Goal: Use online tool/utility: Utilize a website feature to perform a specific function

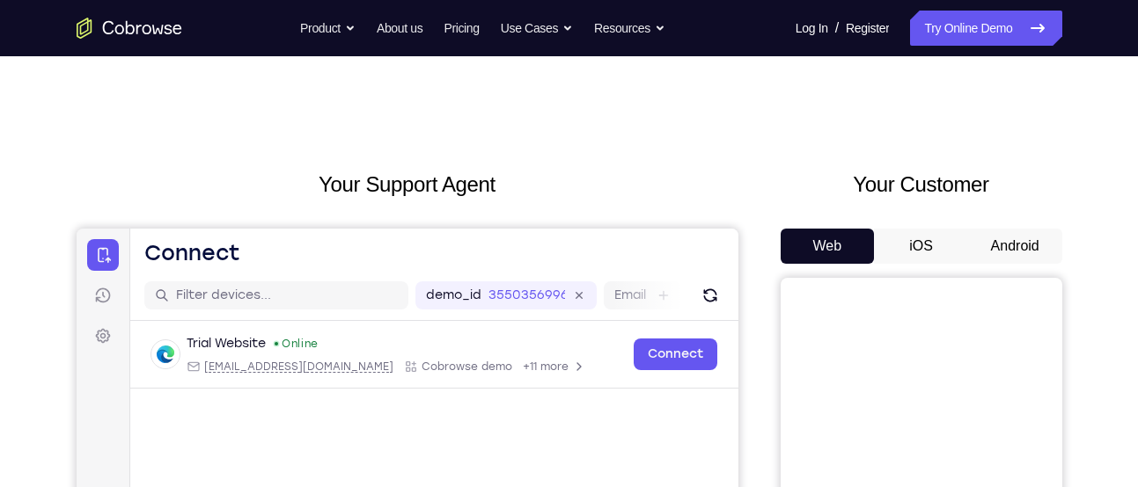
click at [971, 230] on button "Android" at bounding box center [1015, 246] width 94 height 35
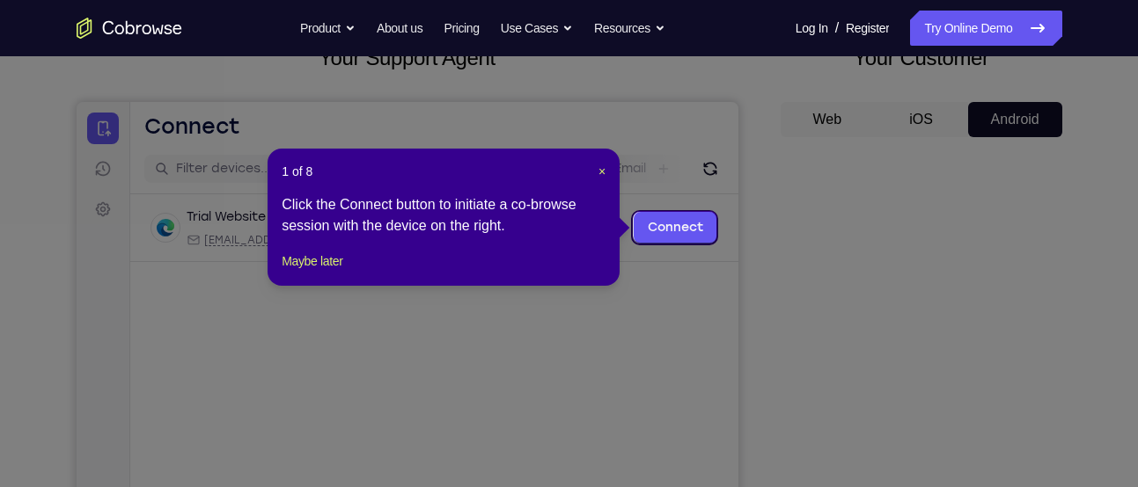
scroll to position [128, 0]
click at [342, 270] on button "Maybe later" at bounding box center [312, 260] width 61 height 21
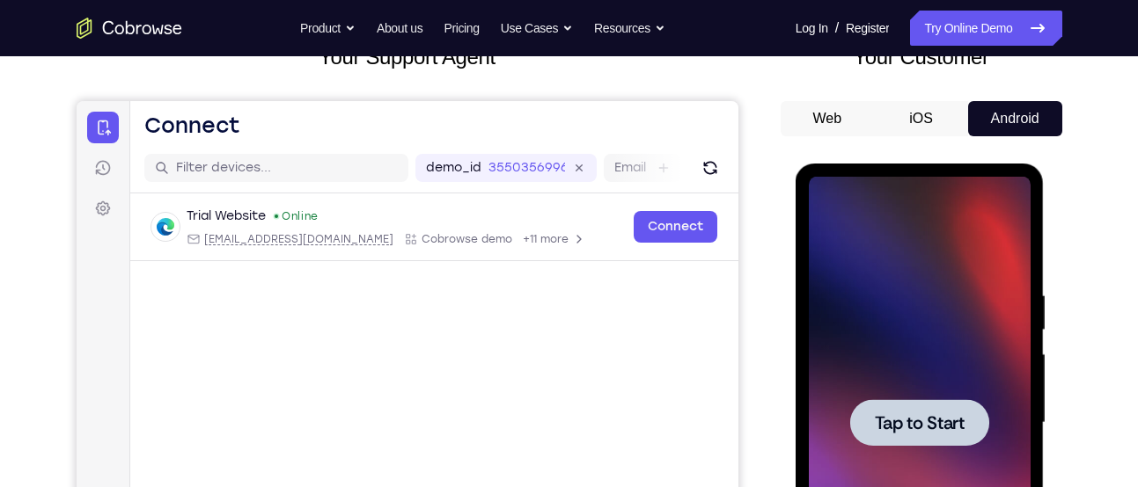
scroll to position [0, 0]
click at [941, 421] on span "Tap to Start" at bounding box center [920, 423] width 90 height 18
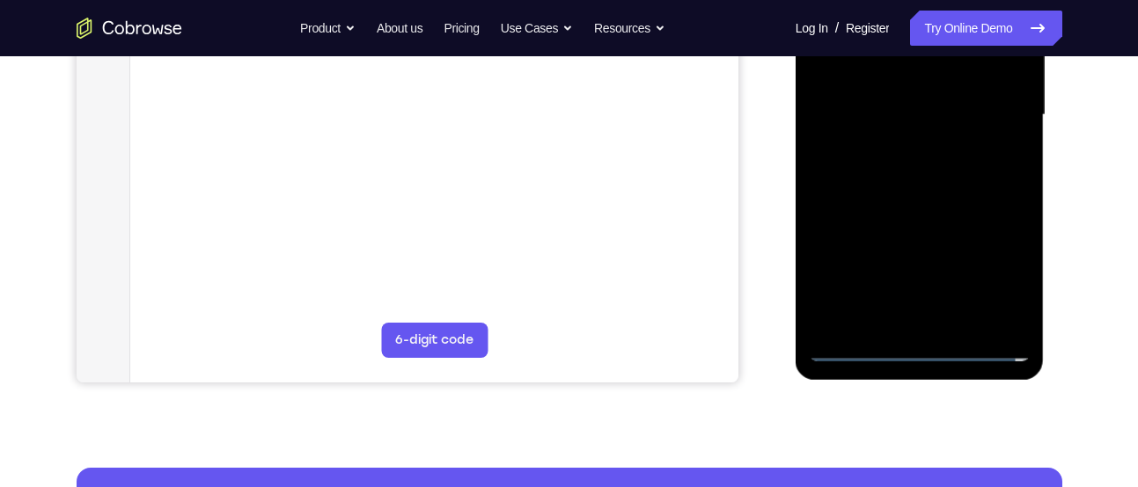
scroll to position [437, 0]
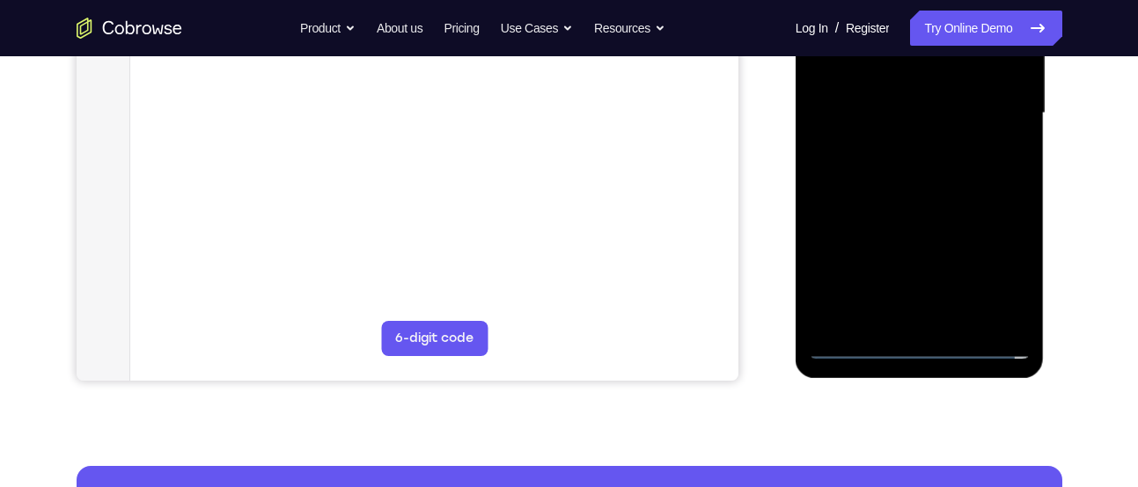
click at [920, 343] on div at bounding box center [920, 113] width 222 height 493
click at [994, 258] on div at bounding box center [920, 113] width 222 height 493
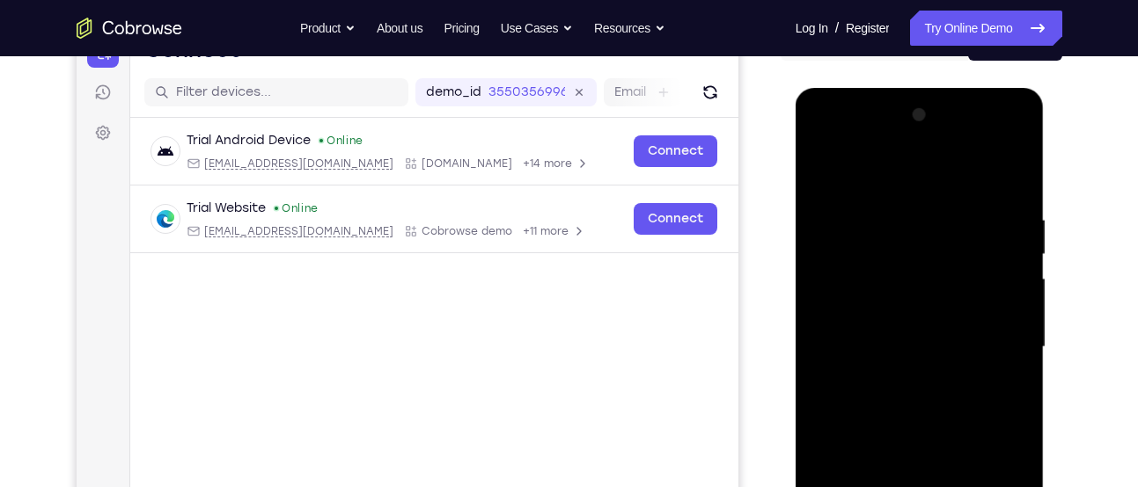
scroll to position [202, 0]
click at [958, 184] on div at bounding box center [920, 348] width 222 height 493
click at [996, 330] on div at bounding box center [920, 348] width 222 height 493
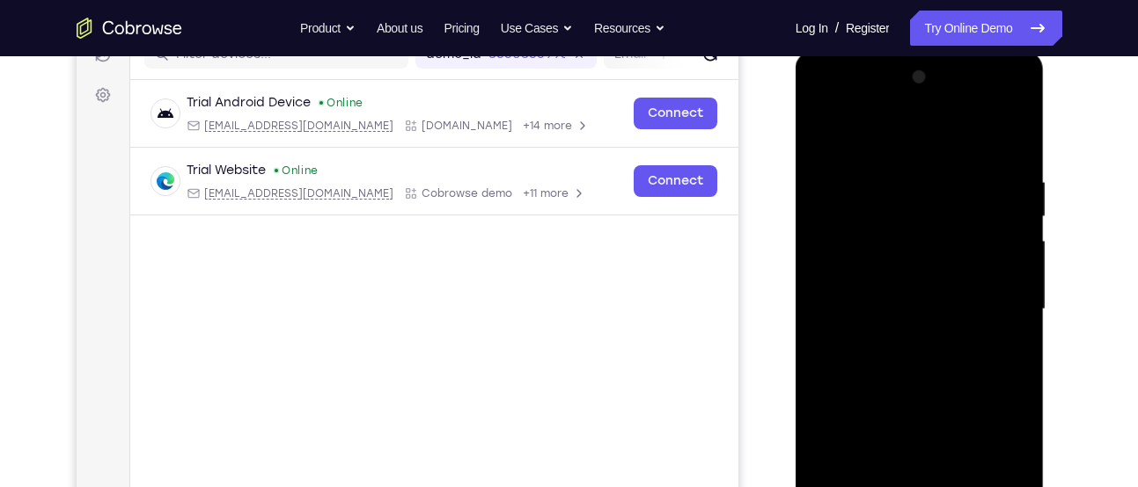
click at [894, 343] on div at bounding box center [920, 309] width 222 height 493
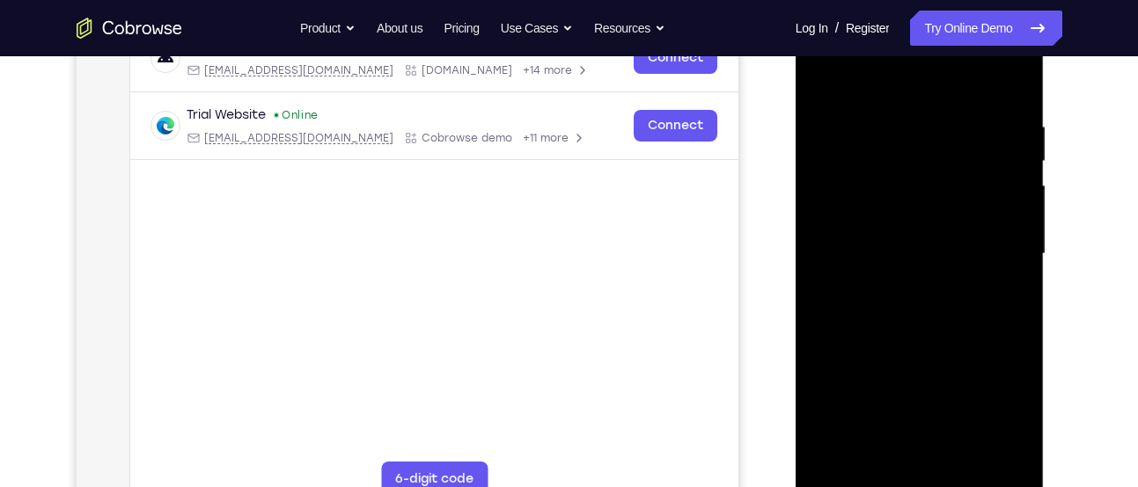
scroll to position [297, 0]
click at [927, 242] on div at bounding box center [920, 253] width 222 height 493
click at [912, 226] on div at bounding box center [920, 253] width 222 height 493
click at [823, 253] on div at bounding box center [920, 253] width 222 height 493
click at [835, 311] on div at bounding box center [920, 253] width 222 height 493
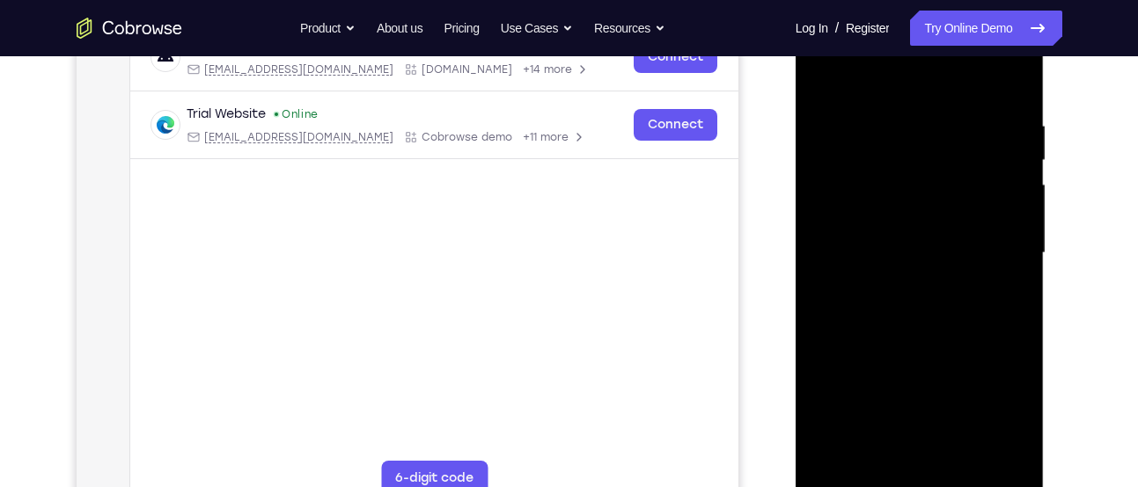
click at [868, 298] on div at bounding box center [920, 253] width 222 height 493
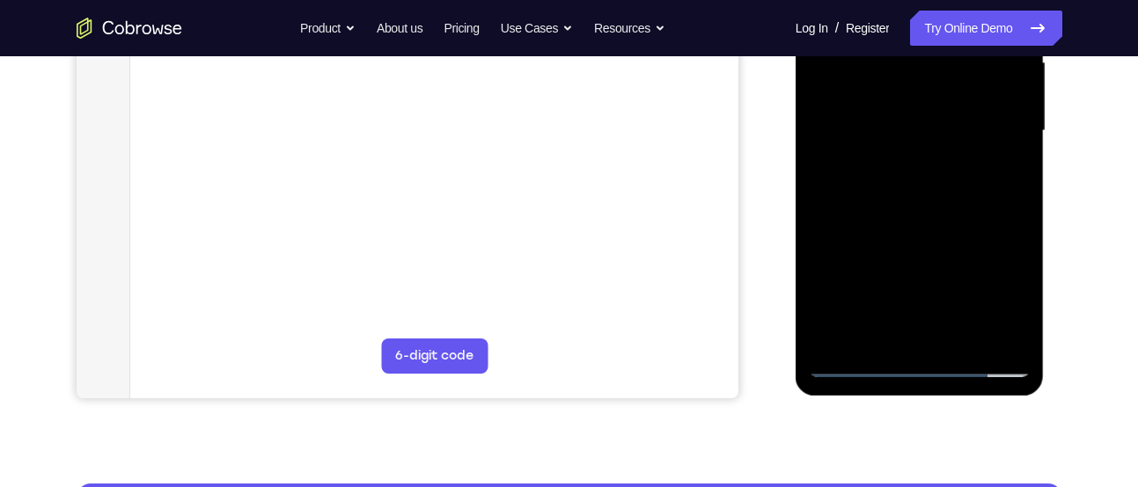
scroll to position [421, 0]
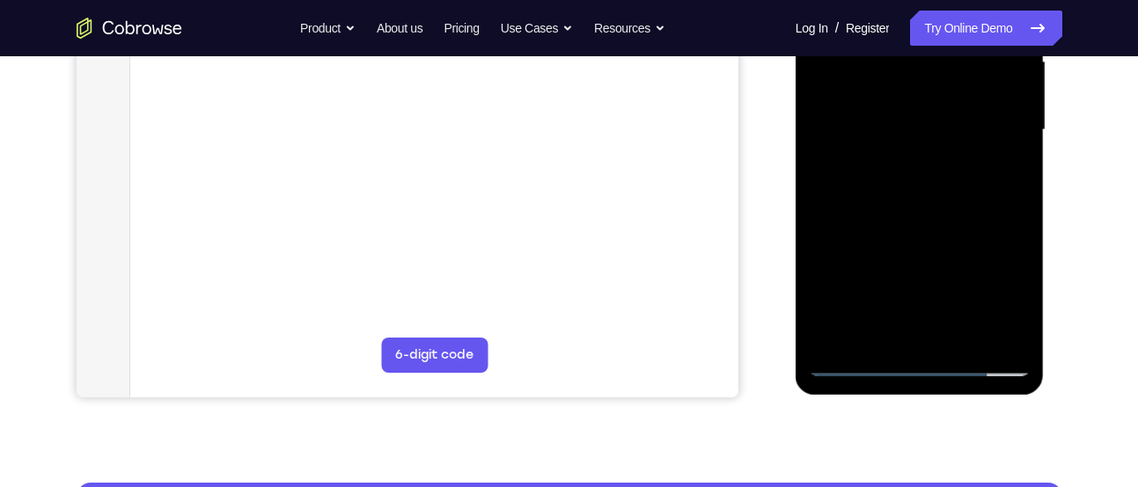
click at [939, 219] on div at bounding box center [920, 130] width 222 height 493
click at [963, 343] on div at bounding box center [920, 130] width 222 height 493
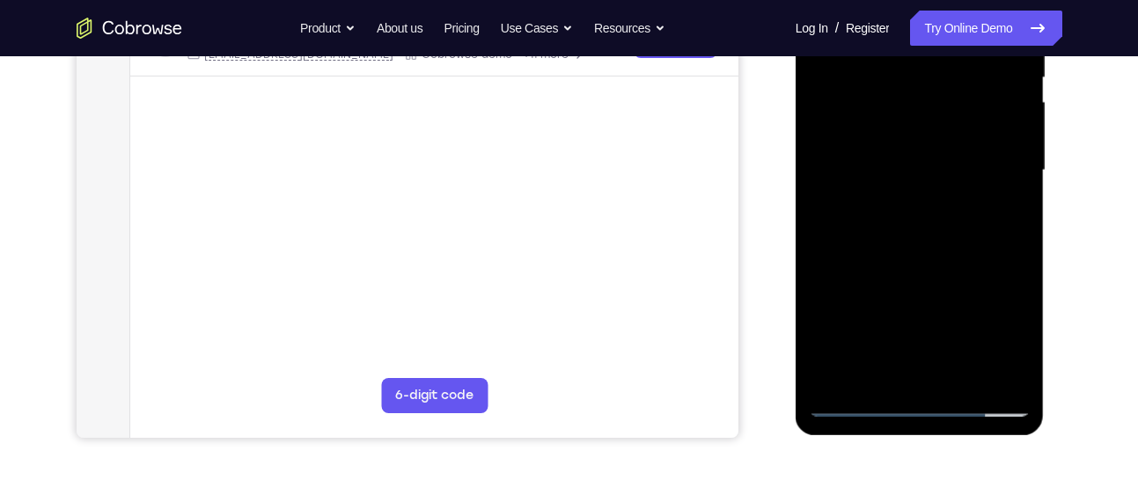
click at [917, 265] on div at bounding box center [920, 170] width 222 height 493
click at [921, 180] on div at bounding box center [920, 170] width 222 height 493
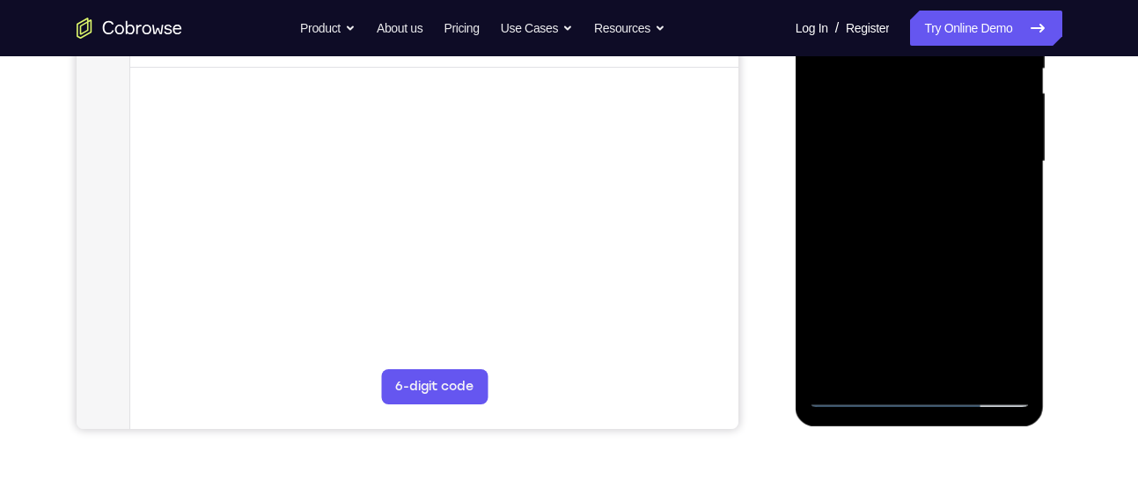
drag, startPoint x: 910, startPoint y: 176, endPoint x: 874, endPoint y: 318, distance: 146.2
click at [874, 318] on div at bounding box center [920, 162] width 222 height 493
drag, startPoint x: 972, startPoint y: 223, endPoint x: 967, endPoint y: 249, distance: 26.9
click at [967, 249] on div at bounding box center [920, 162] width 222 height 493
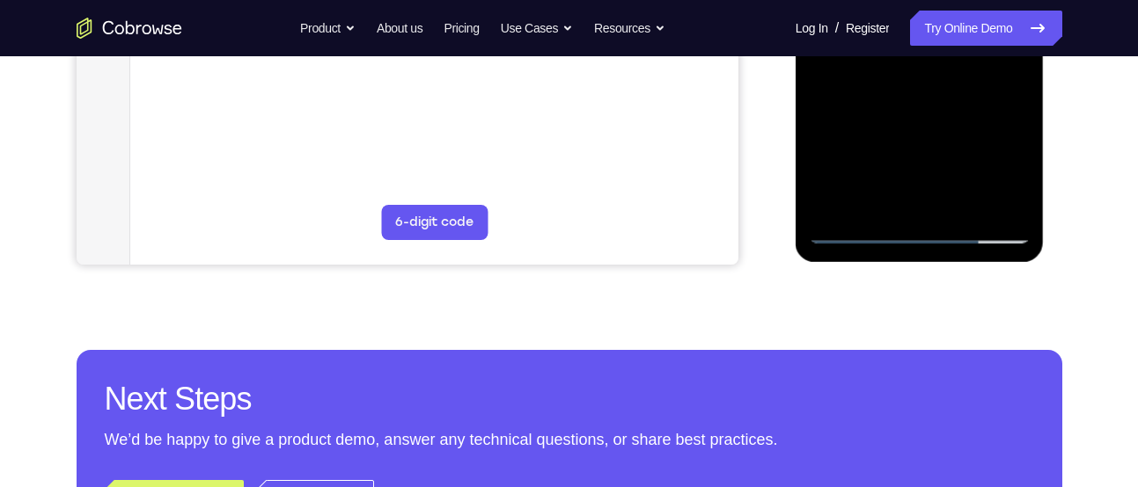
scroll to position [556, 0]
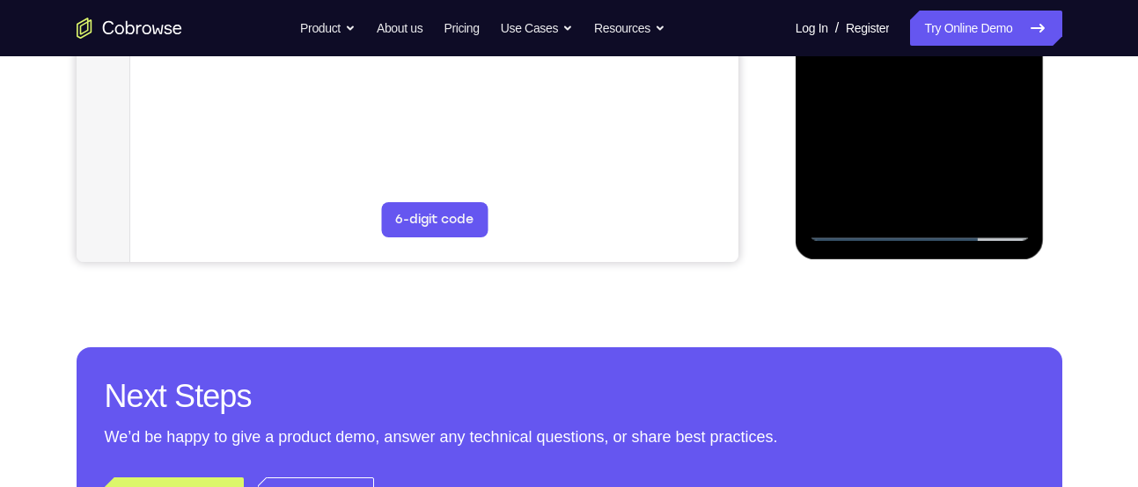
drag, startPoint x: 935, startPoint y: 142, endPoint x: 935, endPoint y: 26, distance: 116.1
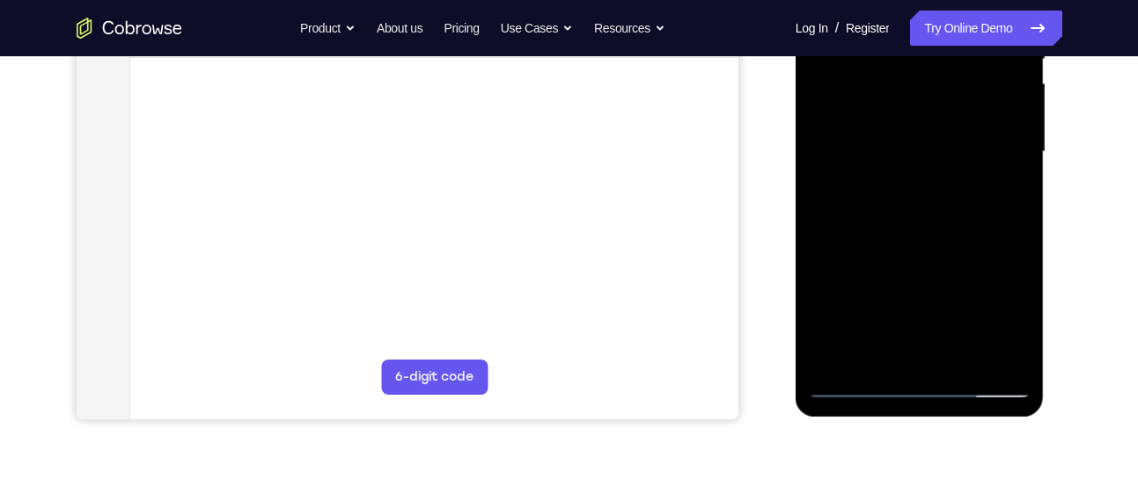
scroll to position [398, 0]
click at [878, 359] on div at bounding box center [920, 153] width 222 height 493
click at [965, 256] on div at bounding box center [920, 153] width 222 height 493
click at [1006, 181] on div at bounding box center [920, 153] width 222 height 493
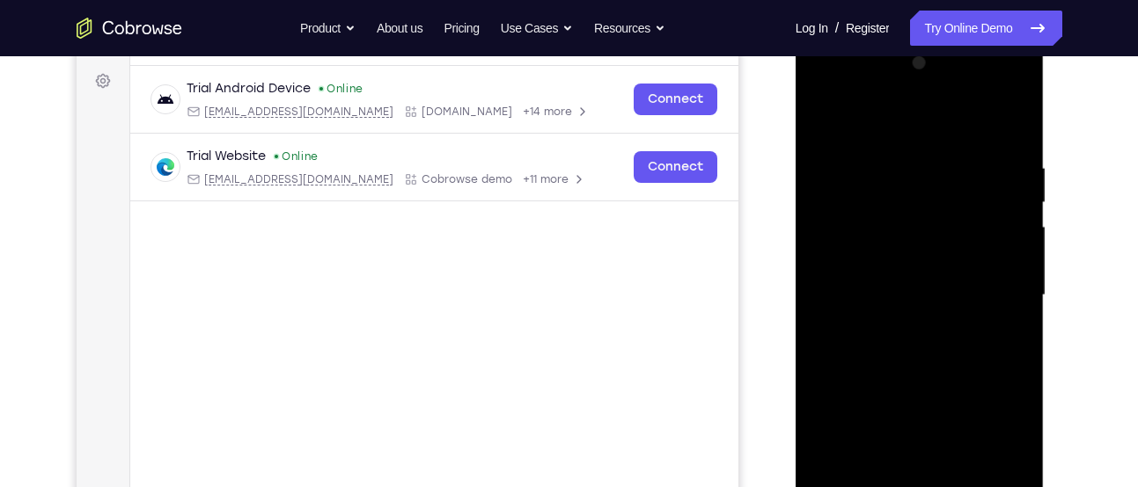
scroll to position [254, 0]
click at [821, 124] on div at bounding box center [920, 296] width 222 height 493
click at [825, 117] on div at bounding box center [920, 296] width 222 height 493
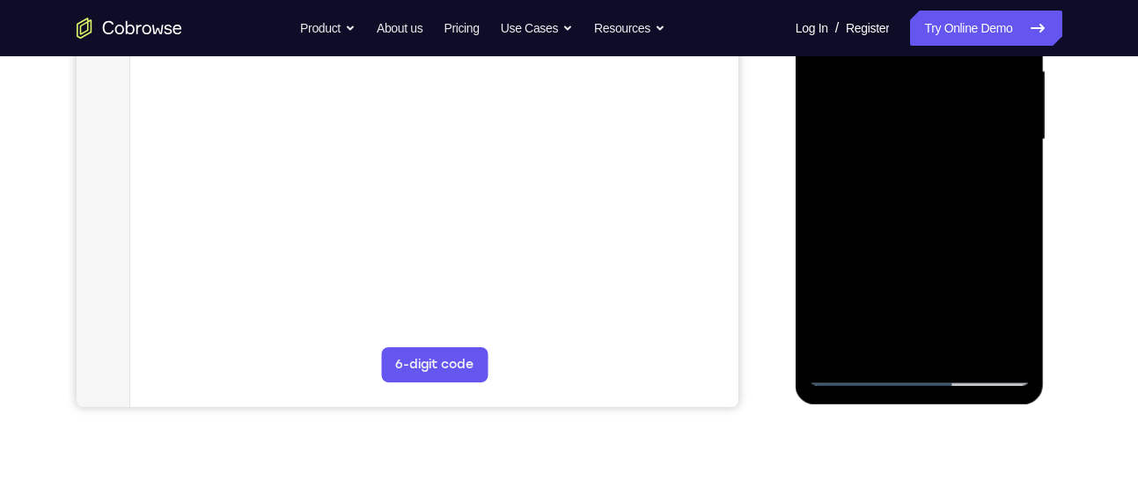
scroll to position [414, 0]
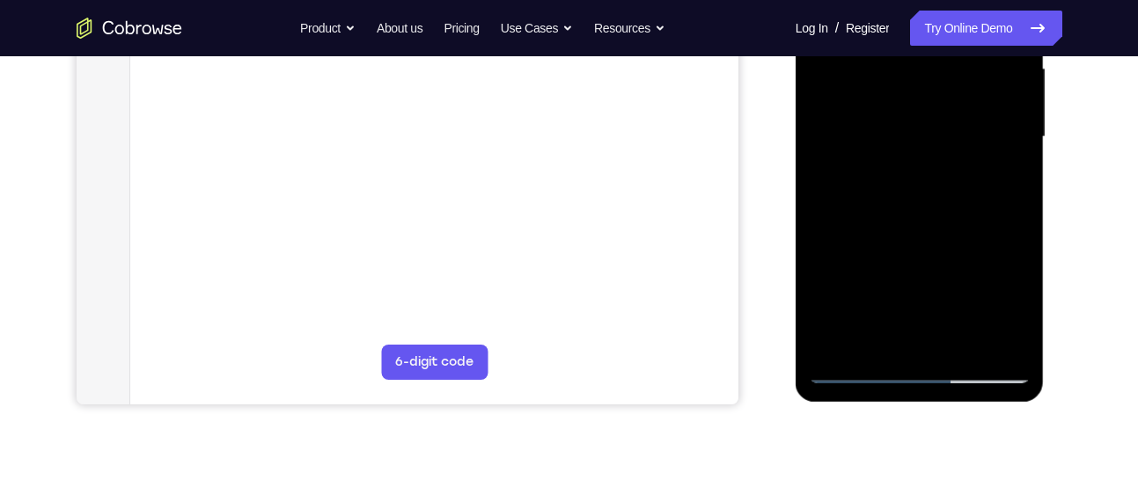
click at [959, 341] on div at bounding box center [920, 137] width 222 height 493
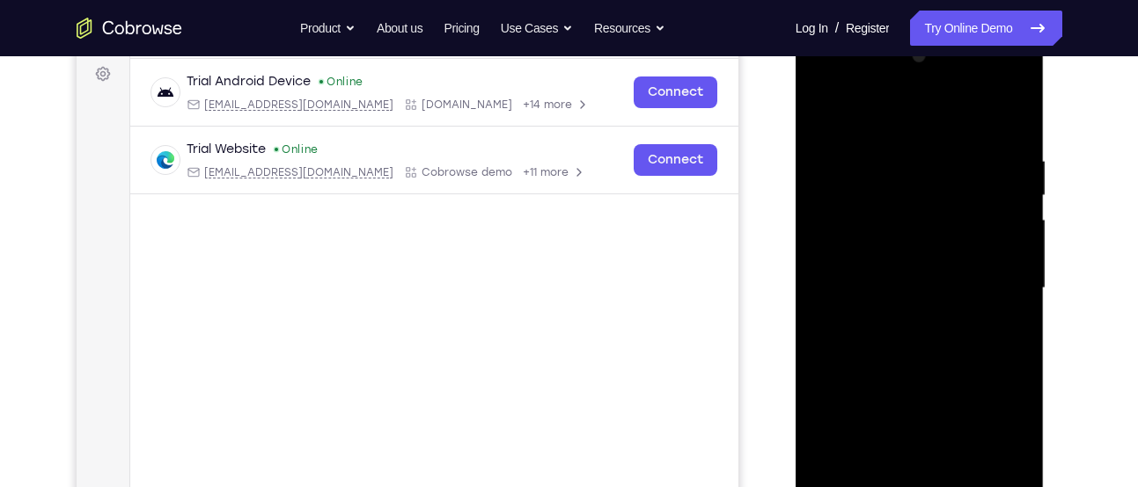
scroll to position [260, 0]
click at [831, 112] on div at bounding box center [920, 290] width 222 height 493
click at [947, 165] on div at bounding box center [920, 290] width 222 height 493
click at [1000, 245] on div at bounding box center [920, 290] width 222 height 493
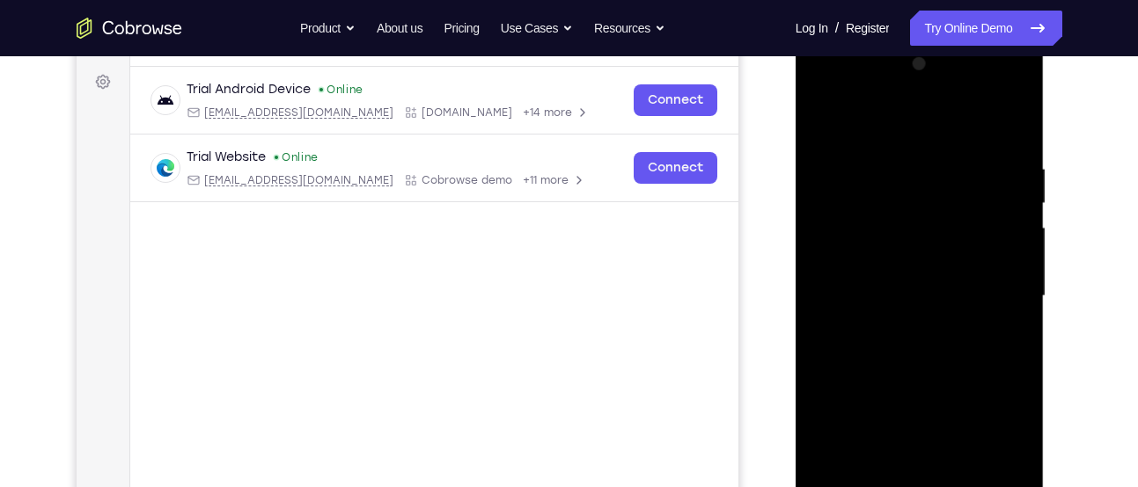
scroll to position [253, 0]
click at [997, 275] on div at bounding box center [920, 297] width 222 height 493
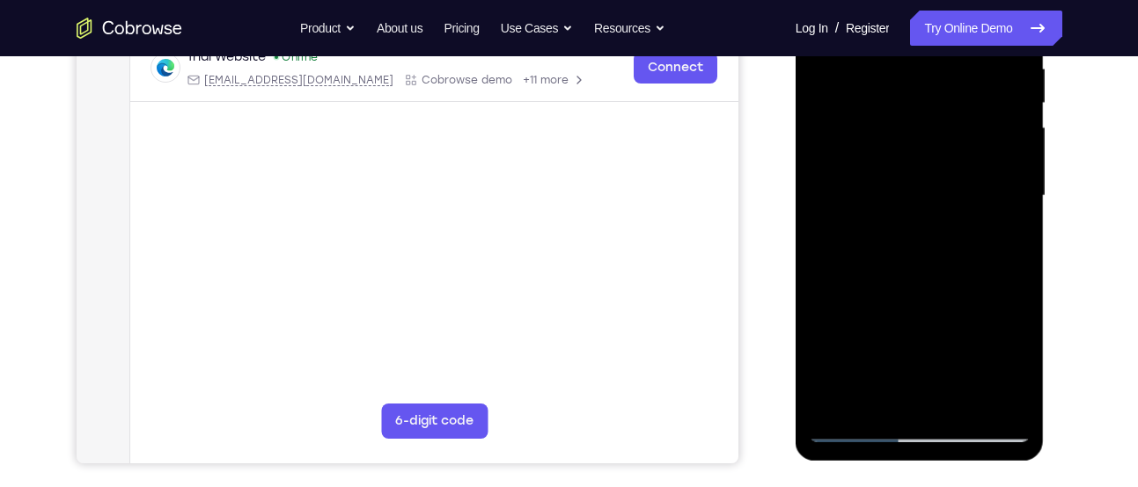
scroll to position [357, 0]
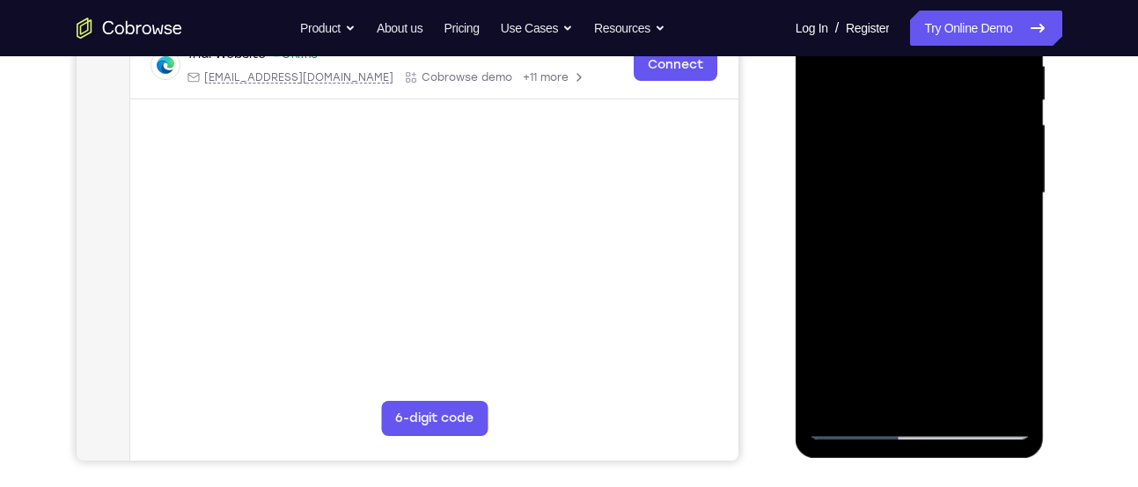
click at [1021, 223] on div at bounding box center [920, 193] width 222 height 493
click at [988, 257] on div at bounding box center [920, 193] width 222 height 493
click at [993, 218] on div at bounding box center [920, 193] width 222 height 493
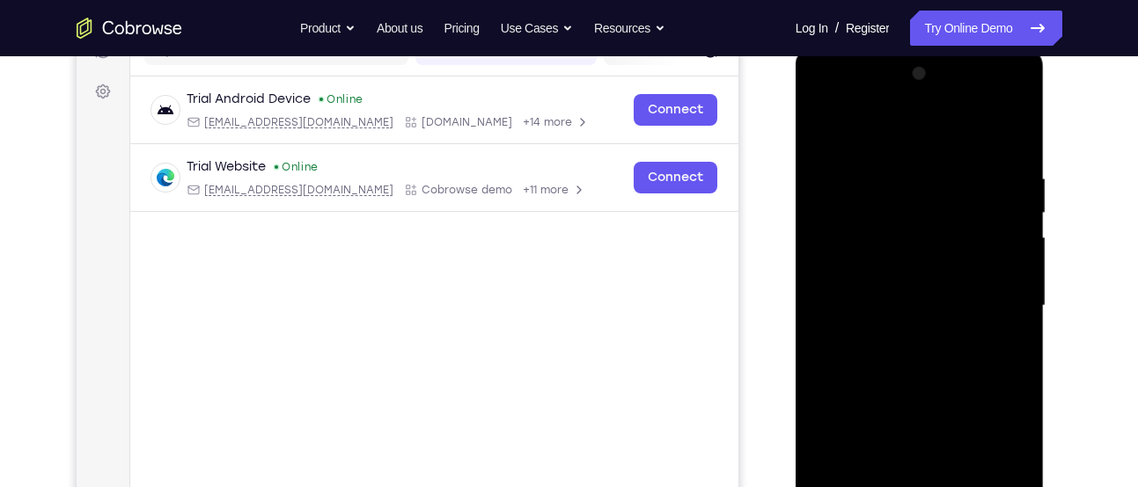
scroll to position [245, 0]
click at [1017, 297] on div at bounding box center [920, 305] width 222 height 493
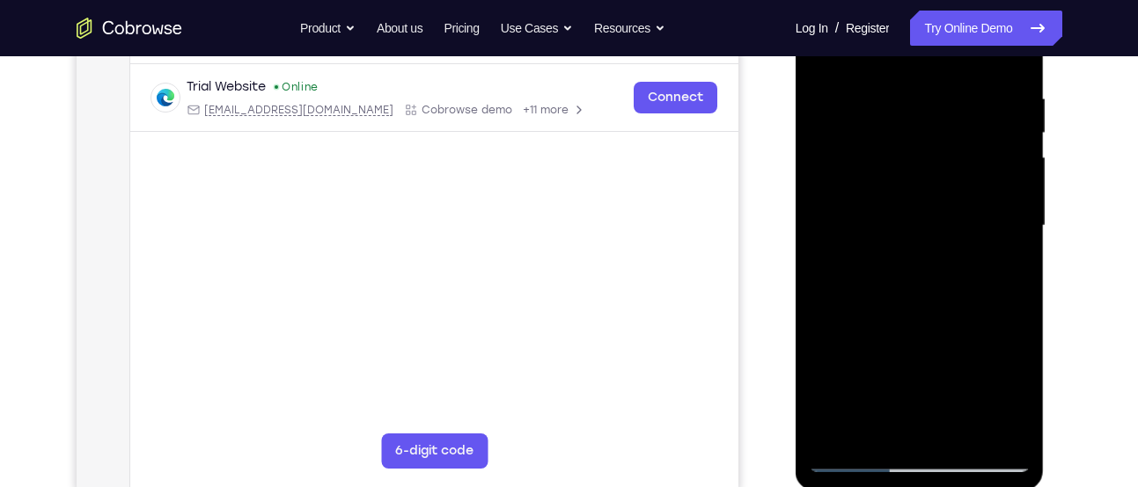
scroll to position [276, 0]
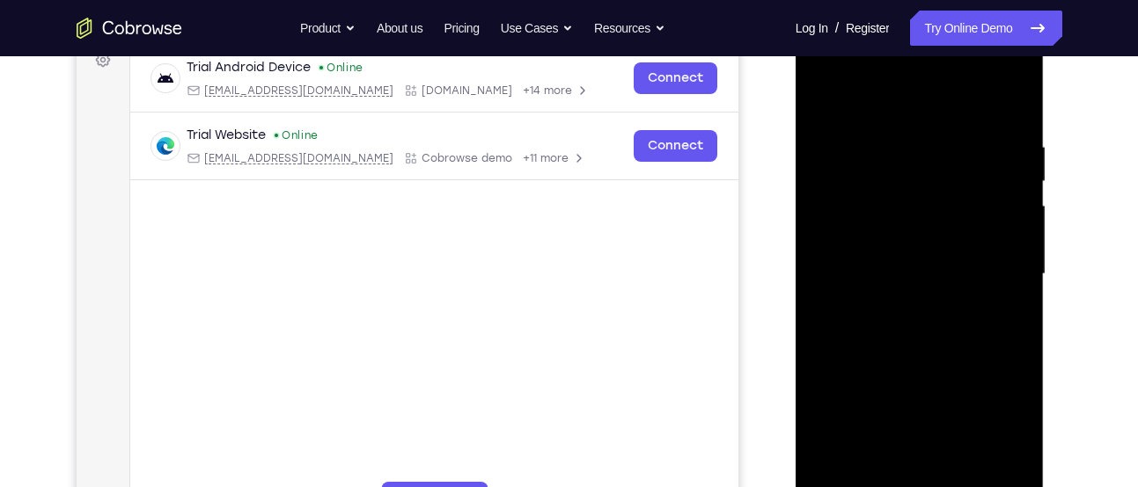
click at [1002, 300] on div at bounding box center [920, 274] width 222 height 493
click at [1004, 313] on div at bounding box center [920, 274] width 222 height 493
click at [1010, 261] on div at bounding box center [920, 274] width 222 height 493
drag, startPoint x: 994, startPoint y: 266, endPoint x: 794, endPoint y: 260, distance: 200.7
click at [795, 260] on html "Online web based iOS Simulators and Android Emulators. Run iPhone, iPad, Mobile…" at bounding box center [920, 279] width 251 height 528
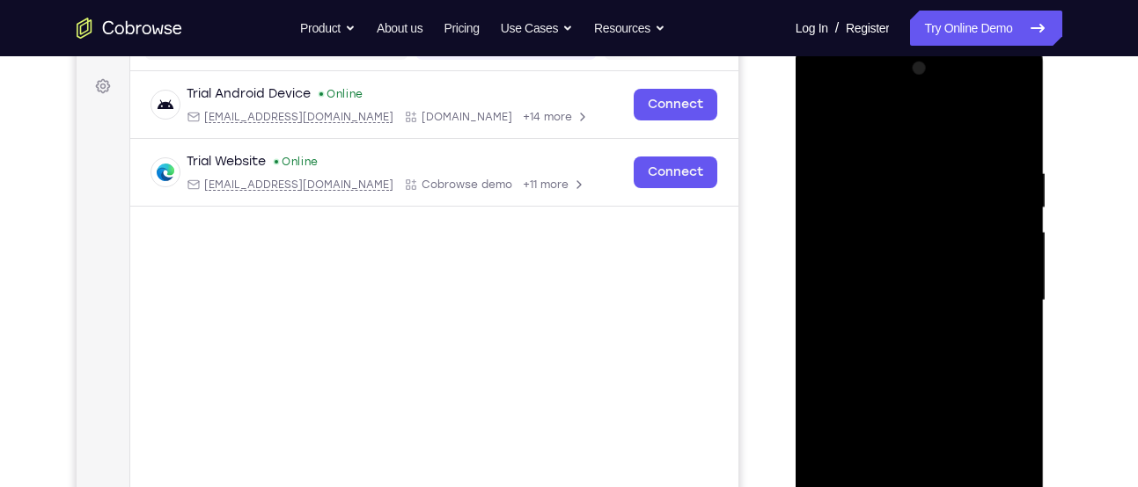
scroll to position [245, 0]
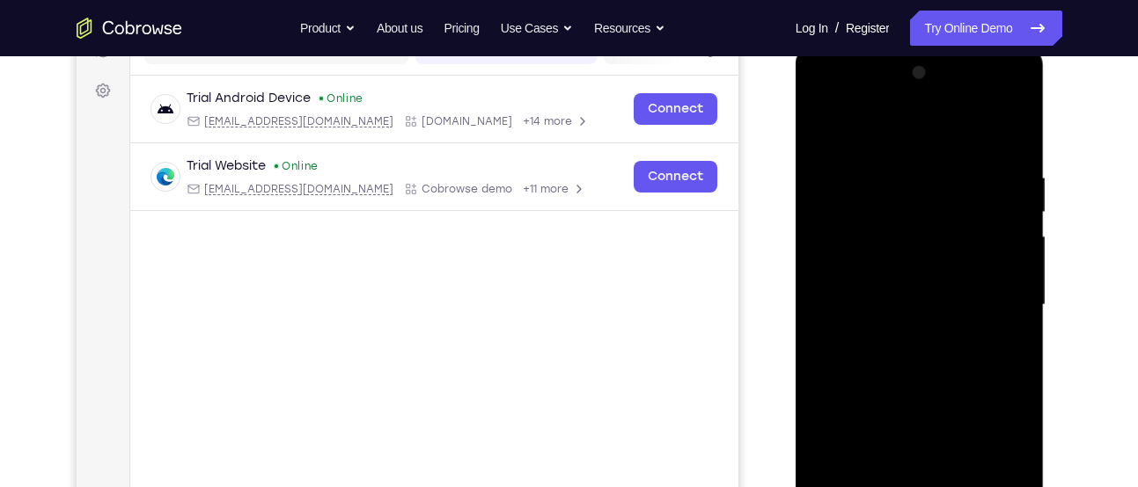
drag, startPoint x: 957, startPoint y: 234, endPoint x: 780, endPoint y: 229, distance: 177.8
click at [795, 229] on html "Online web based iOS Simulators and Android Emulators. Run iPhone, iPad, Mobile…" at bounding box center [920, 310] width 251 height 528
click at [1008, 135] on div at bounding box center [920, 305] width 222 height 493
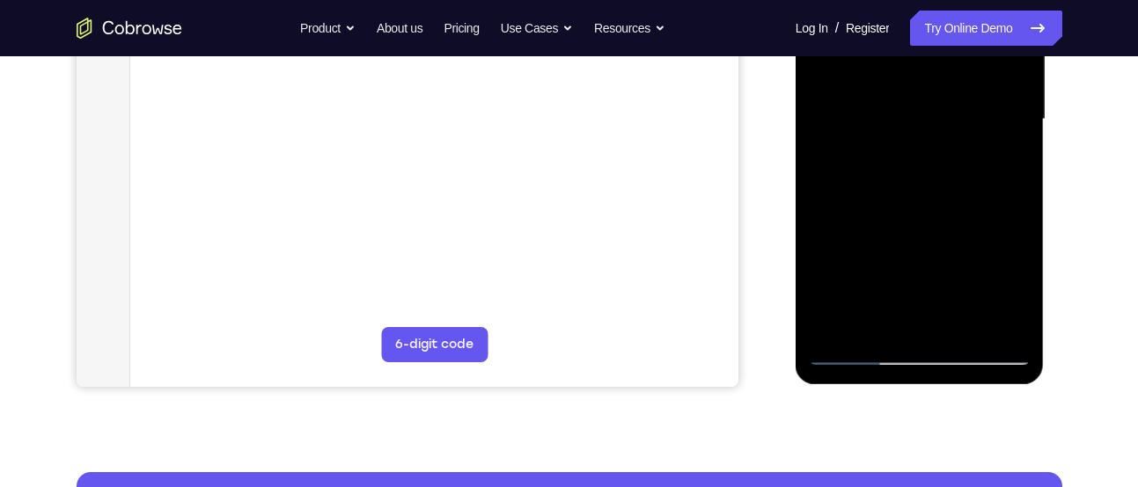
scroll to position [432, 0]
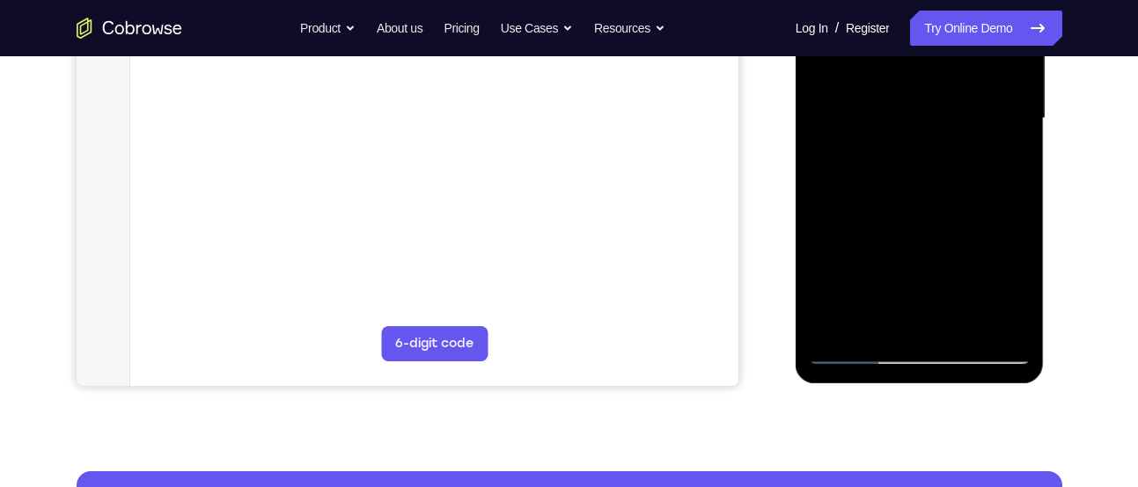
click at [956, 326] on div at bounding box center [920, 118] width 222 height 493
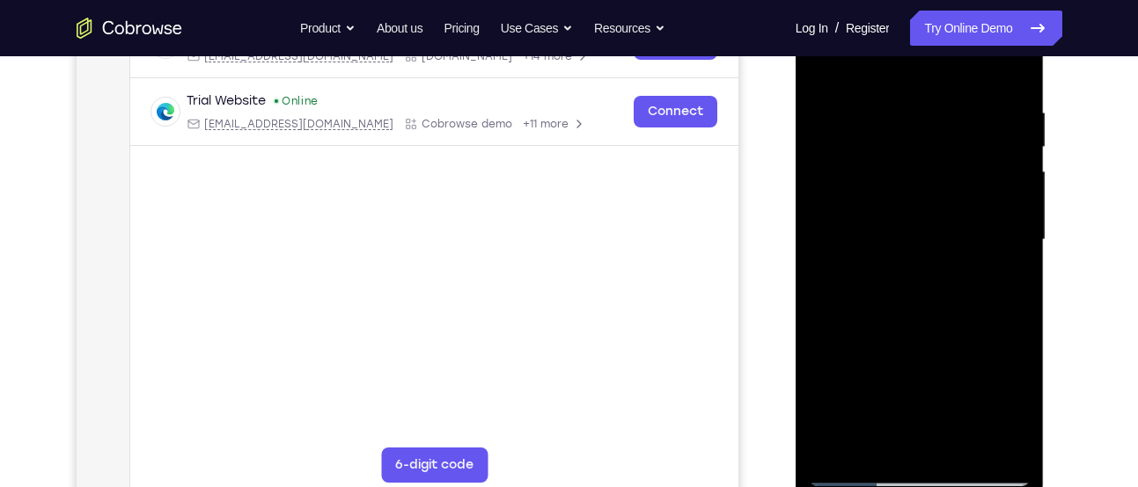
scroll to position [310, 0]
click at [831, 62] on div at bounding box center [920, 241] width 222 height 493
drag, startPoint x: 982, startPoint y: 372, endPoint x: 988, endPoint y: 165, distance: 206.9
click at [988, 165] on div at bounding box center [920, 241] width 222 height 493
drag, startPoint x: 963, startPoint y: 378, endPoint x: 990, endPoint y: 181, distance: 199.0
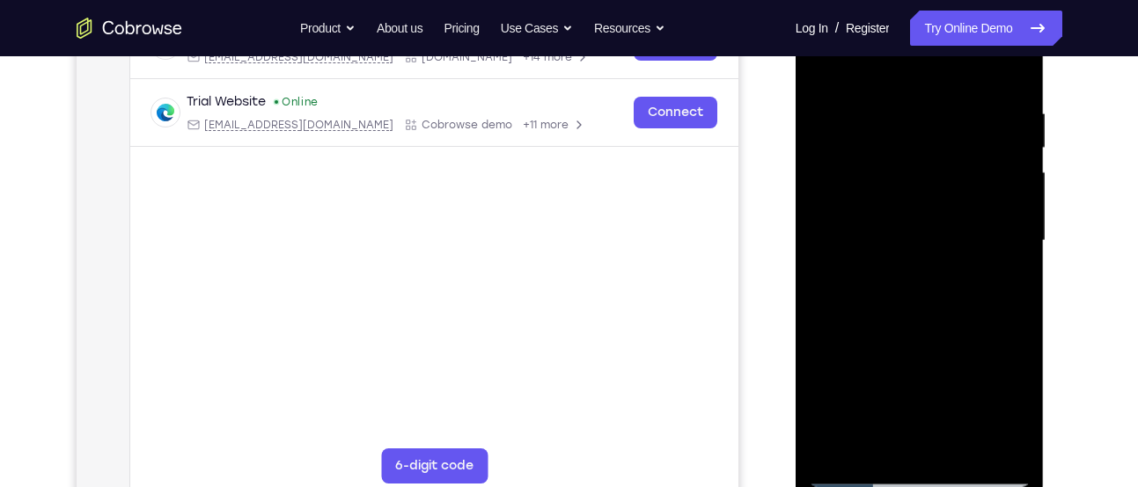
click at [990, 181] on div at bounding box center [920, 241] width 222 height 493
drag, startPoint x: 954, startPoint y: 355, endPoint x: 1022, endPoint y: 109, distance: 255.7
click at [1022, 109] on div at bounding box center [920, 241] width 222 height 493
drag, startPoint x: 941, startPoint y: 334, endPoint x: 966, endPoint y: 193, distance: 143.8
click at [966, 193] on div at bounding box center [920, 241] width 222 height 493
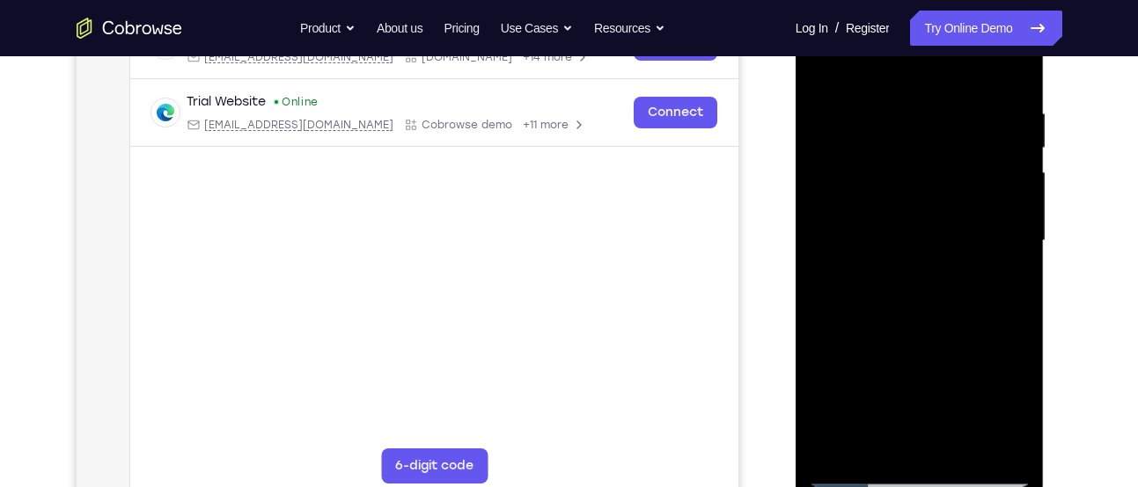
drag, startPoint x: 937, startPoint y: 349, endPoint x: 966, endPoint y: 150, distance: 201.0
click at [966, 150] on div at bounding box center [920, 241] width 222 height 493
drag, startPoint x: 929, startPoint y: 355, endPoint x: 976, endPoint y: 160, distance: 200.8
click at [976, 160] on div at bounding box center [920, 241] width 222 height 493
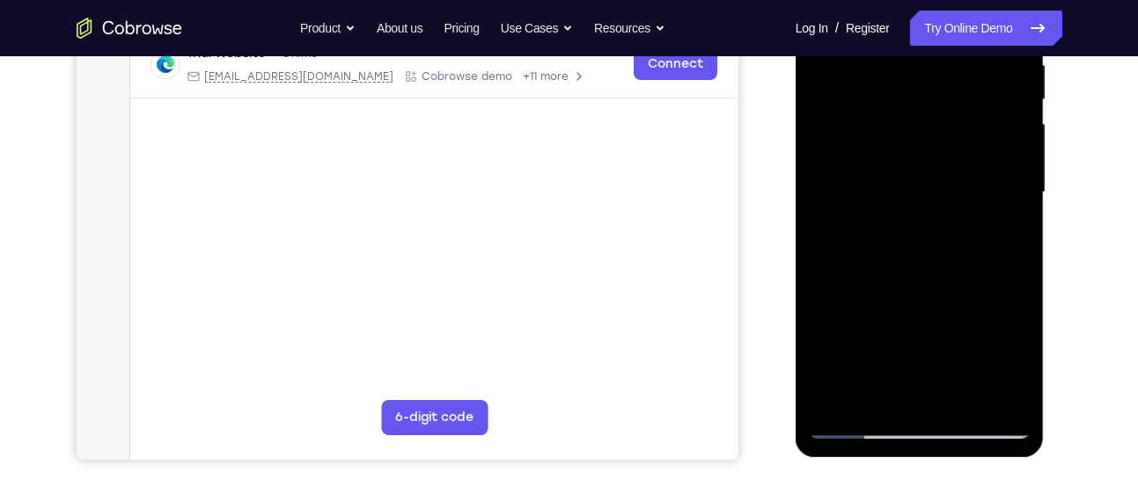
scroll to position [371, 0]
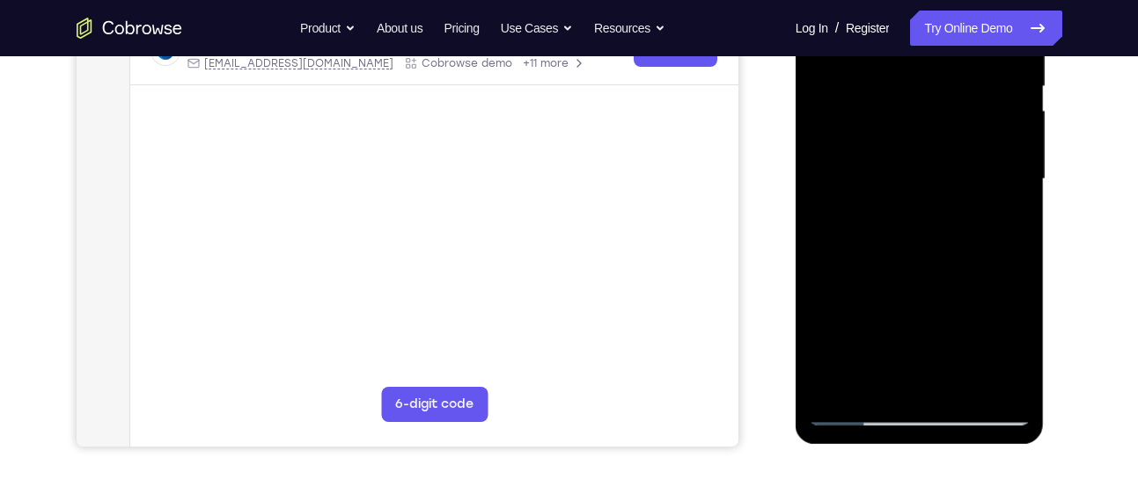
drag, startPoint x: 929, startPoint y: 301, endPoint x: 958, endPoint y: 83, distance: 220.1
click at [958, 83] on div at bounding box center [920, 179] width 222 height 493
drag, startPoint x: 949, startPoint y: 313, endPoint x: 971, endPoint y: 122, distance: 192.1
click at [971, 122] on div at bounding box center [920, 179] width 222 height 493
click at [1017, 179] on div at bounding box center [920, 179] width 222 height 493
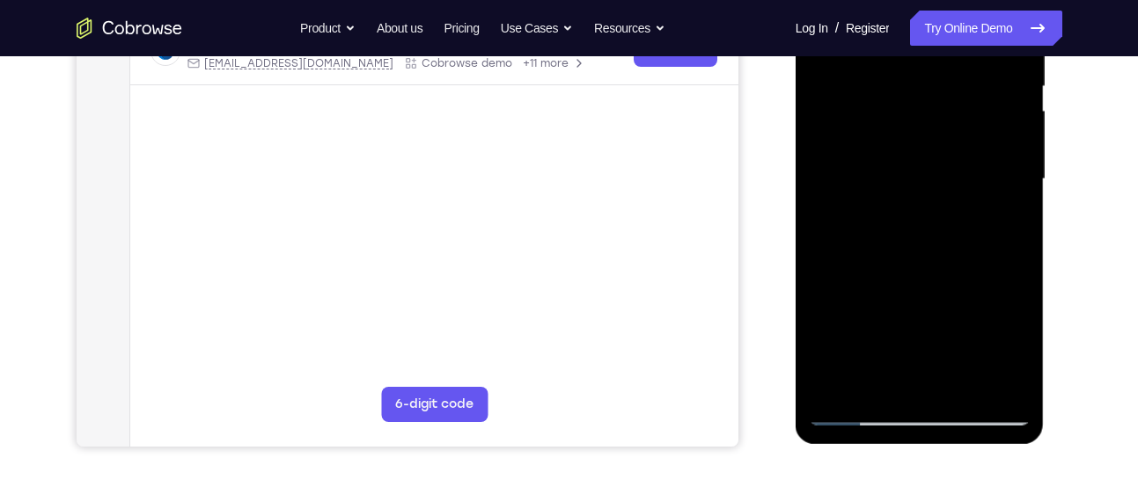
click at [1017, 183] on div at bounding box center [920, 179] width 222 height 493
click at [1018, 182] on div at bounding box center [920, 179] width 222 height 493
drag, startPoint x: 931, startPoint y: 336, endPoint x: 973, endPoint y: 71, distance: 268.2
click at [973, 71] on div at bounding box center [920, 179] width 222 height 493
drag, startPoint x: 965, startPoint y: 153, endPoint x: 949, endPoint y: 368, distance: 215.3
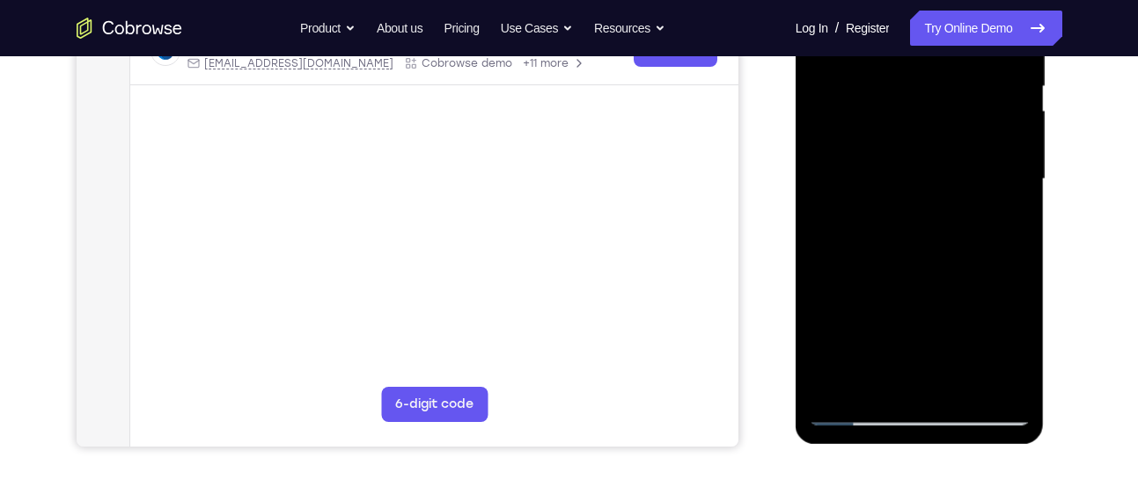
click at [949, 368] on div at bounding box center [920, 179] width 222 height 493
drag, startPoint x: 977, startPoint y: 173, endPoint x: 970, endPoint y: 269, distance: 96.2
click at [970, 269] on div at bounding box center [920, 179] width 222 height 493
click at [1017, 221] on div at bounding box center [920, 179] width 222 height 493
drag, startPoint x: 962, startPoint y: 315, endPoint x: 962, endPoint y: 58, distance: 256.9
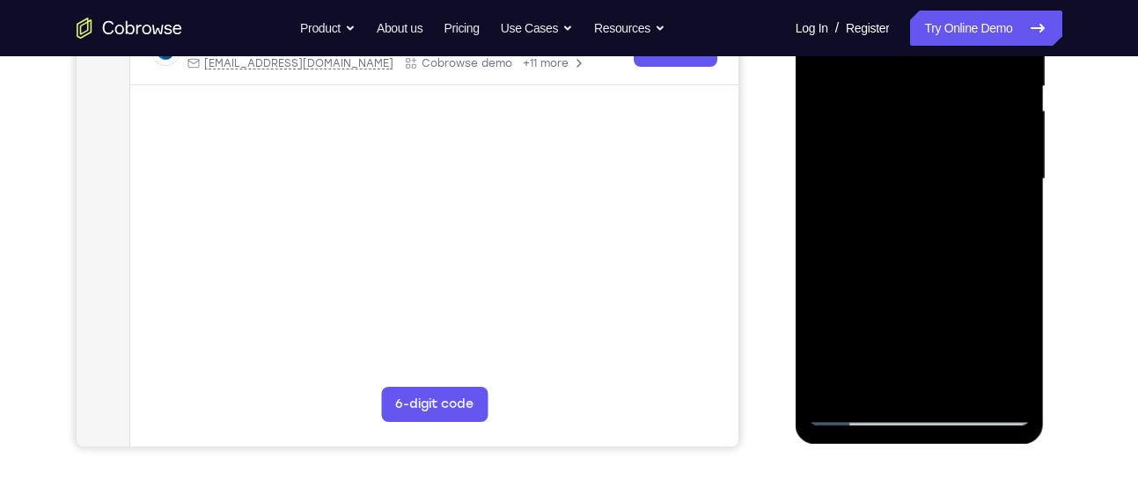
click at [962, 58] on div at bounding box center [920, 179] width 222 height 493
drag, startPoint x: 883, startPoint y: 341, endPoint x: 936, endPoint y: 99, distance: 247.0
click at [936, 99] on div at bounding box center [920, 179] width 222 height 493
drag, startPoint x: 901, startPoint y: 323, endPoint x: 915, endPoint y: 128, distance: 195.0
click at [915, 128] on div at bounding box center [920, 179] width 222 height 493
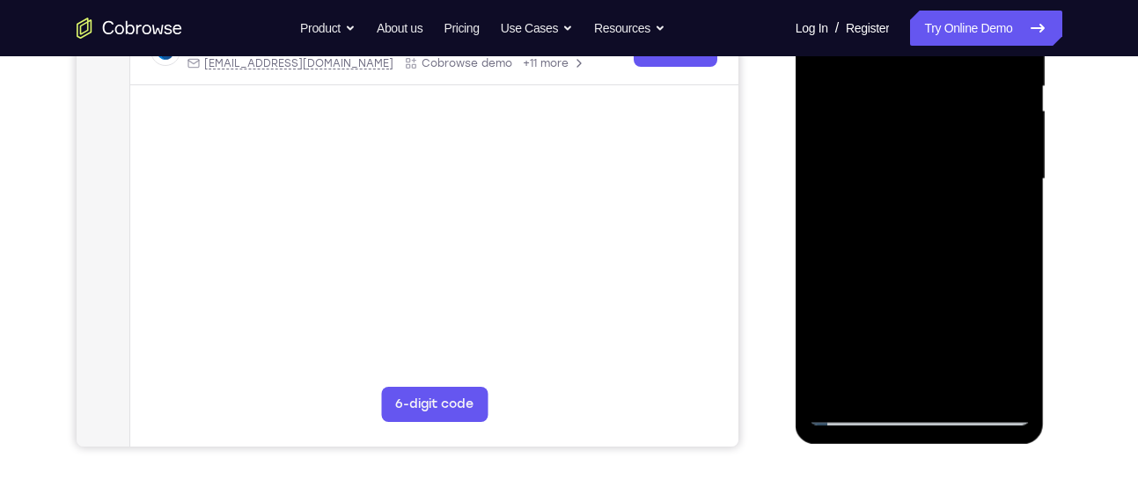
drag, startPoint x: 868, startPoint y: 270, endPoint x: 905, endPoint y: 39, distance: 234.3
click at [905, 39] on div at bounding box center [920, 179] width 222 height 493
drag, startPoint x: 900, startPoint y: 322, endPoint x: 901, endPoint y: 157, distance: 164.5
click at [901, 157] on div at bounding box center [920, 179] width 222 height 493
drag, startPoint x: 910, startPoint y: 297, endPoint x: 949, endPoint y: 136, distance: 165.0
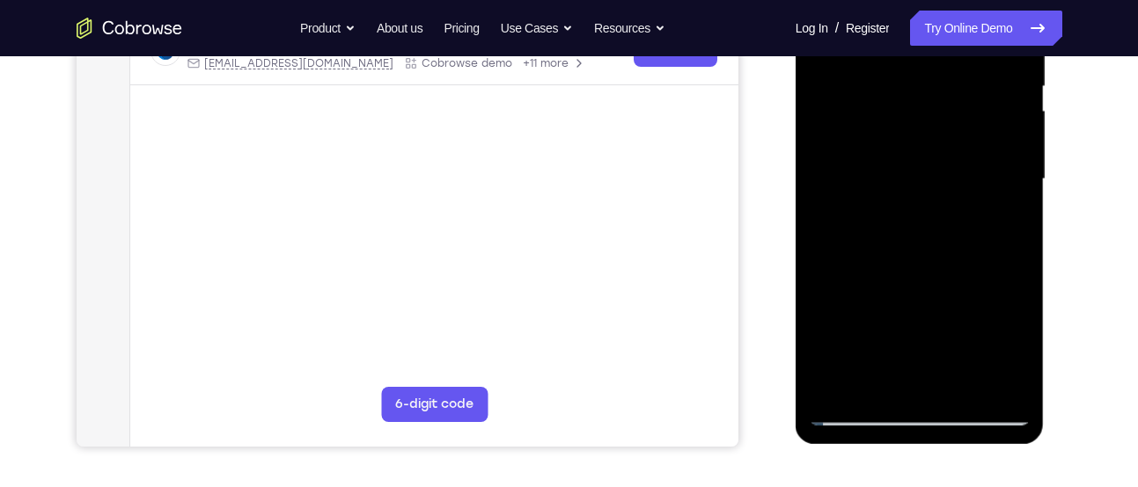
click at [949, 136] on div at bounding box center [920, 179] width 222 height 493
drag, startPoint x: 992, startPoint y: 304, endPoint x: 992, endPoint y: 189, distance: 115.3
click at [992, 189] on div at bounding box center [920, 179] width 222 height 493
click at [1013, 175] on div at bounding box center [920, 179] width 222 height 493
click at [1026, 192] on div at bounding box center [920, 179] width 222 height 493
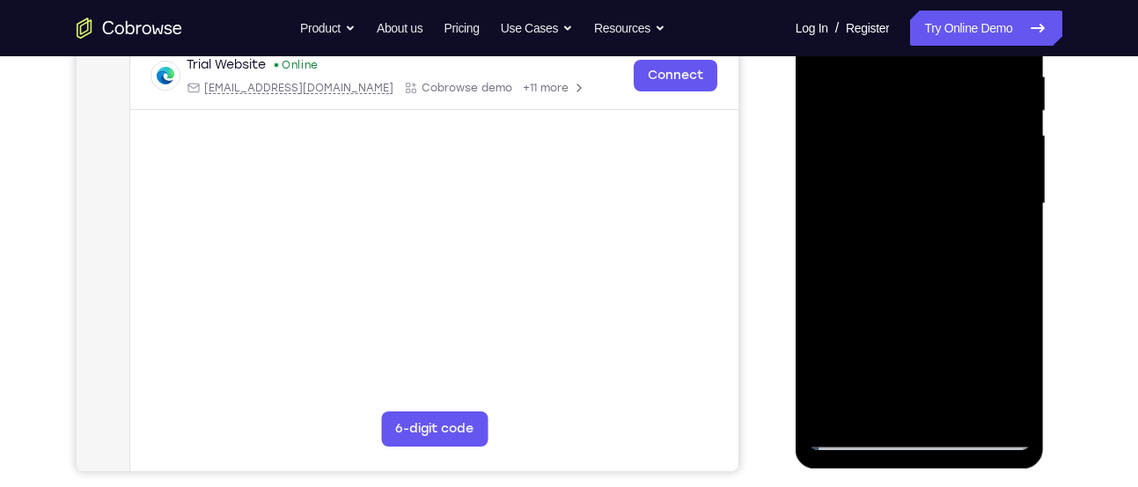
scroll to position [312, 0]
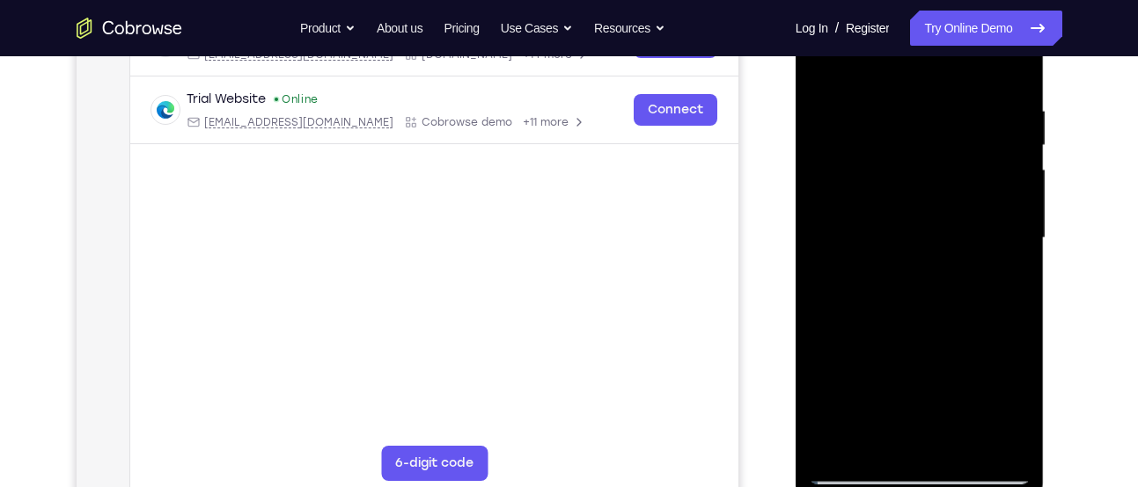
click at [1017, 242] on div at bounding box center [920, 238] width 222 height 493
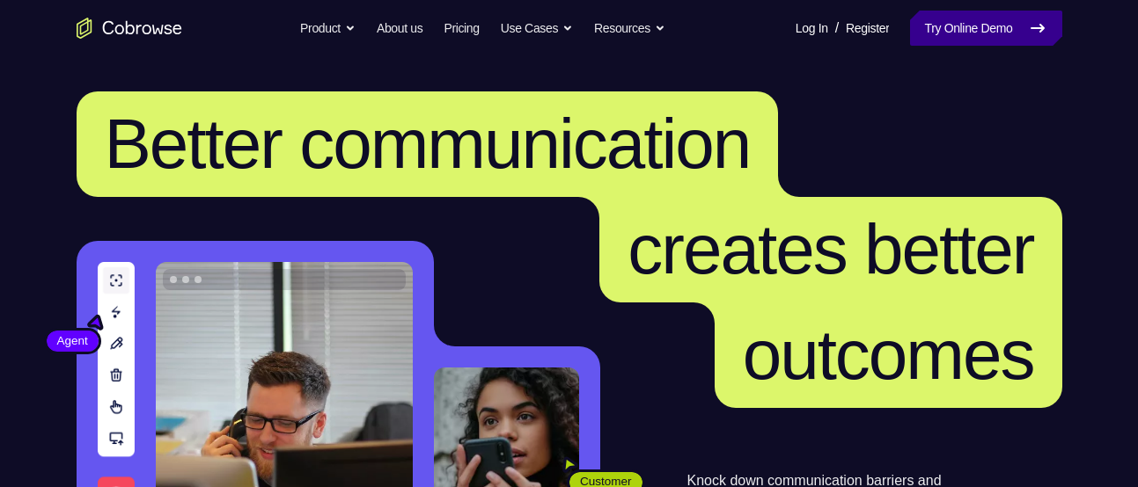
drag, startPoint x: 995, startPoint y: 3, endPoint x: 985, endPoint y: 10, distance: 12.7
click at [985, 10] on nav "Go back Powerful, Flexible and Trustworthy. Avoid all extra friction for both A…" at bounding box center [569, 28] width 1138 height 56
click at [985, 11] on link "Try Online Demo" at bounding box center [985, 28] width 151 height 35
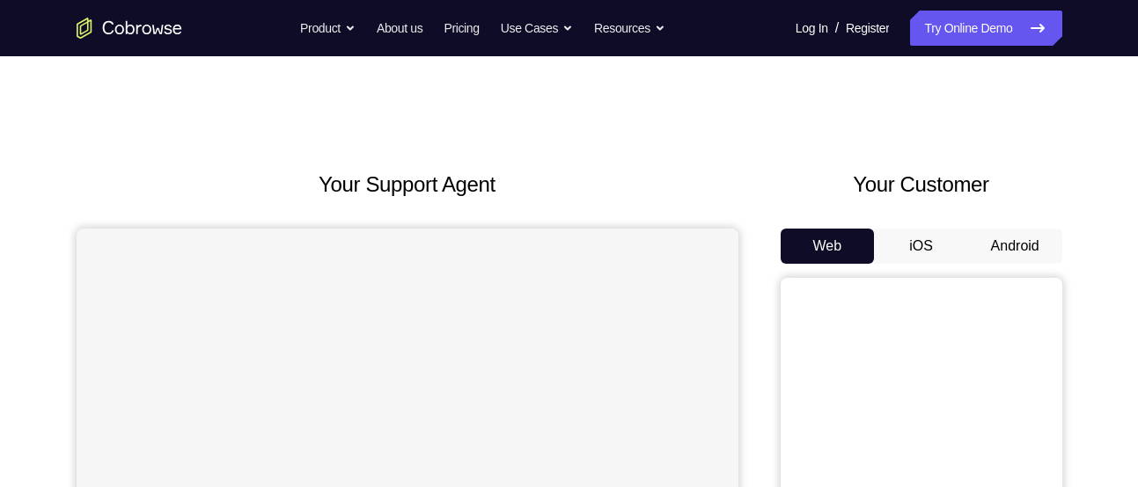
click at [993, 252] on button "Android" at bounding box center [1015, 246] width 94 height 35
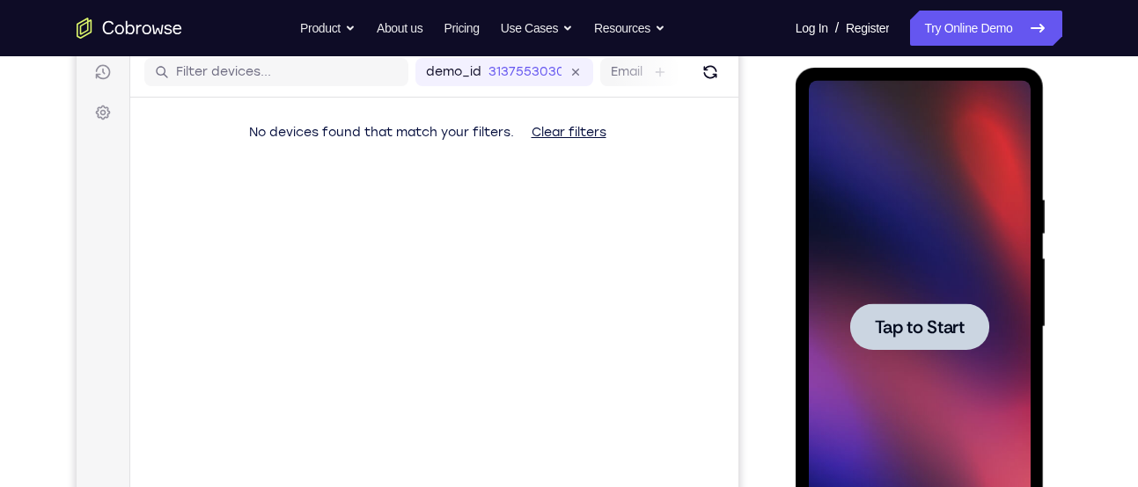
click at [925, 344] on div at bounding box center [919, 327] width 139 height 47
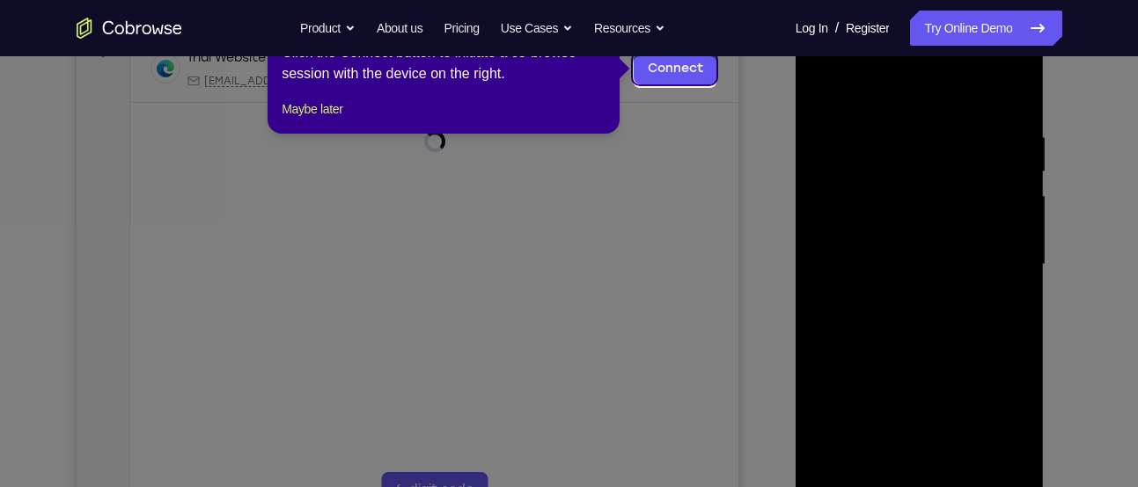
scroll to position [291, 0]
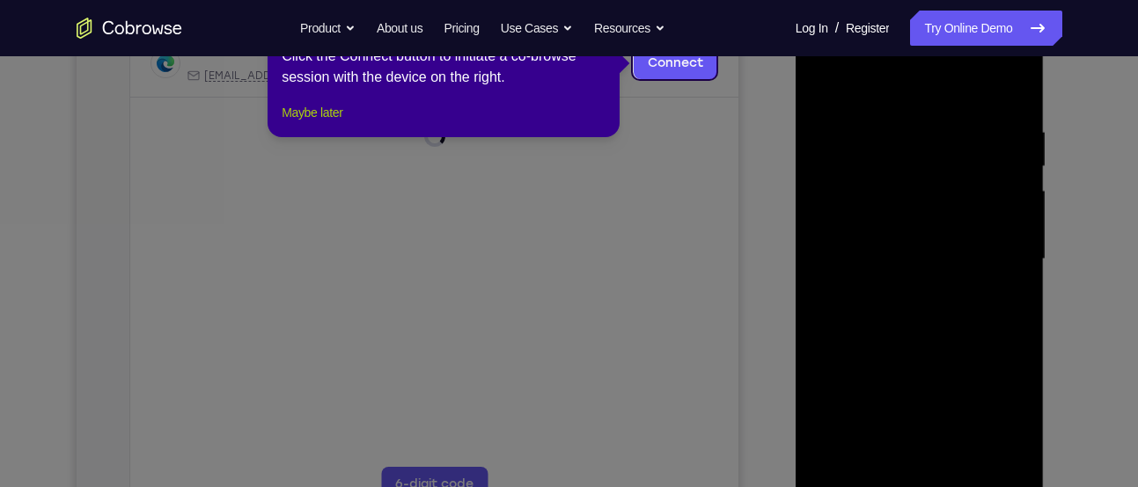
click at [307, 123] on button "Maybe later" at bounding box center [312, 112] width 61 height 21
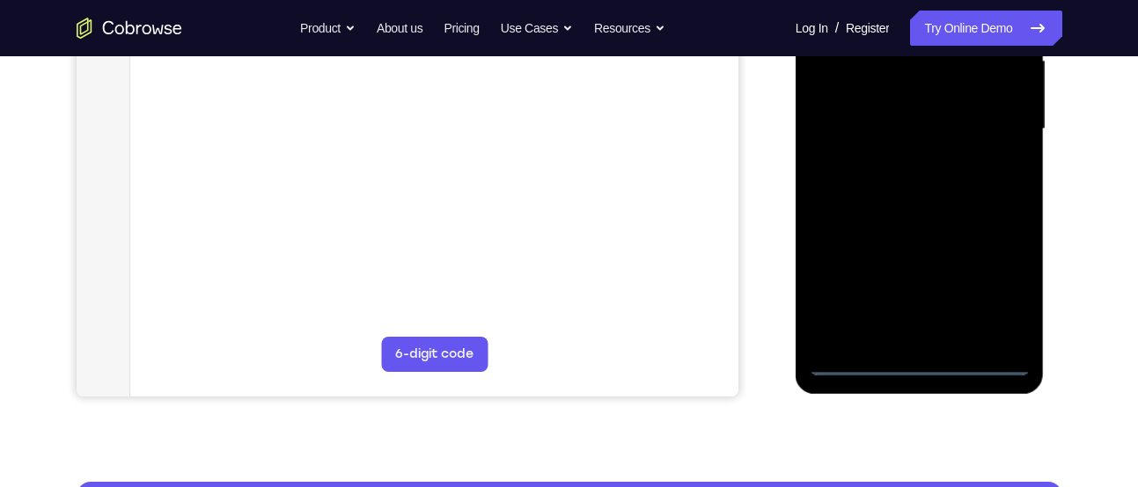
scroll to position [423, 0]
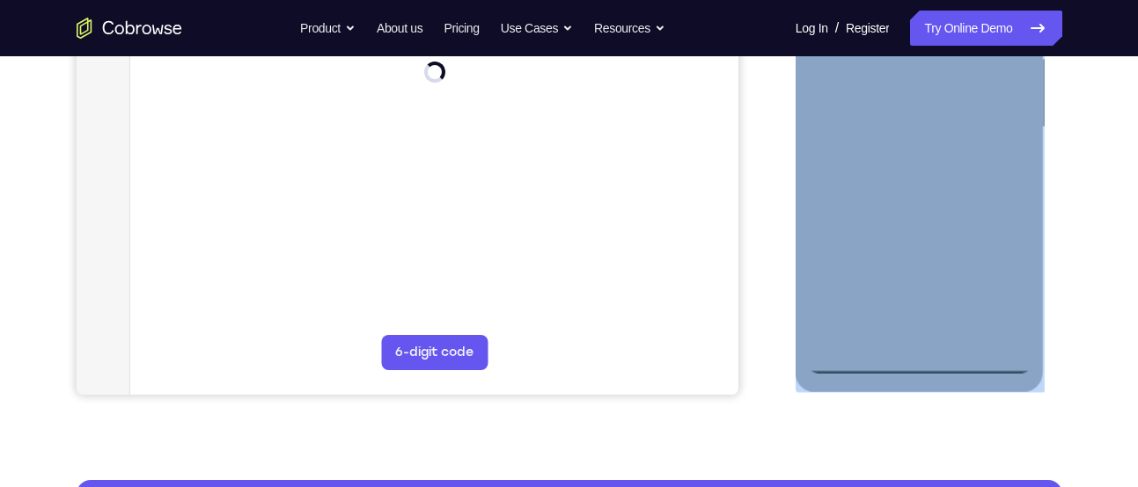
drag, startPoint x: 934, startPoint y: 375, endPoint x: 924, endPoint y: 368, distance: 12.0
click at [924, 368] on div at bounding box center [919, 130] width 249 height 524
click at [924, 368] on div at bounding box center [920, 127] width 222 height 493
click at [917, 395] on div at bounding box center [920, 132] width 251 height 528
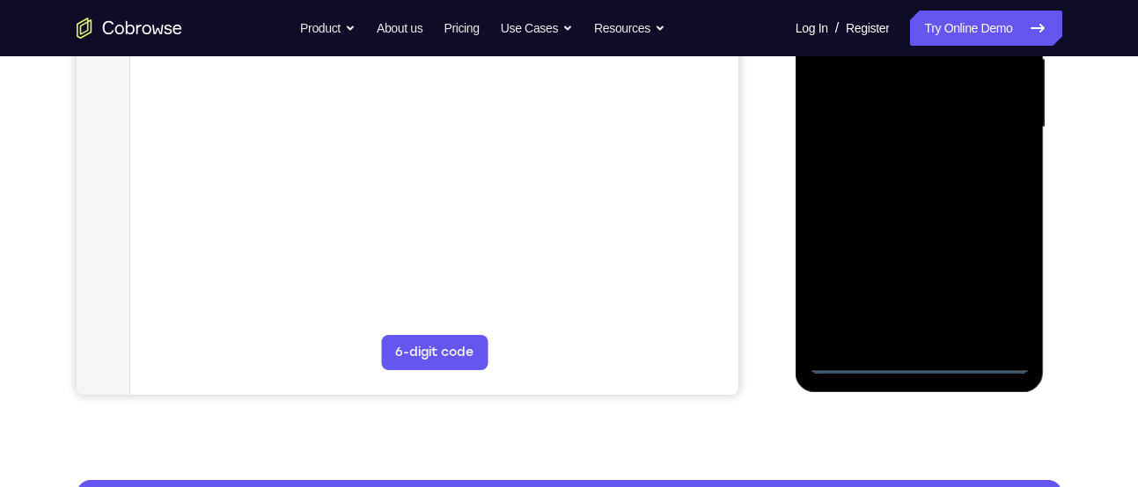
click at [995, 285] on div at bounding box center [920, 127] width 222 height 493
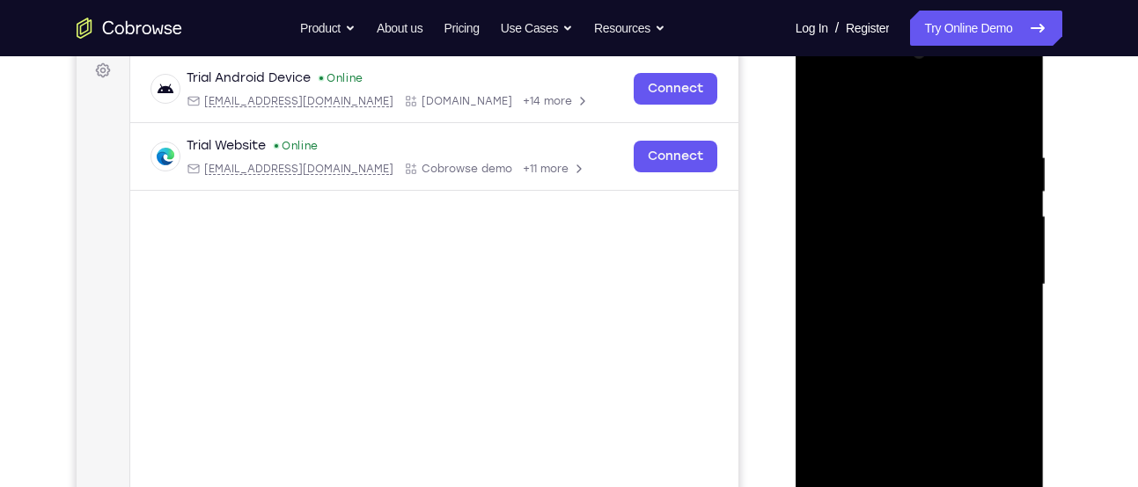
scroll to position [265, 0]
click at [949, 121] on div at bounding box center [920, 286] width 222 height 493
drag, startPoint x: 956, startPoint y: 189, endPoint x: 1013, endPoint y: 275, distance: 103.5
click at [1013, 275] on div at bounding box center [920, 286] width 222 height 493
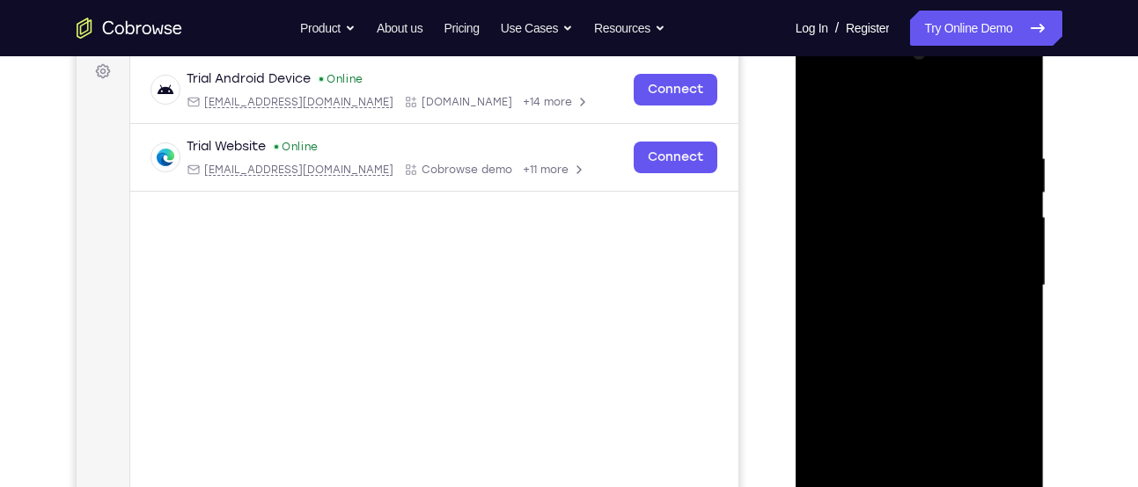
click at [903, 316] on div at bounding box center [920, 286] width 222 height 493
click at [894, 260] on div at bounding box center [920, 286] width 222 height 493
click at [878, 252] on div at bounding box center [920, 286] width 222 height 493
click at [859, 288] on div at bounding box center [920, 286] width 222 height 493
click at [829, 353] on div at bounding box center [920, 286] width 222 height 493
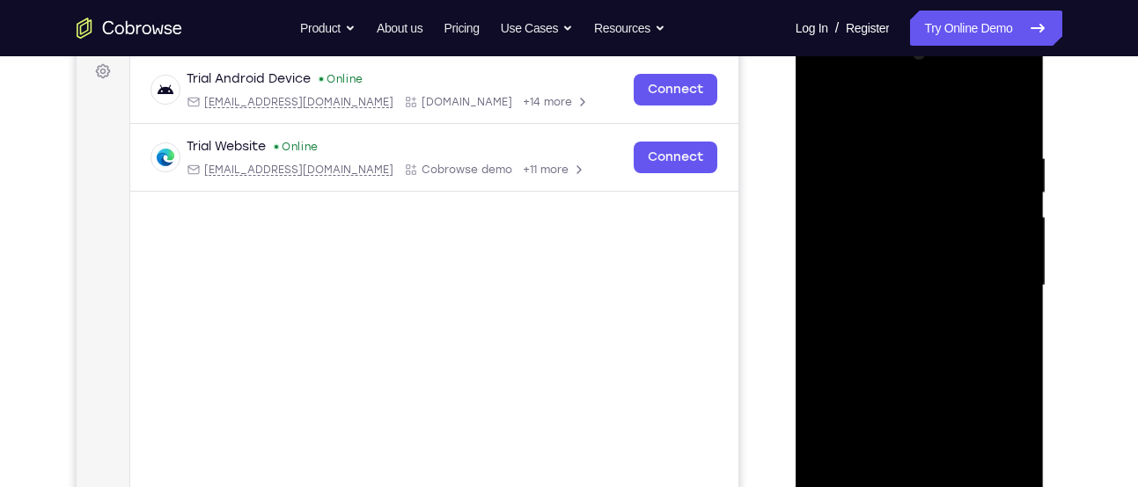
click at [861, 339] on div at bounding box center [920, 286] width 222 height 493
drag, startPoint x: 848, startPoint y: 125, endPoint x: 870, endPoint y: 207, distance: 84.7
click at [870, 207] on div at bounding box center [920, 286] width 222 height 493
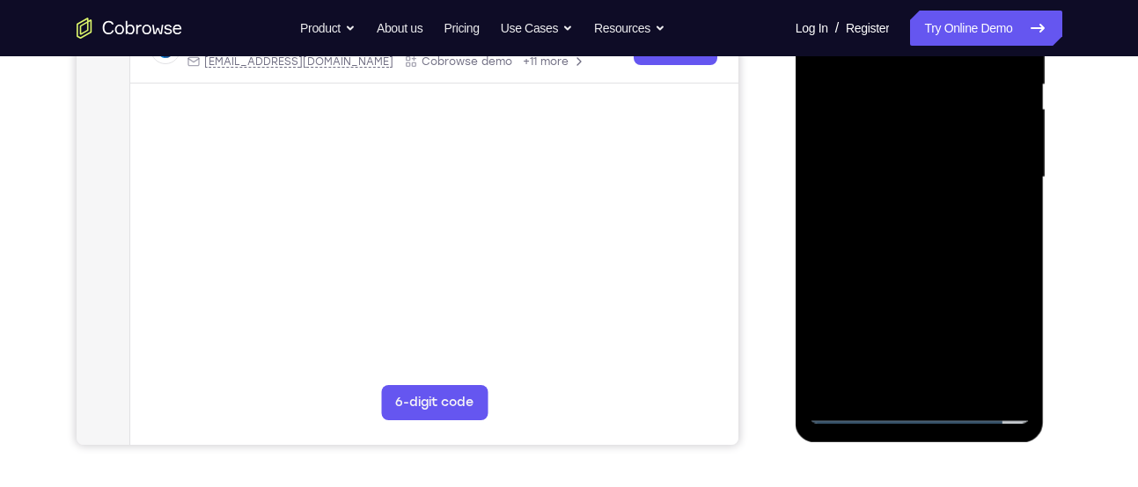
scroll to position [374, 0]
click at [956, 264] on div at bounding box center [920, 176] width 222 height 493
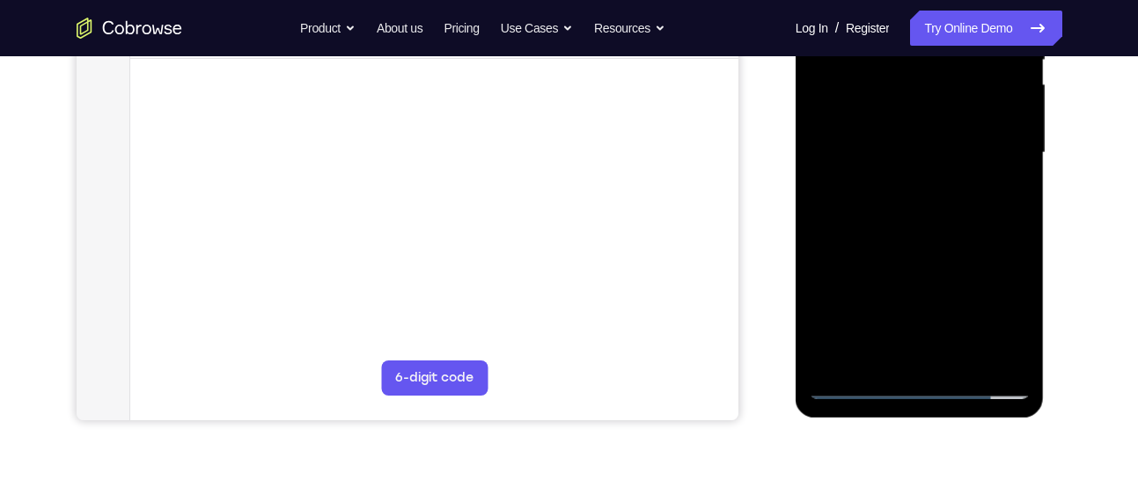
drag, startPoint x: 957, startPoint y: 267, endPoint x: 970, endPoint y: 202, distance: 66.3
click at [970, 202] on div at bounding box center [920, 153] width 222 height 493
drag, startPoint x: 980, startPoint y: 185, endPoint x: 985, endPoint y: 246, distance: 61.7
click at [985, 246] on div at bounding box center [920, 153] width 222 height 493
click at [965, 356] on div at bounding box center [920, 153] width 222 height 493
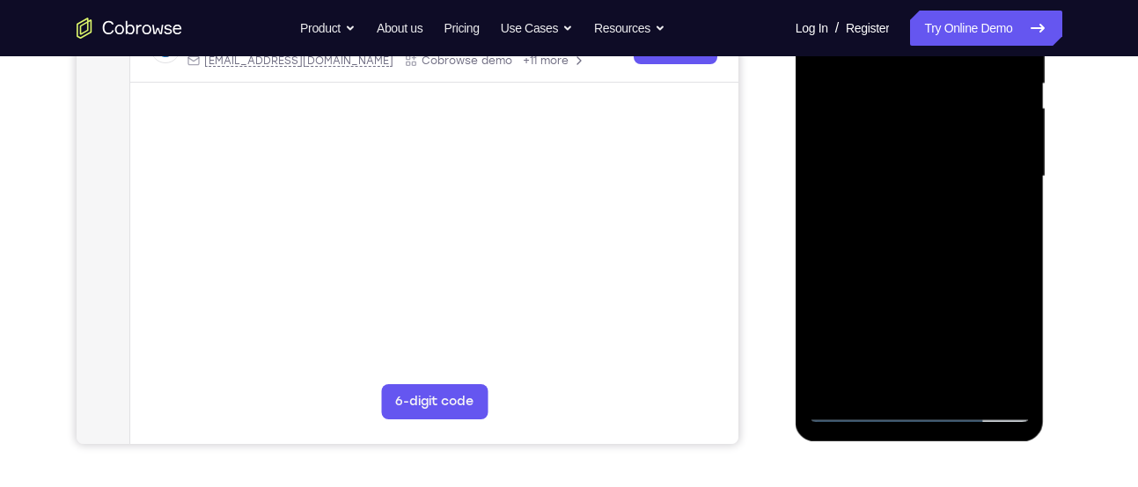
scroll to position [370, 0]
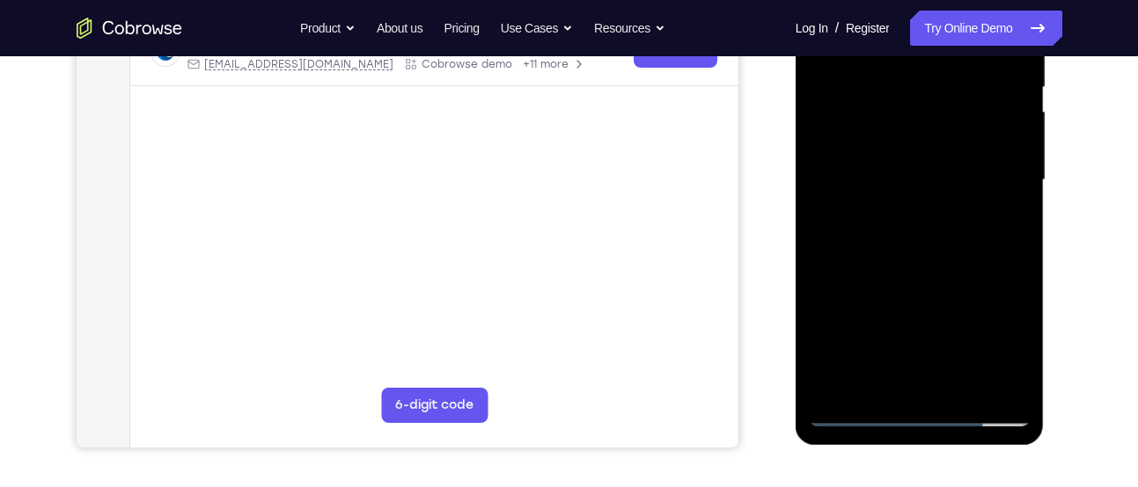
click at [940, 273] on div at bounding box center [920, 180] width 222 height 493
drag, startPoint x: 919, startPoint y: 209, endPoint x: 919, endPoint y: 289, distance: 81.0
click at [919, 289] on div at bounding box center [920, 180] width 222 height 493
click at [923, 195] on div at bounding box center [920, 180] width 222 height 493
drag, startPoint x: 894, startPoint y: 141, endPoint x: 888, endPoint y: 300, distance: 159.4
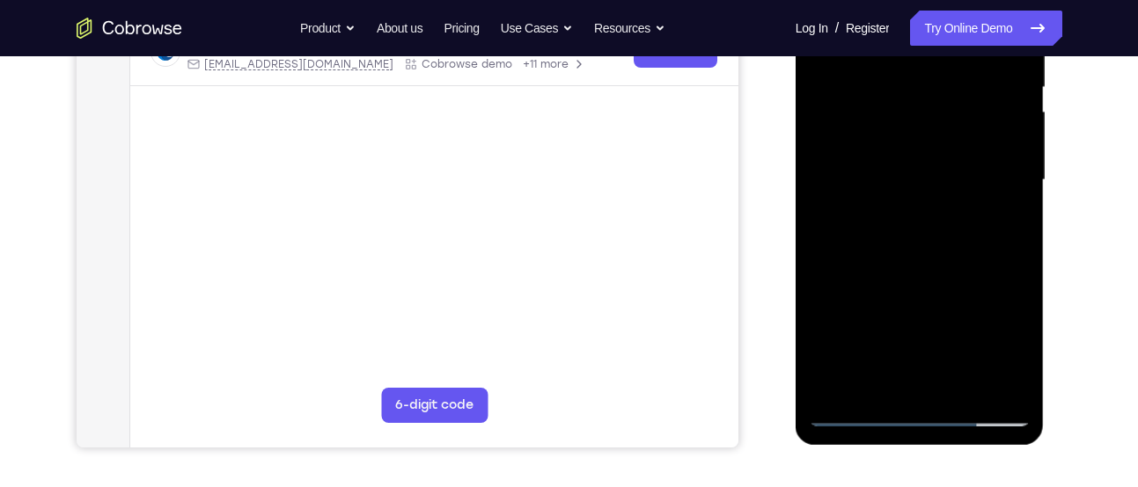
click at [888, 300] on div at bounding box center [920, 180] width 222 height 493
drag, startPoint x: 893, startPoint y: 204, endPoint x: 876, endPoint y: -32, distance: 236.4
click at [876, 0] on div at bounding box center [920, 180] width 222 height 493
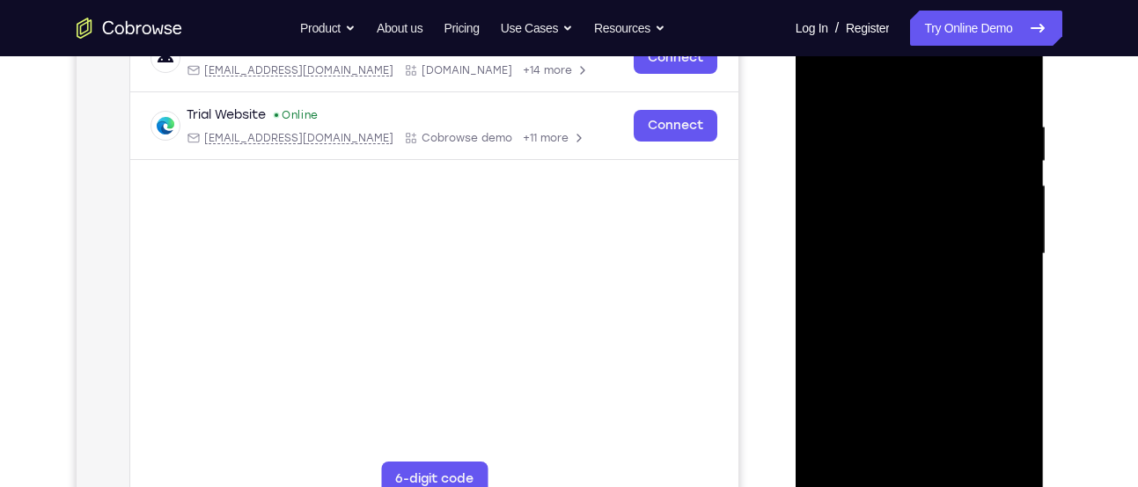
scroll to position [286, 0]
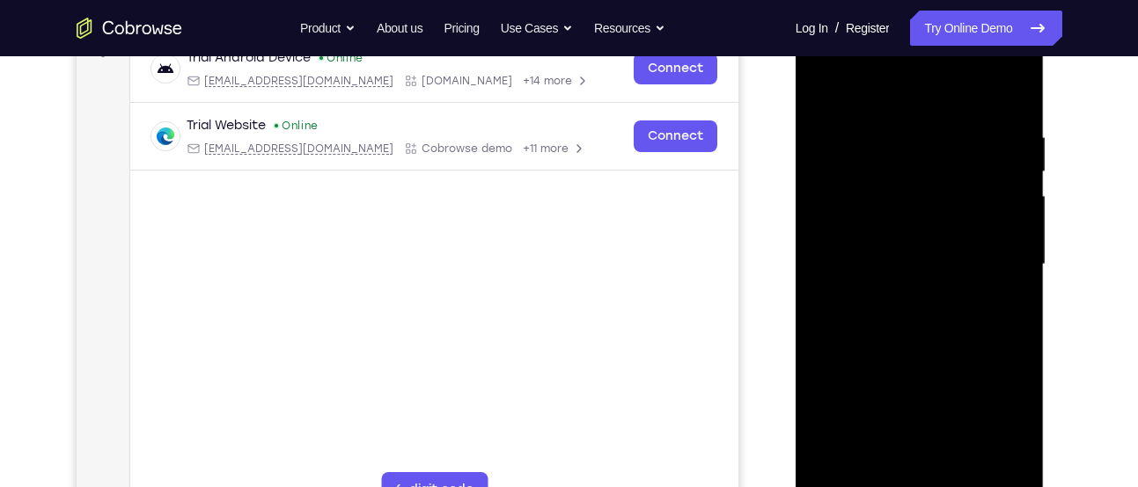
click at [825, 84] on div at bounding box center [920, 264] width 222 height 493
click at [818, 79] on div at bounding box center [920, 264] width 222 height 493
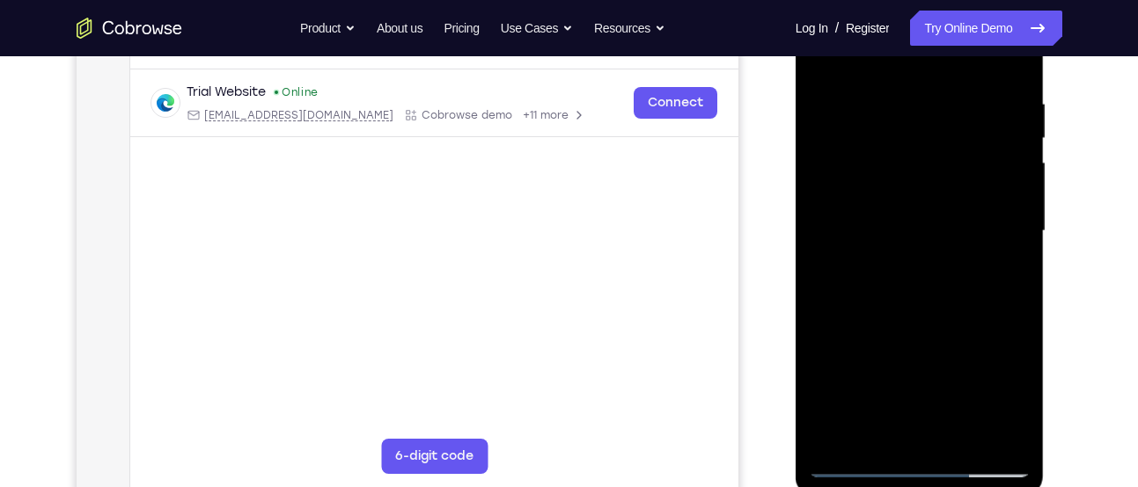
scroll to position [314, 0]
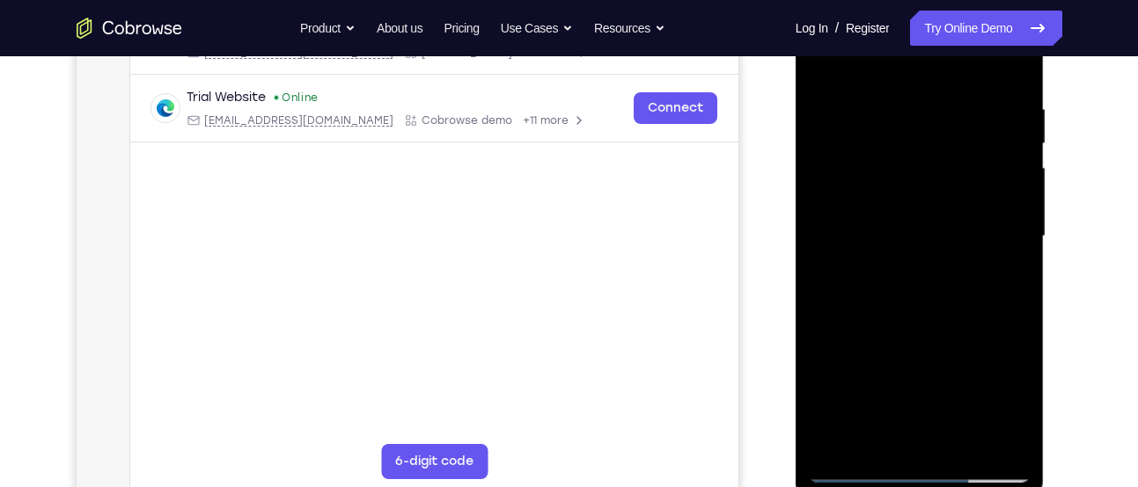
click at [934, 113] on div at bounding box center [920, 236] width 222 height 493
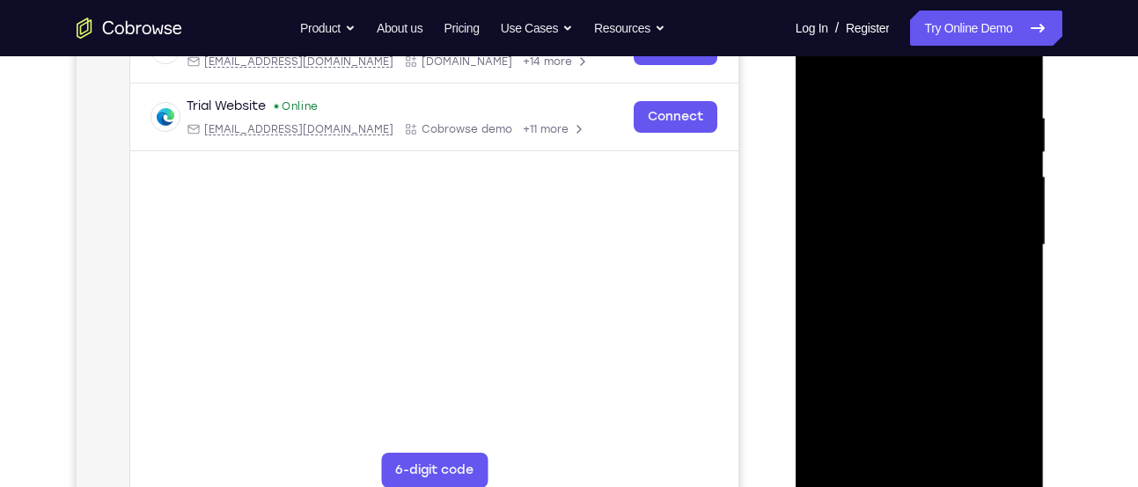
click at [1014, 211] on div at bounding box center [920, 245] width 222 height 493
drag, startPoint x: 1014, startPoint y: 231, endPoint x: 905, endPoint y: 222, distance: 109.5
click at [905, 222] on div at bounding box center [920, 245] width 222 height 493
click at [1008, 142] on div at bounding box center [920, 245] width 222 height 493
click at [1008, 77] on div at bounding box center [920, 245] width 222 height 493
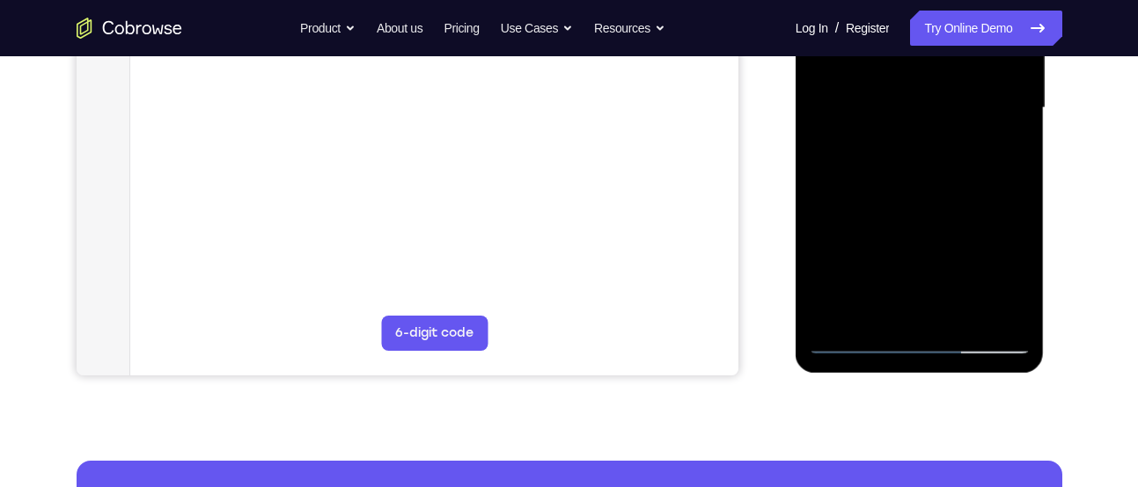
scroll to position [458, 0]
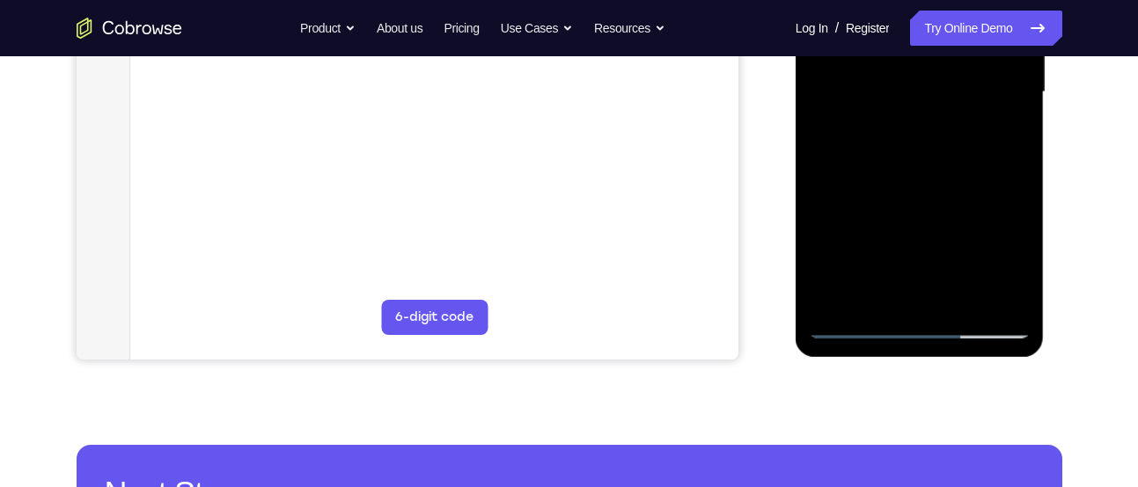
click at [1001, 297] on div at bounding box center [920, 92] width 222 height 493
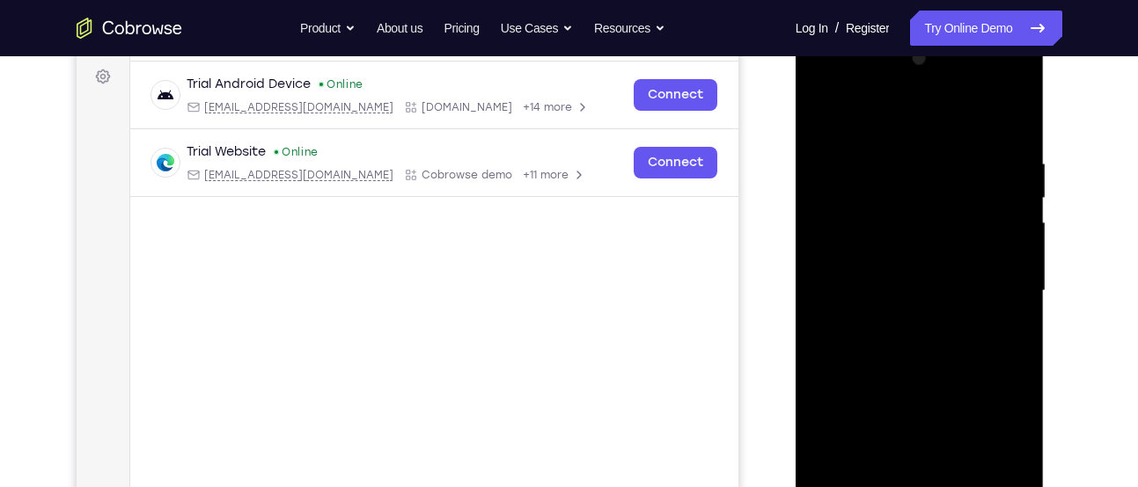
scroll to position [257, 0]
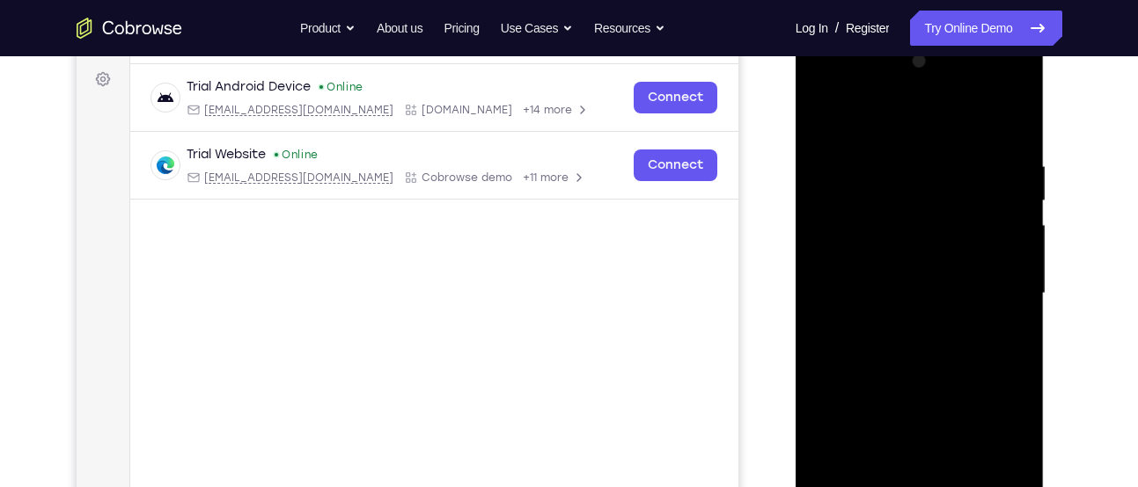
click at [823, 114] on div at bounding box center [920, 294] width 222 height 493
drag, startPoint x: 933, startPoint y: 298, endPoint x: 920, endPoint y: -32, distance: 330.2
click at [920, 34] on html "Online web based iOS Simulators and Android Emulators. Run iPhone, iPad, Mobile…" at bounding box center [920, 298] width 251 height 528
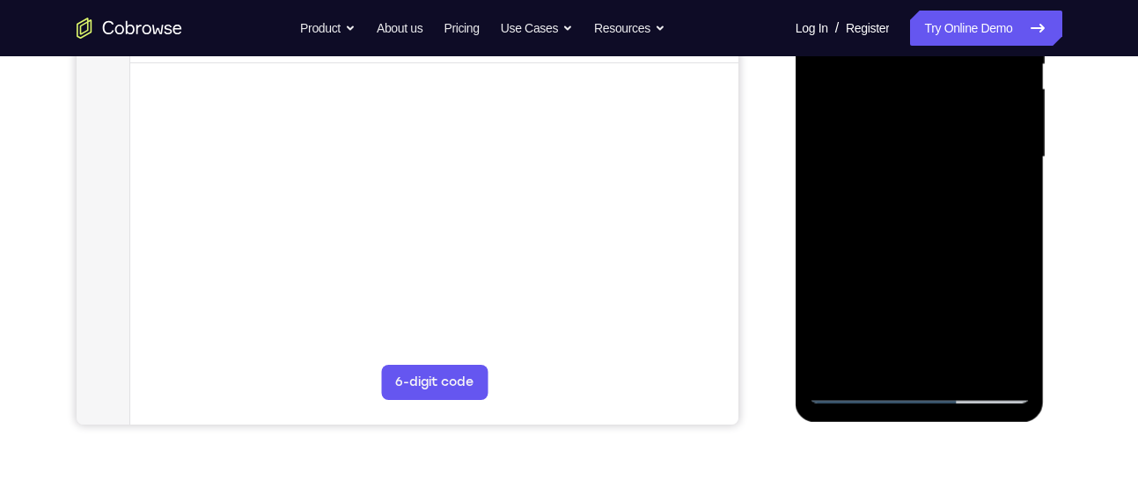
scroll to position [394, 0]
click at [849, 321] on div at bounding box center [920, 156] width 222 height 493
click at [905, 197] on div at bounding box center [920, 156] width 222 height 493
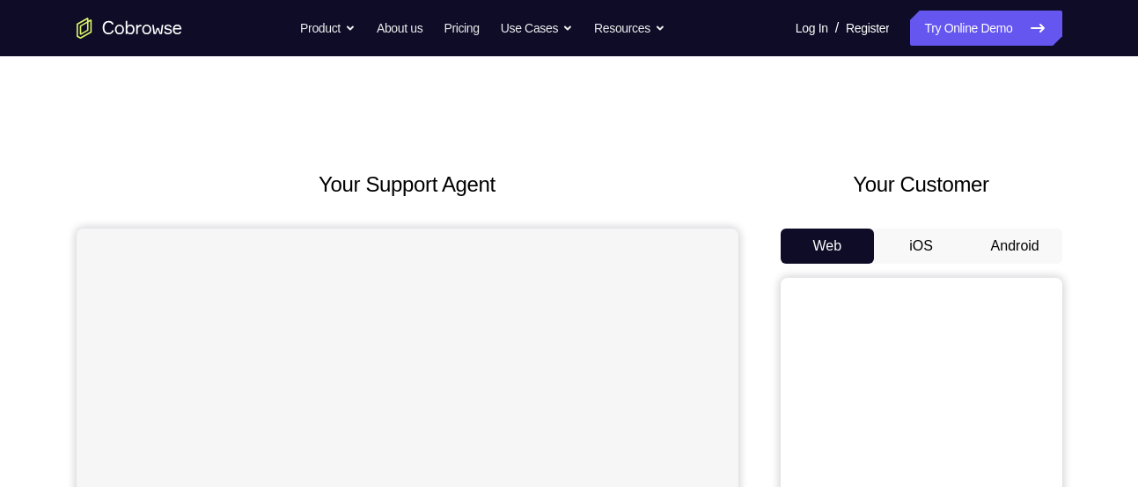
click at [978, 243] on button "Android" at bounding box center [1015, 246] width 94 height 35
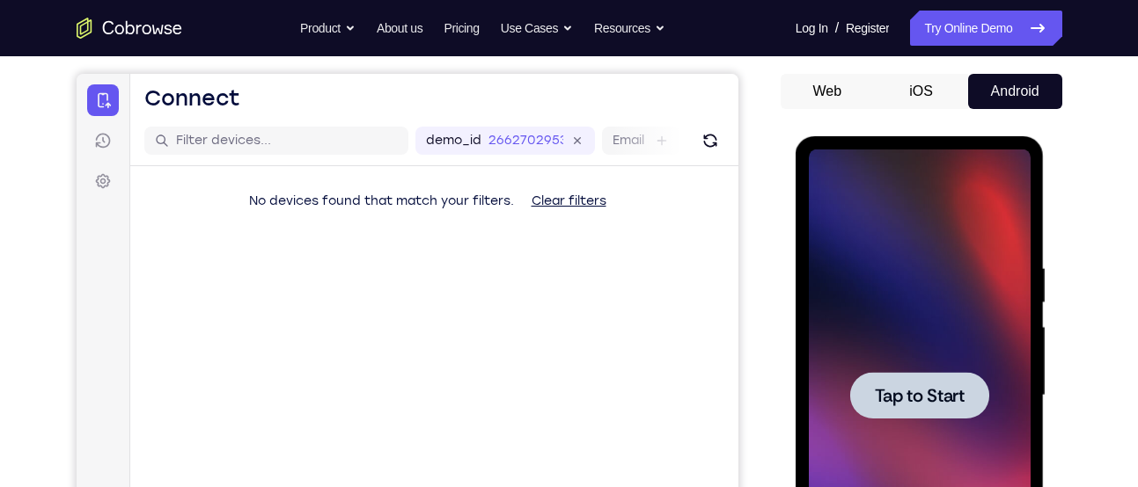
click at [838, 397] on div at bounding box center [920, 396] width 222 height 493
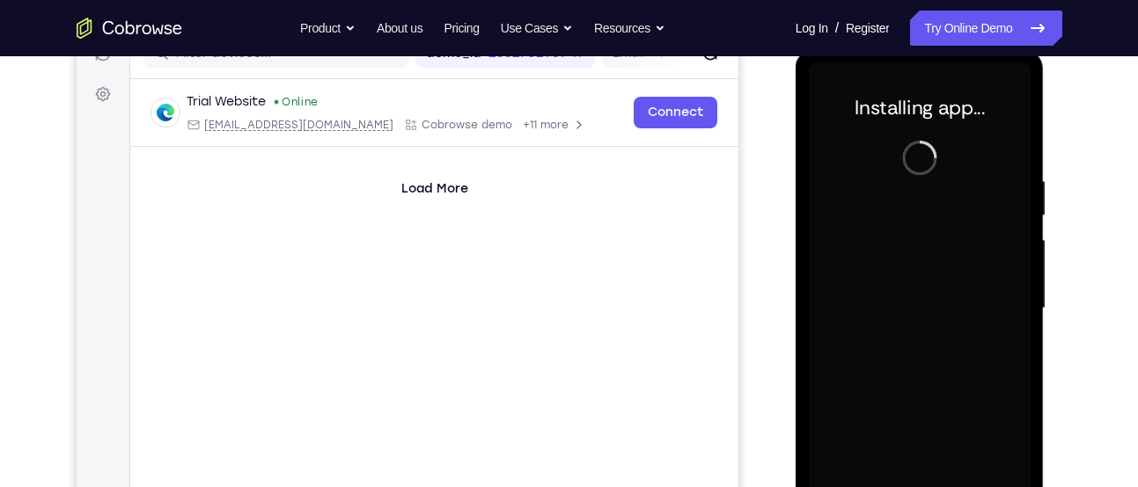
scroll to position [361, 0]
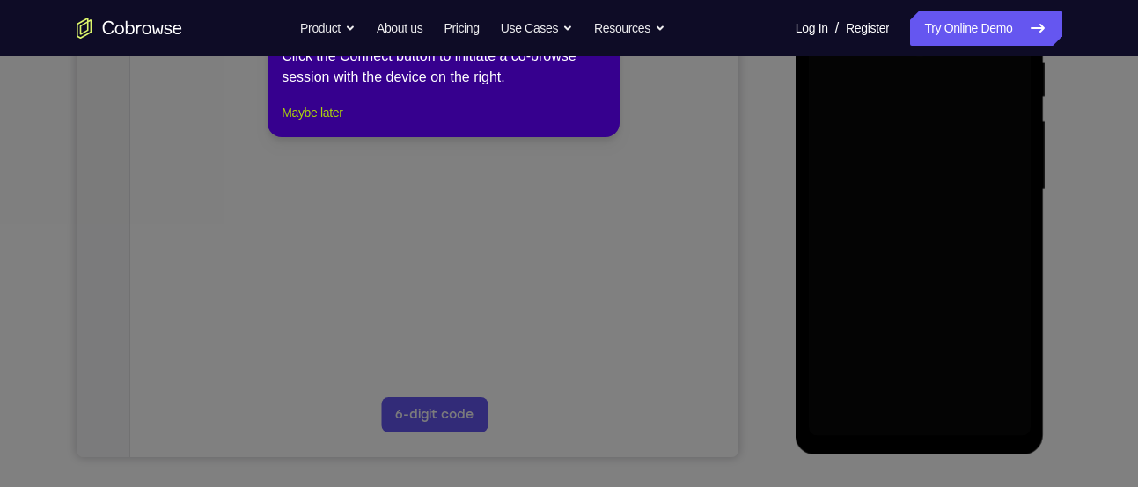
click at [342, 123] on button "Maybe later" at bounding box center [312, 112] width 61 height 21
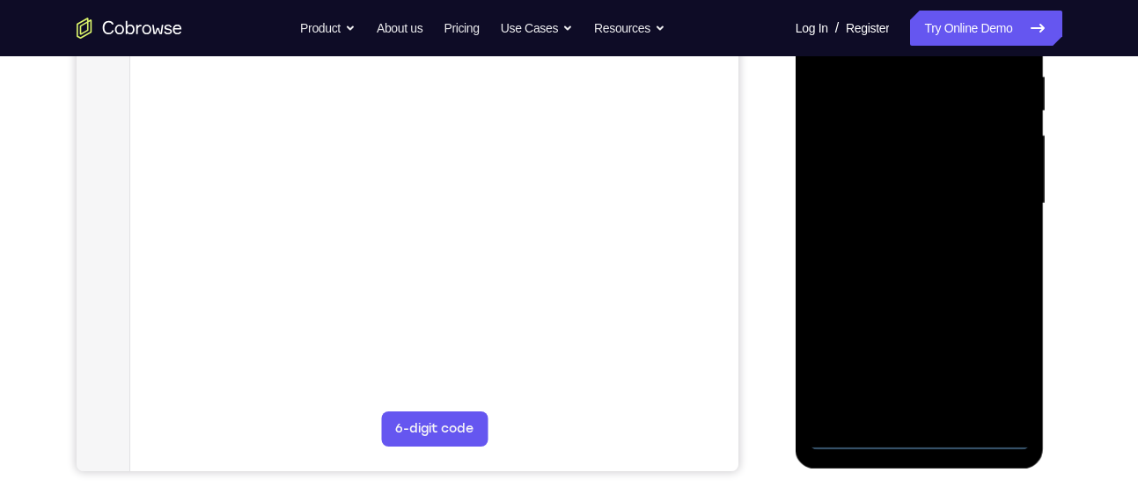
scroll to position [345, 0]
click at [912, 443] on div at bounding box center [920, 206] width 222 height 493
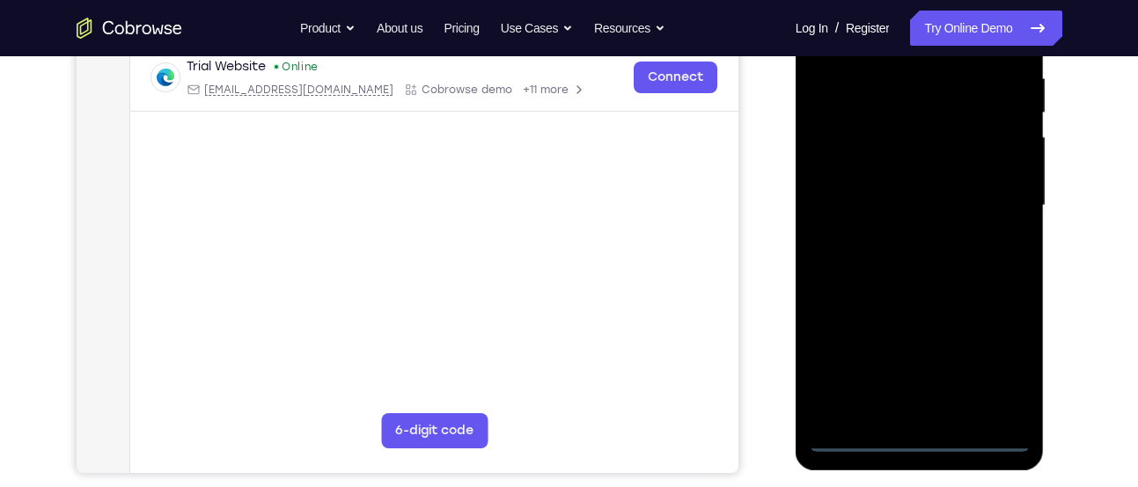
click at [1004, 375] on div at bounding box center [920, 206] width 222 height 493
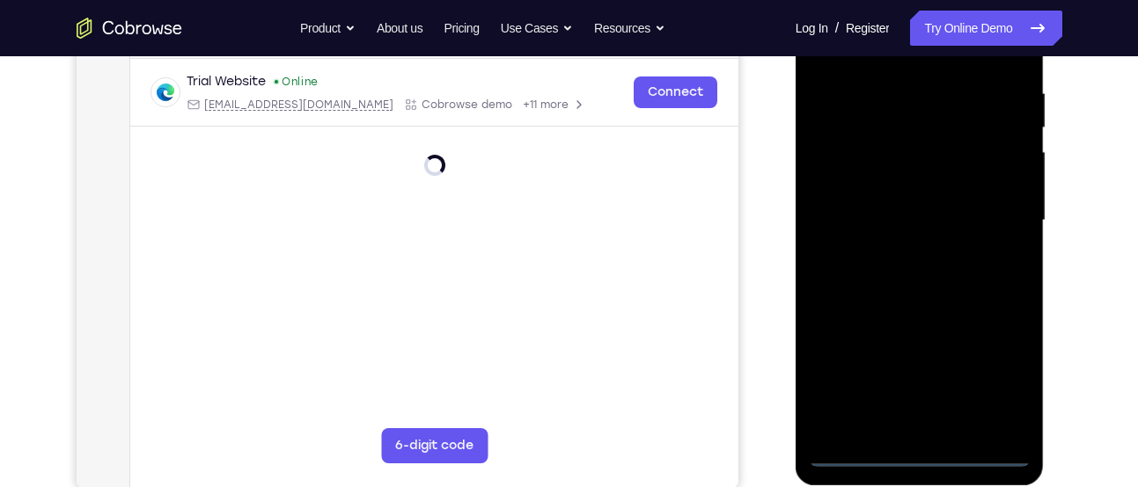
scroll to position [292, 0]
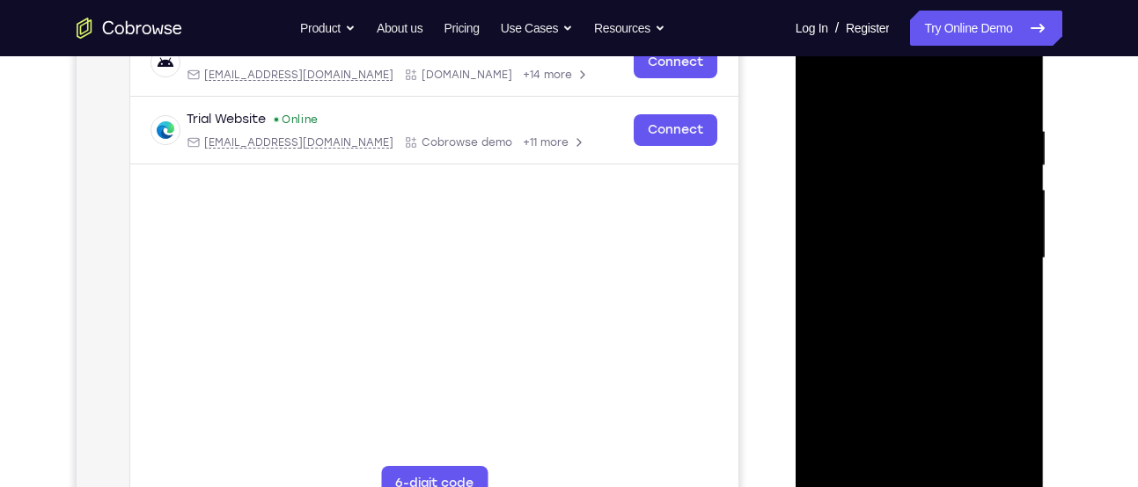
click at [889, 93] on div at bounding box center [920, 258] width 222 height 493
click at [987, 246] on div at bounding box center [920, 258] width 222 height 493
click at [898, 293] on div at bounding box center [920, 258] width 222 height 493
click at [903, 231] on div at bounding box center [920, 258] width 222 height 493
click at [907, 219] on div at bounding box center [920, 258] width 222 height 493
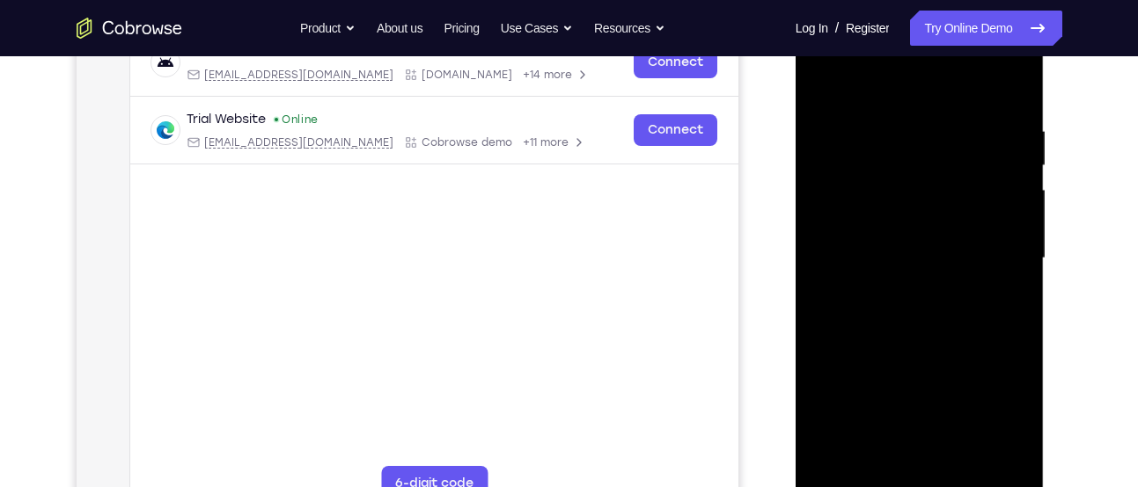
click at [835, 259] on div at bounding box center [920, 258] width 222 height 493
click at [853, 315] on div at bounding box center [920, 258] width 222 height 493
click at [905, 308] on div at bounding box center [920, 258] width 222 height 493
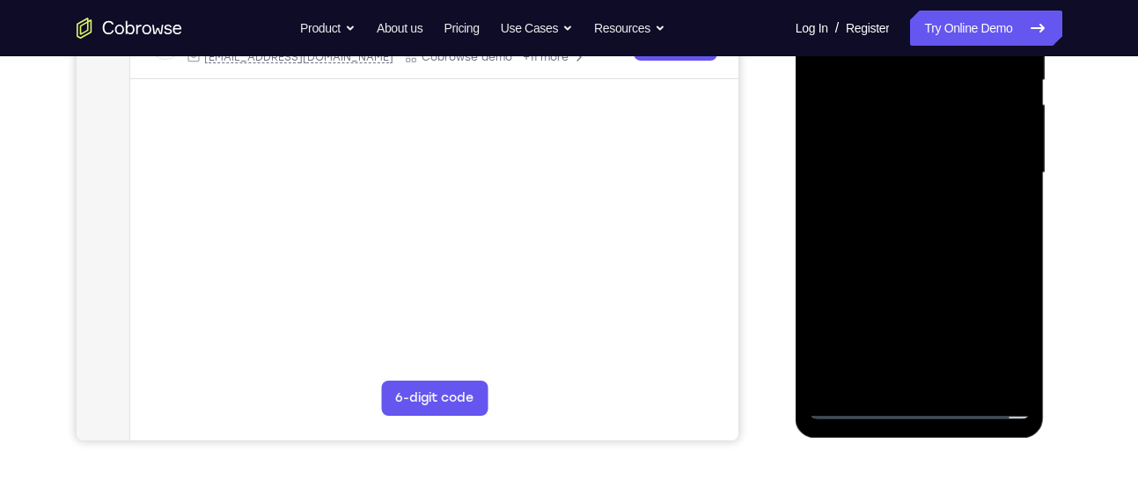
scroll to position [380, 0]
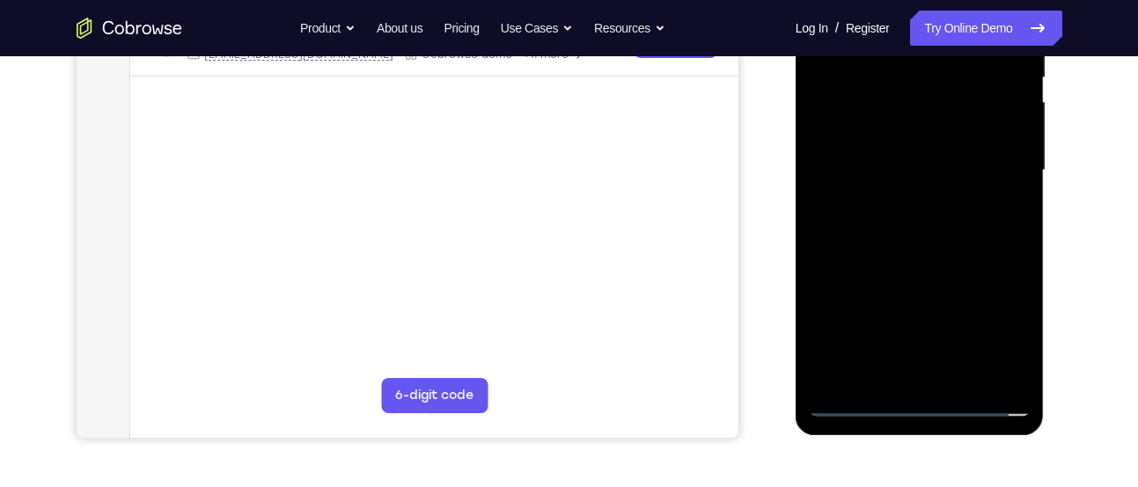
click at [941, 253] on div at bounding box center [920, 170] width 222 height 493
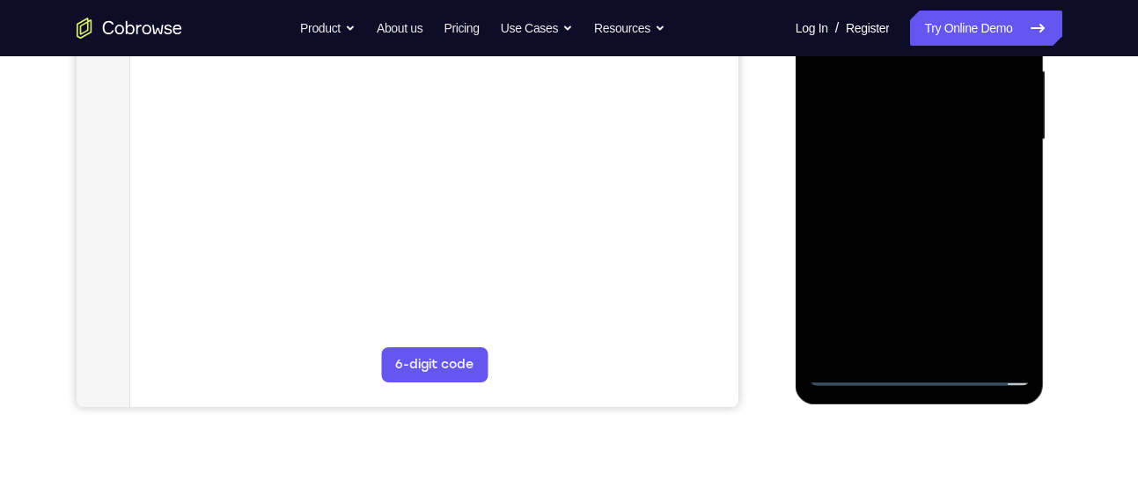
click at [954, 343] on div at bounding box center [920, 140] width 222 height 493
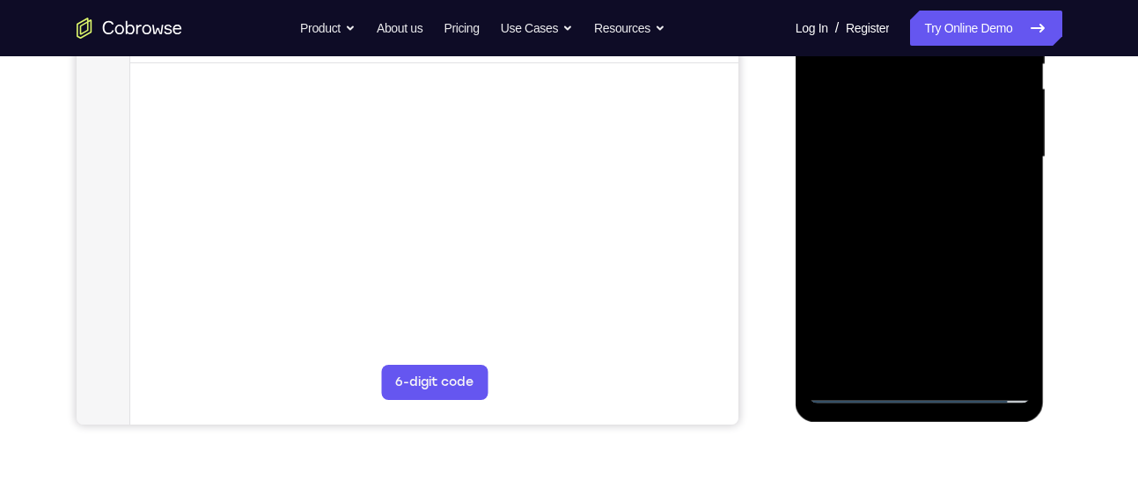
scroll to position [392, 0]
drag, startPoint x: 952, startPoint y: 280, endPoint x: 954, endPoint y: 223, distance: 56.3
click at [954, 223] on div at bounding box center [920, 158] width 222 height 493
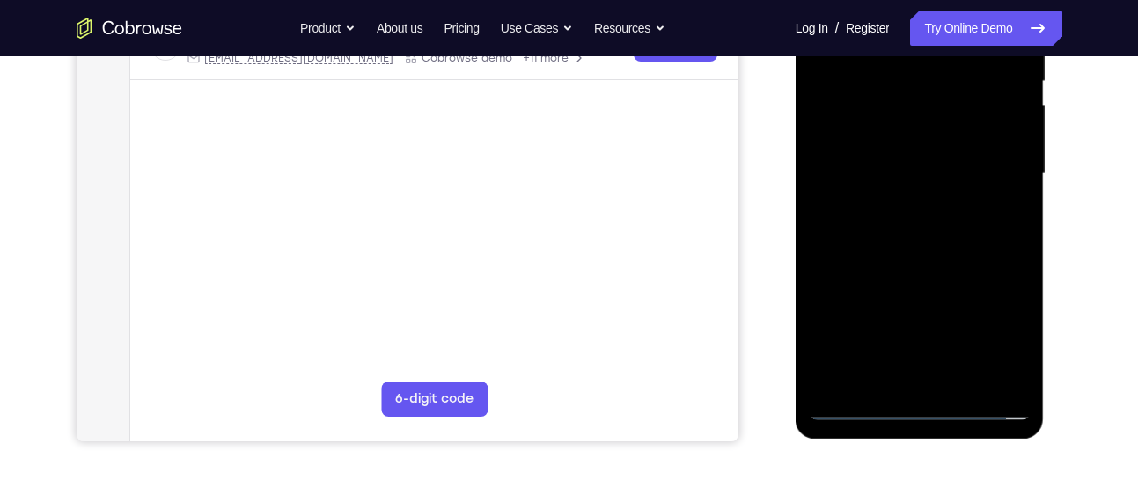
scroll to position [376, 0]
click at [922, 270] on div at bounding box center [920, 175] width 222 height 493
click at [997, 132] on div at bounding box center [920, 175] width 222 height 493
click at [898, 129] on div at bounding box center [920, 175] width 222 height 493
click at [927, 114] on div at bounding box center [920, 175] width 222 height 493
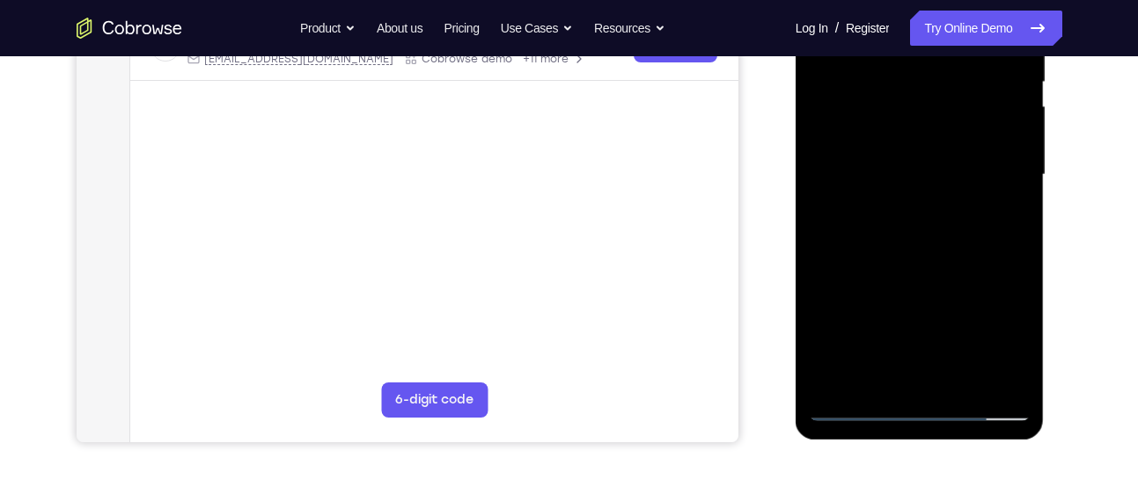
click at [876, 382] on div at bounding box center [920, 175] width 222 height 493
click at [967, 273] on div at bounding box center [920, 175] width 222 height 493
click at [1009, 209] on div at bounding box center [920, 175] width 222 height 493
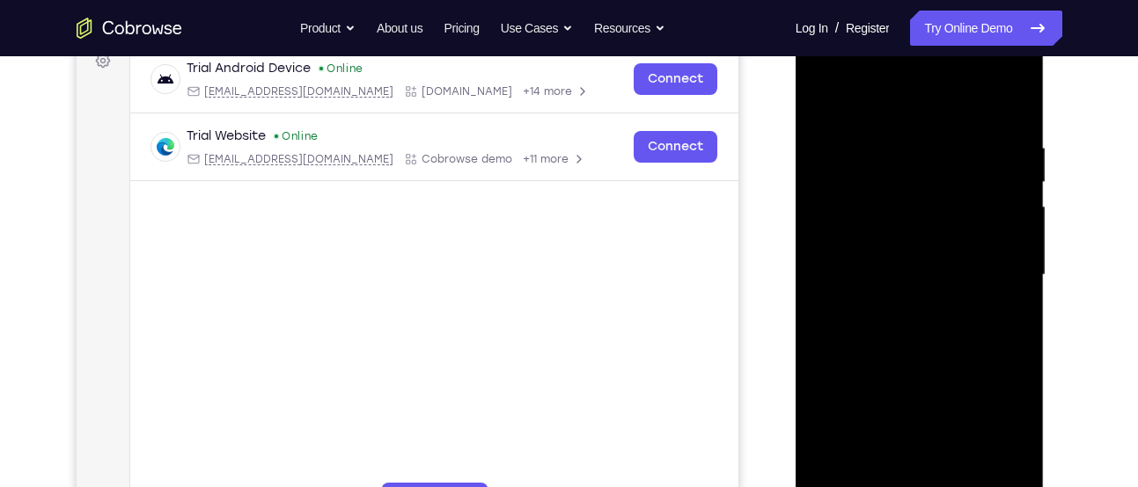
scroll to position [267, 0]
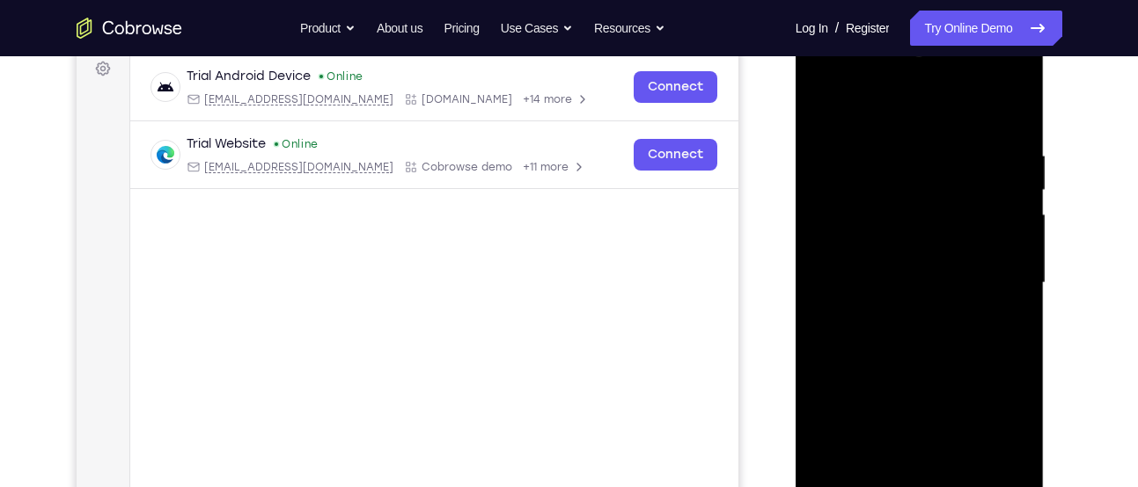
drag, startPoint x: 969, startPoint y: 136, endPoint x: 964, endPoint y: 226, distance: 90.7
click at [964, 226] on div at bounding box center [920, 283] width 222 height 493
click at [882, 155] on div at bounding box center [920, 283] width 222 height 493
click at [909, 217] on div at bounding box center [920, 283] width 222 height 493
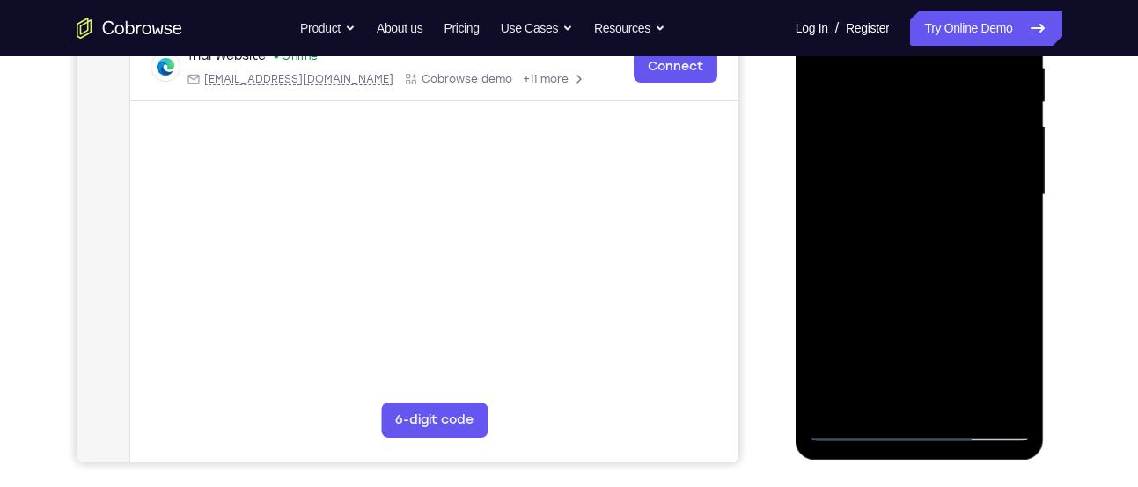
scroll to position [356, 0]
click at [1011, 204] on div at bounding box center [920, 194] width 222 height 493
click at [954, 199] on div at bounding box center [920, 194] width 222 height 493
click at [993, 198] on div at bounding box center [920, 194] width 222 height 493
click at [875, 399] on div at bounding box center [920, 194] width 222 height 493
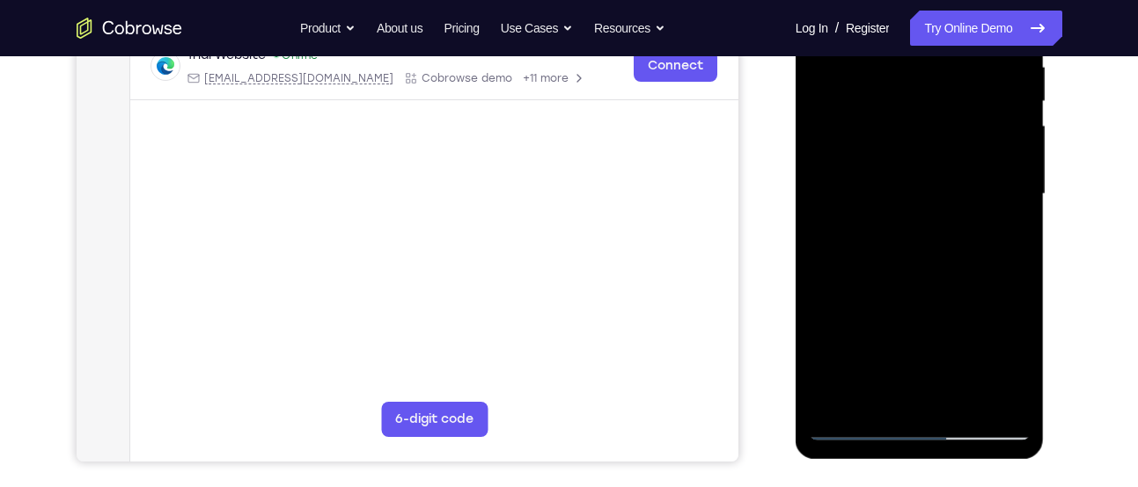
click at [825, 290] on div at bounding box center [920, 194] width 222 height 493
click at [1001, 224] on div at bounding box center [920, 194] width 222 height 493
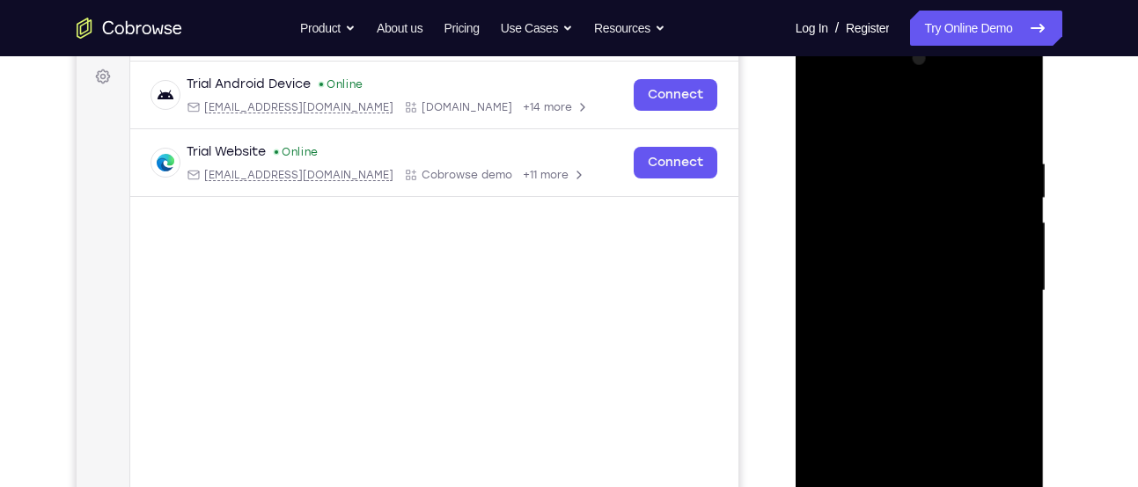
scroll to position [256, 0]
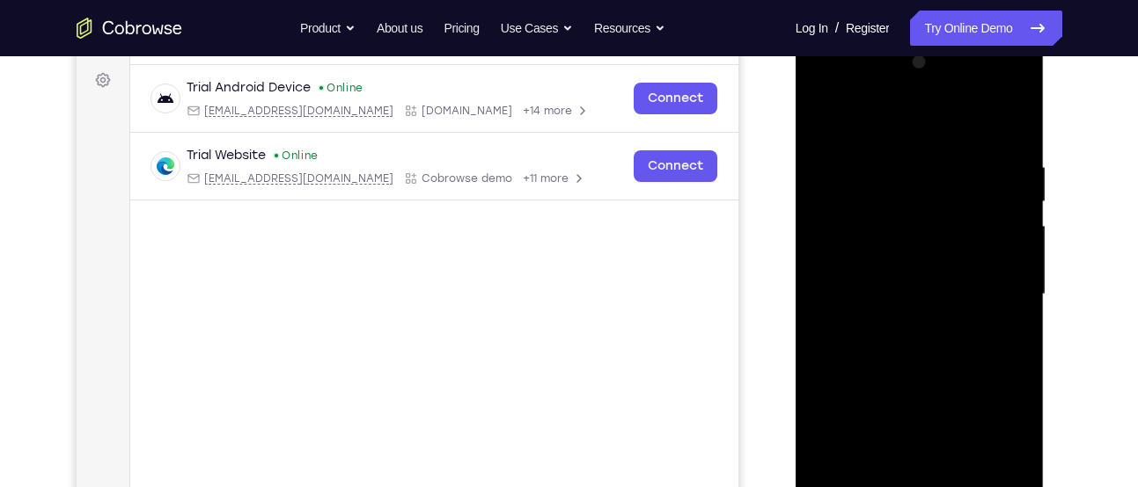
drag, startPoint x: 952, startPoint y: 175, endPoint x: 918, endPoint y: 279, distance: 109.3
click at [918, 279] on div at bounding box center [920, 294] width 222 height 493
click at [997, 217] on div at bounding box center [920, 294] width 222 height 493
click at [971, 260] on div at bounding box center [920, 294] width 222 height 493
click at [997, 324] on div at bounding box center [920, 294] width 222 height 493
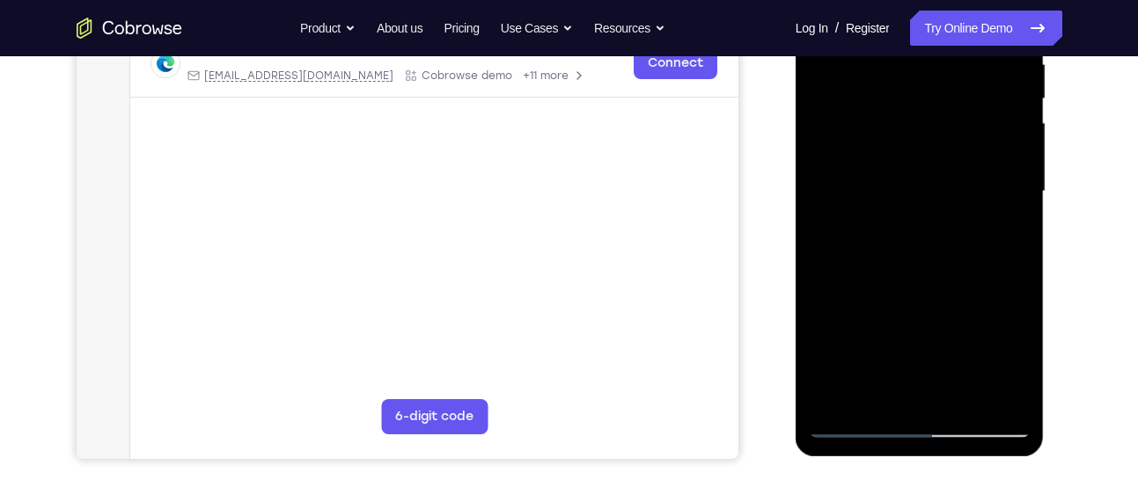
scroll to position [360, 0]
click at [872, 386] on div at bounding box center [920, 191] width 222 height 493
click at [824, 294] on div at bounding box center [920, 191] width 222 height 493
click at [999, 219] on div at bounding box center [920, 191] width 222 height 493
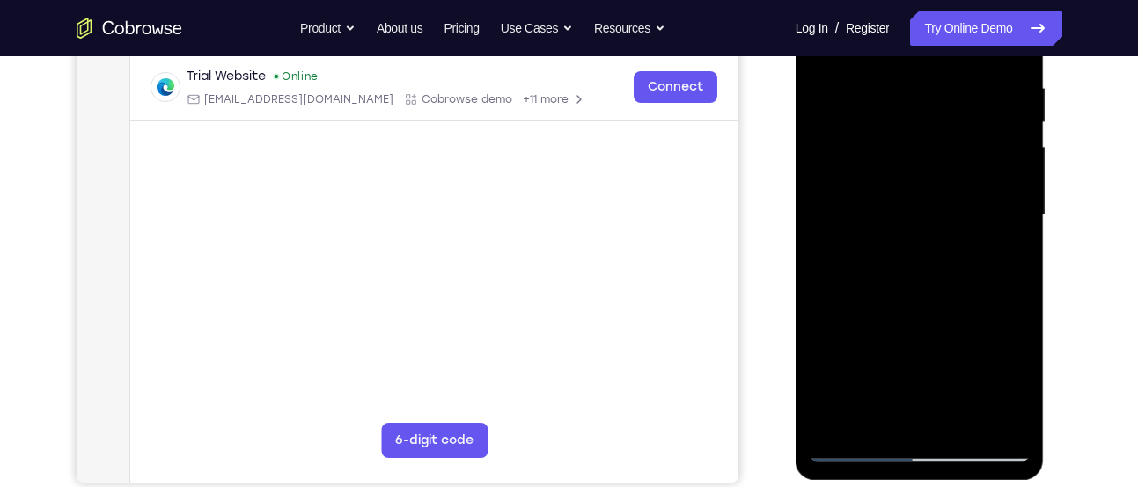
scroll to position [382, 0]
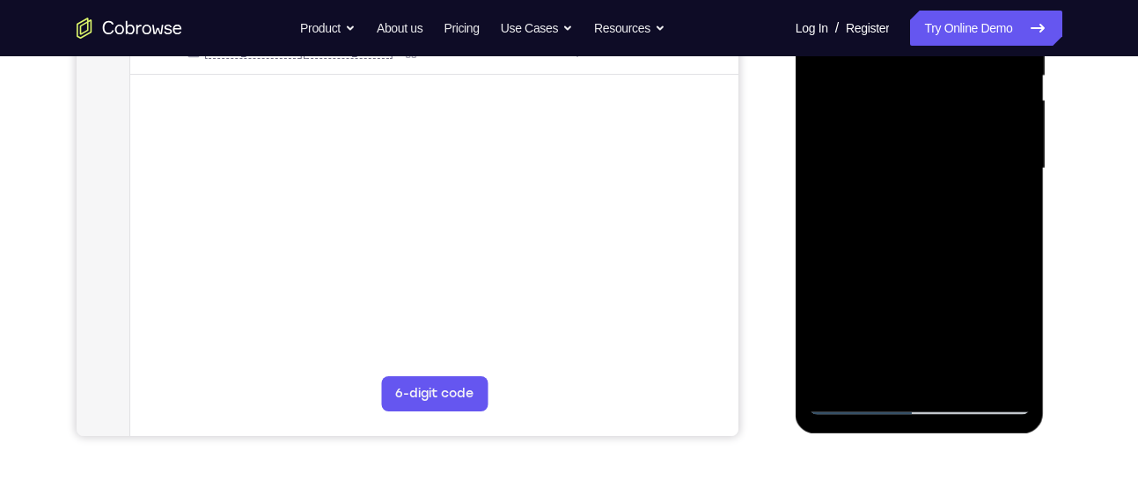
click at [853, 213] on div at bounding box center [920, 169] width 222 height 493
click at [849, 395] on div at bounding box center [920, 169] width 222 height 493
click at [854, 400] on div at bounding box center [920, 169] width 222 height 493
click at [872, 367] on div at bounding box center [920, 169] width 222 height 493
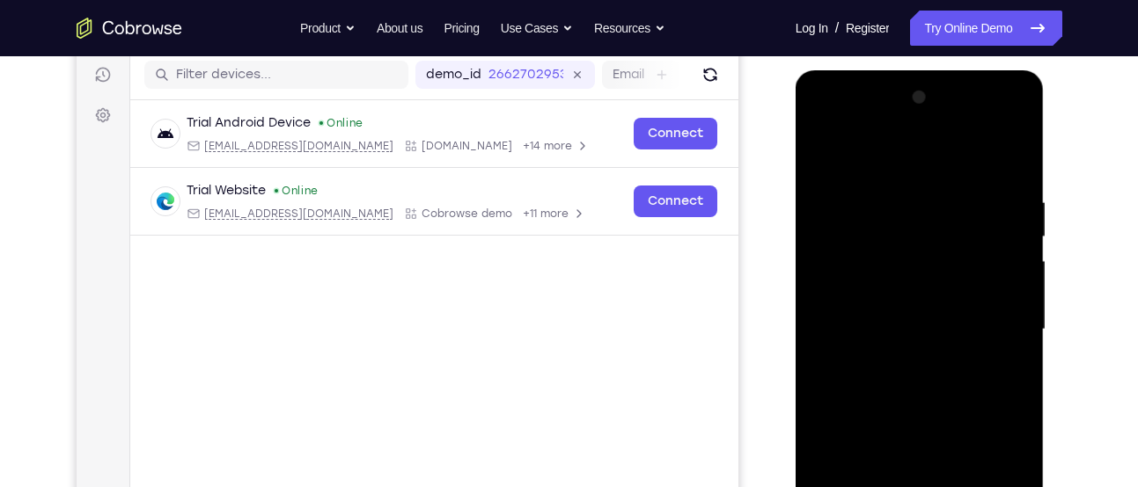
scroll to position [220, 0]
click at [829, 161] on div at bounding box center [920, 330] width 222 height 493
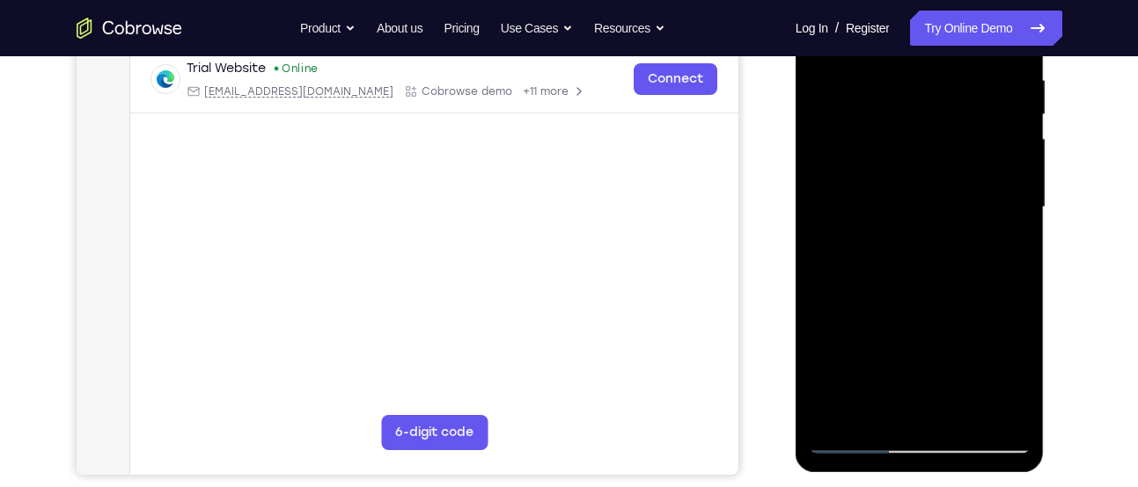
scroll to position [289, 0]
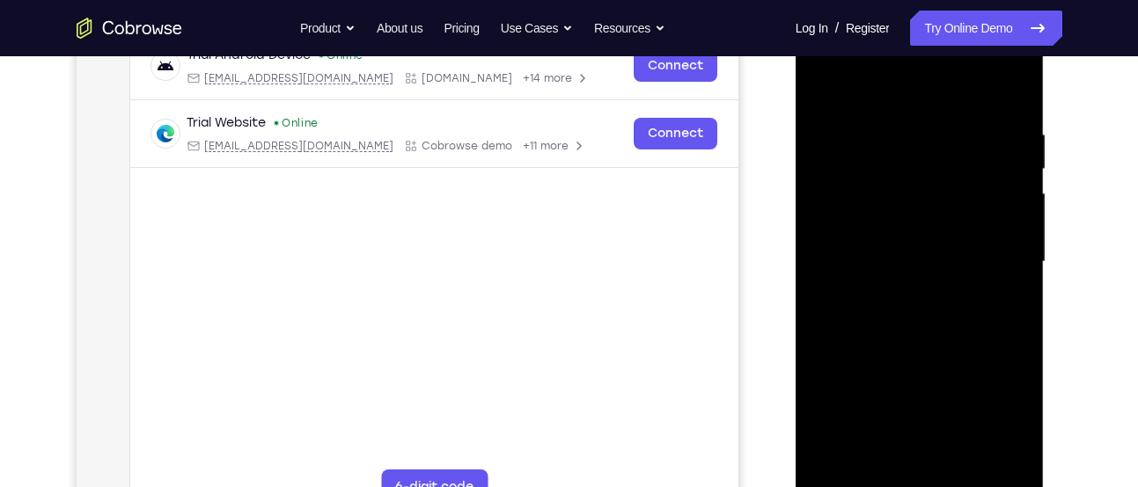
click at [880, 227] on div at bounding box center [920, 262] width 222 height 493
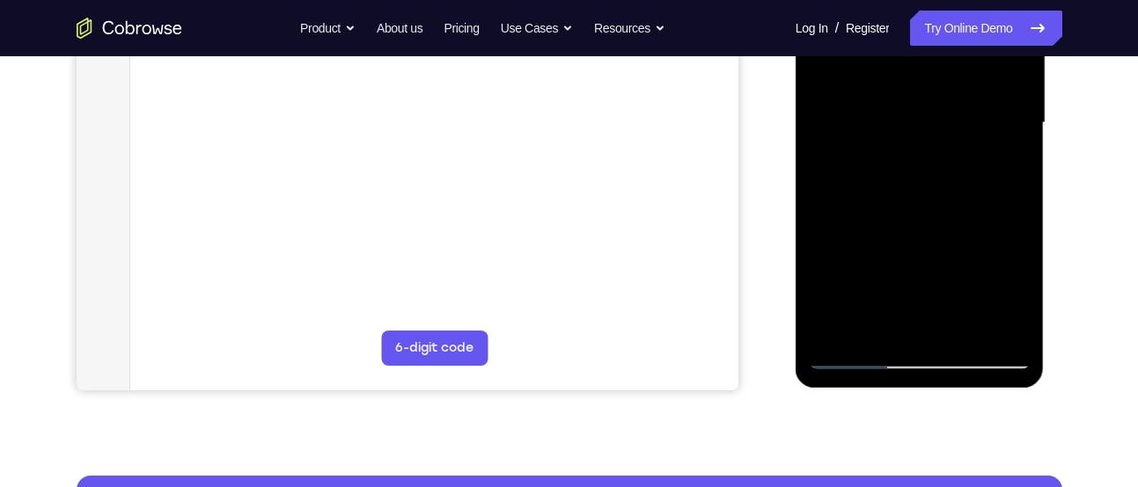
scroll to position [429, 0]
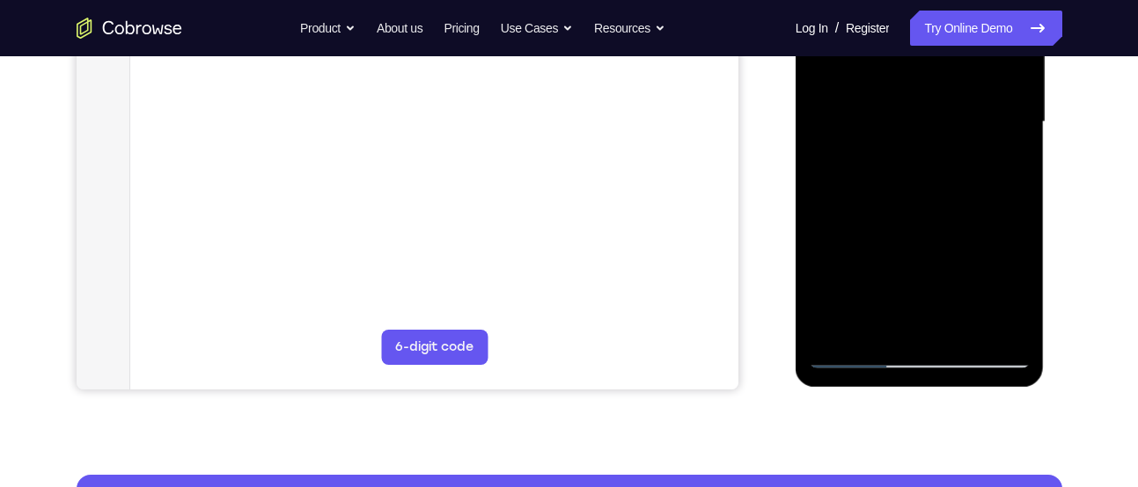
click at [903, 314] on div at bounding box center [920, 122] width 222 height 493
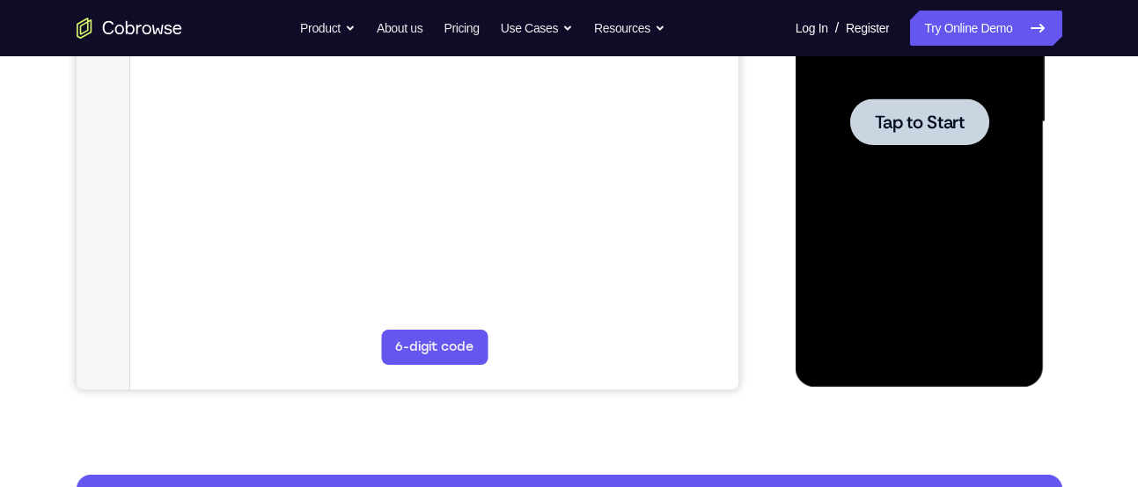
click at [892, 201] on div at bounding box center [920, 122] width 222 height 493
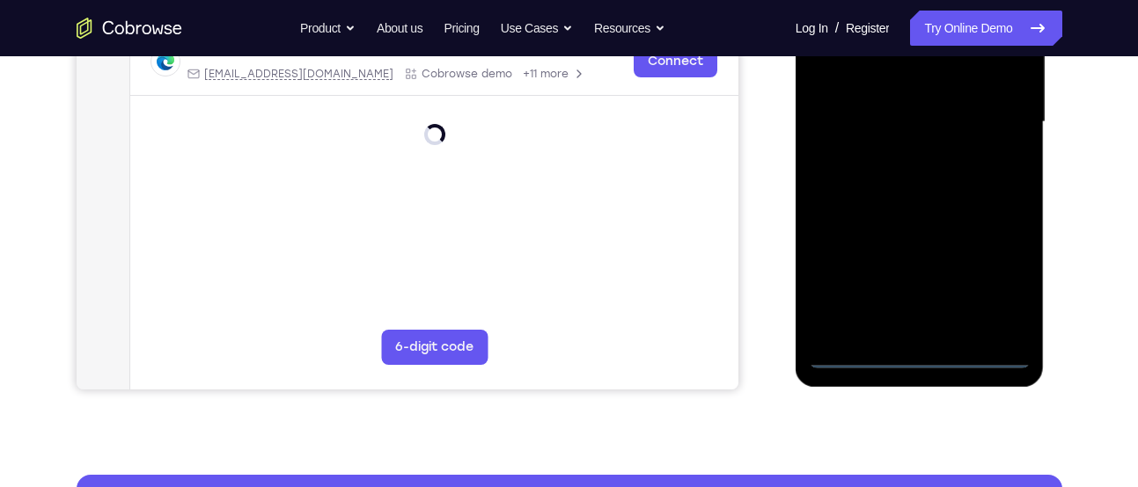
click at [913, 365] on div at bounding box center [920, 122] width 222 height 493
click at [993, 276] on div at bounding box center [920, 122] width 222 height 493
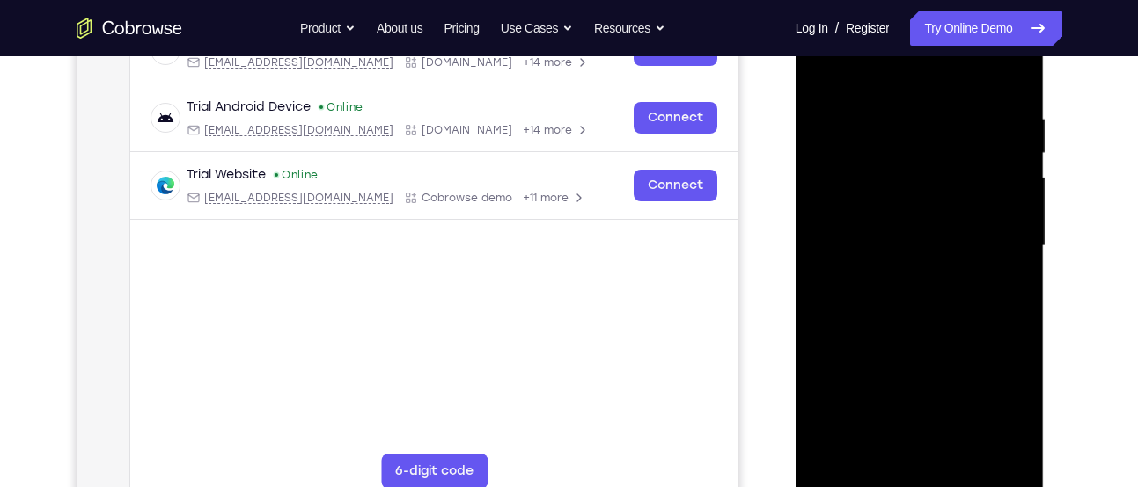
scroll to position [252, 0]
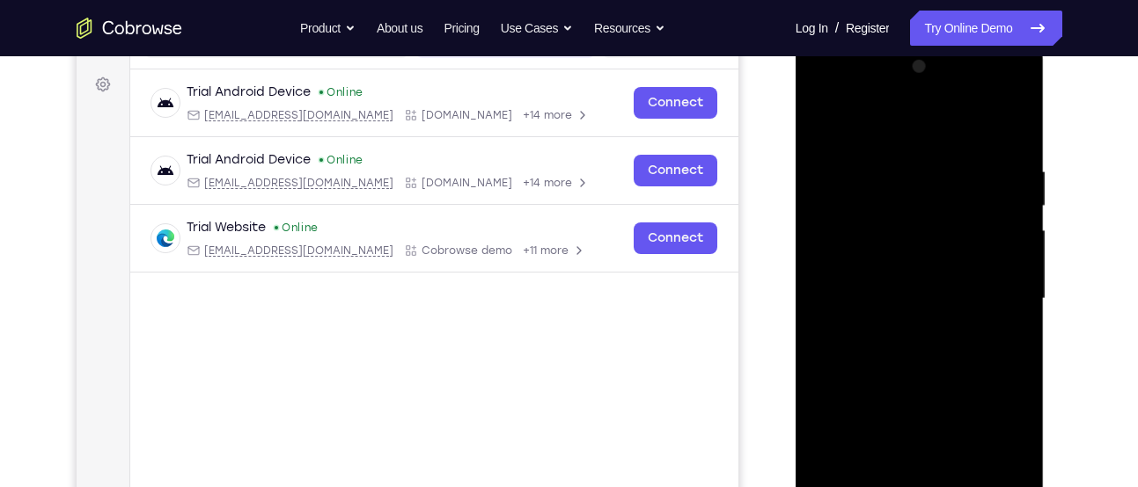
click at [929, 123] on div at bounding box center [920, 299] width 222 height 493
click at [989, 292] on div at bounding box center [920, 299] width 222 height 493
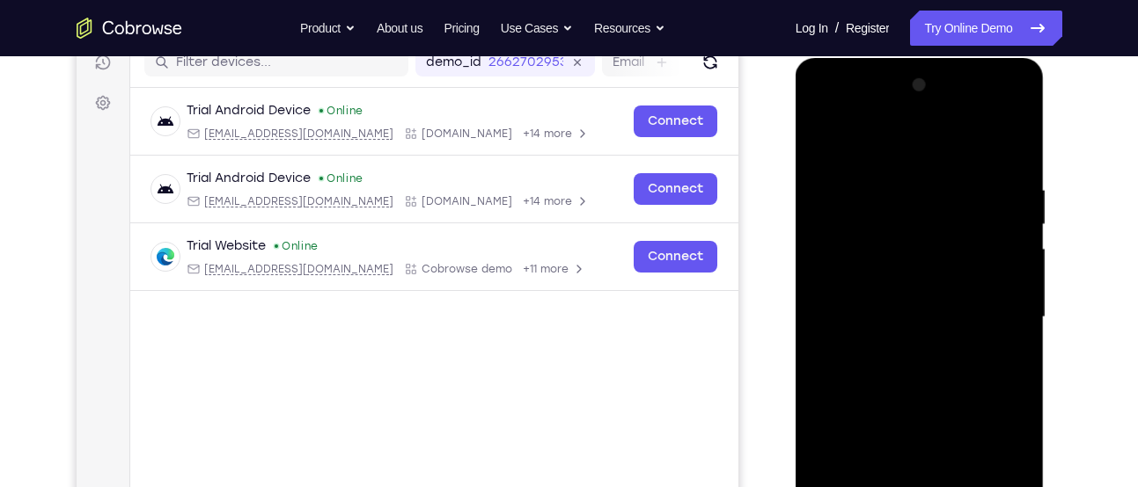
scroll to position [230, 0]
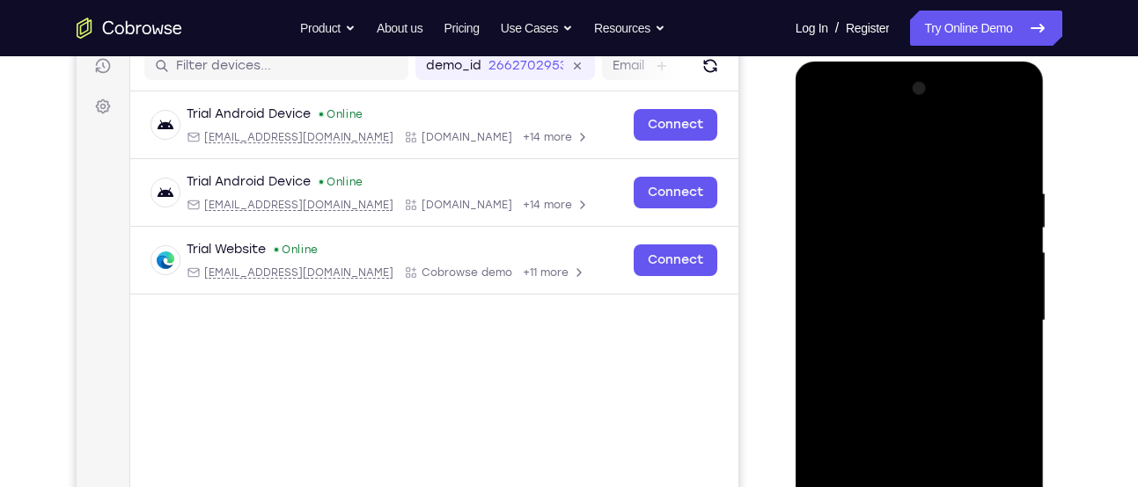
click at [893, 354] on div at bounding box center [920, 321] width 222 height 493
click at [907, 312] on div at bounding box center [920, 321] width 222 height 493
click at [919, 288] on div at bounding box center [920, 321] width 222 height 493
click at [840, 314] on div at bounding box center [920, 321] width 222 height 493
click at [886, 377] on div at bounding box center [920, 321] width 222 height 493
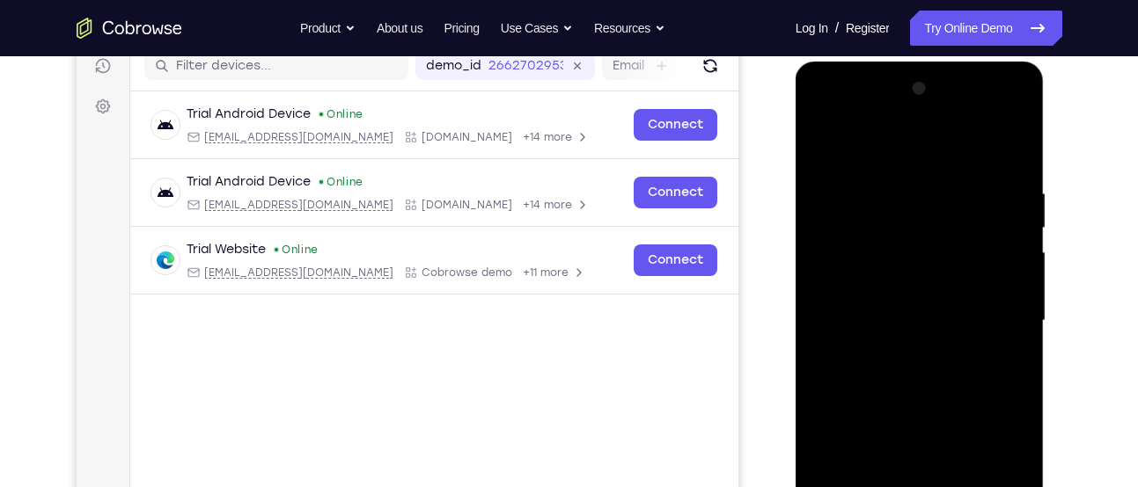
click at [904, 377] on div at bounding box center [920, 321] width 222 height 493
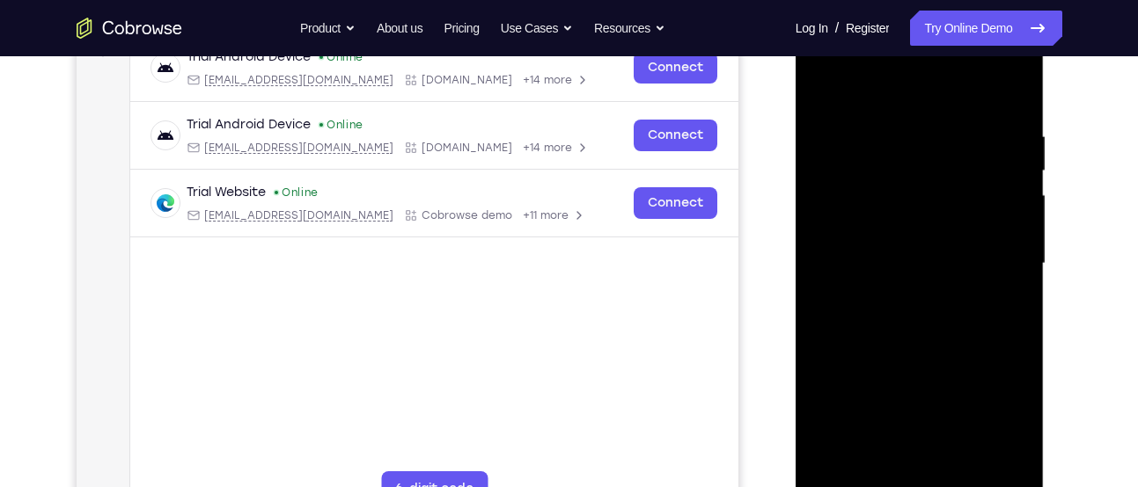
scroll to position [359, 0]
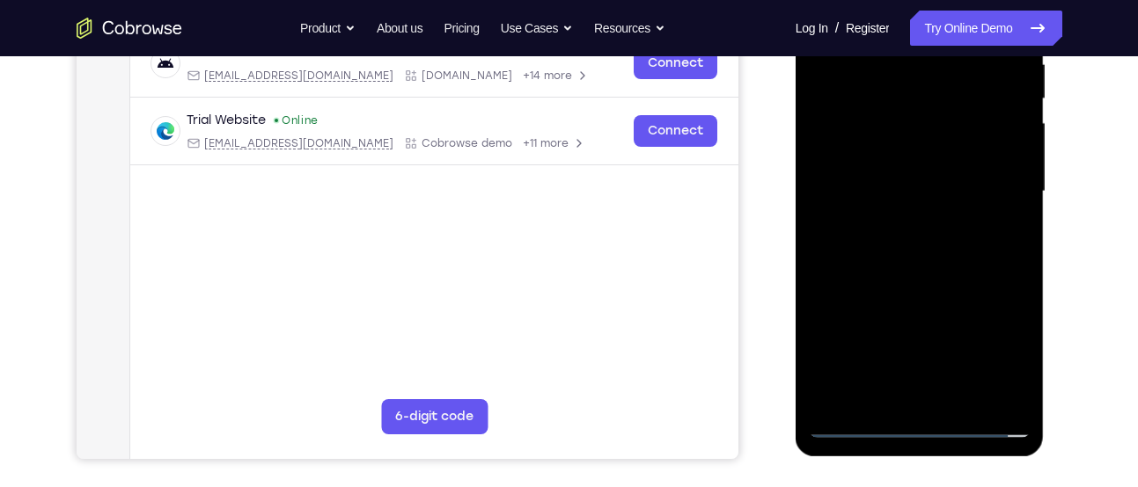
click at [939, 267] on div at bounding box center [920, 191] width 222 height 493
click at [960, 395] on div at bounding box center [920, 191] width 222 height 493
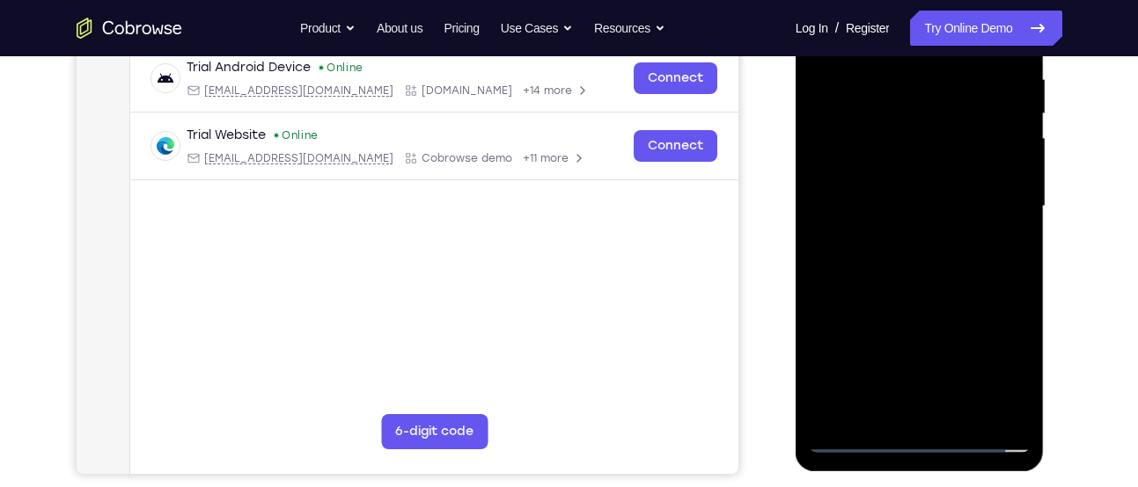
click at [922, 299] on div at bounding box center [920, 206] width 222 height 493
click at [921, 174] on div at bounding box center [920, 206] width 222 height 493
drag, startPoint x: 894, startPoint y: 311, endPoint x: 897, endPoint y: 216, distance: 95.1
click at [897, 216] on div at bounding box center [920, 206] width 222 height 493
drag, startPoint x: 916, startPoint y: 241, endPoint x: 943, endPoint y: 201, distance: 48.1
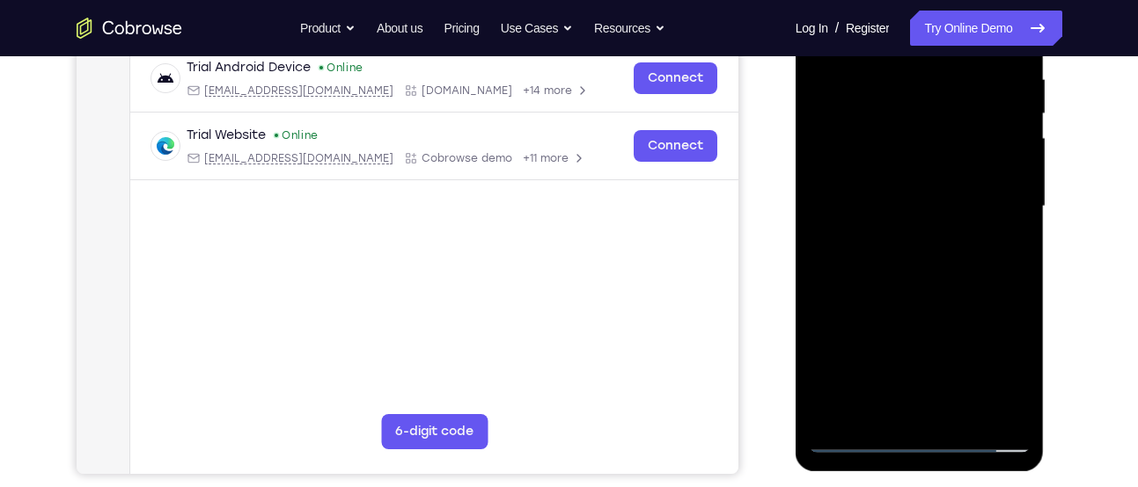
click at [943, 201] on div at bounding box center [920, 206] width 222 height 493
drag, startPoint x: 935, startPoint y: 237, endPoint x: 921, endPoint y: 328, distance: 92.6
click at [921, 328] on div at bounding box center [920, 206] width 222 height 493
drag, startPoint x: 934, startPoint y: 293, endPoint x: 979, endPoint y: 30, distance: 266.9
click at [979, 30] on div at bounding box center [920, 206] width 222 height 493
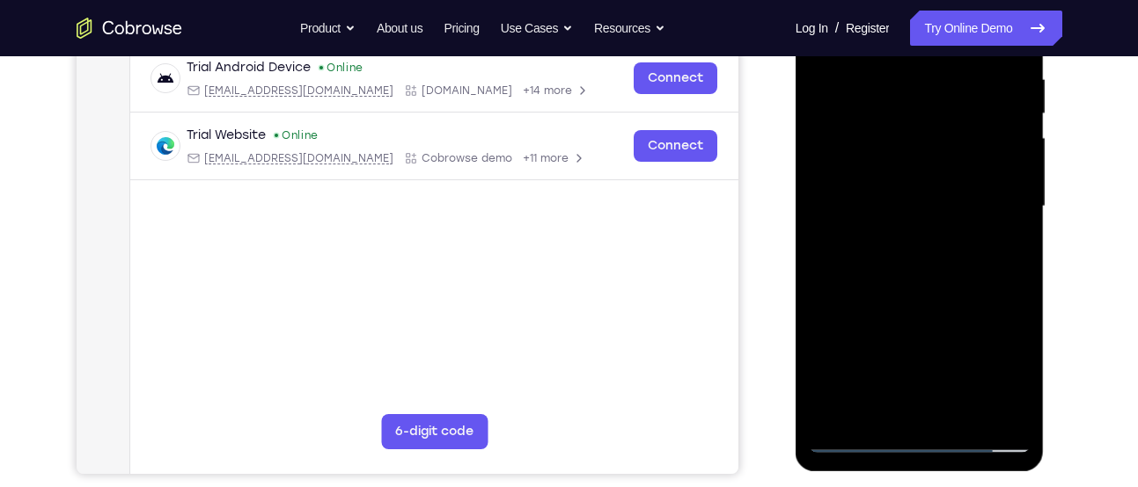
scroll to position [301, 0]
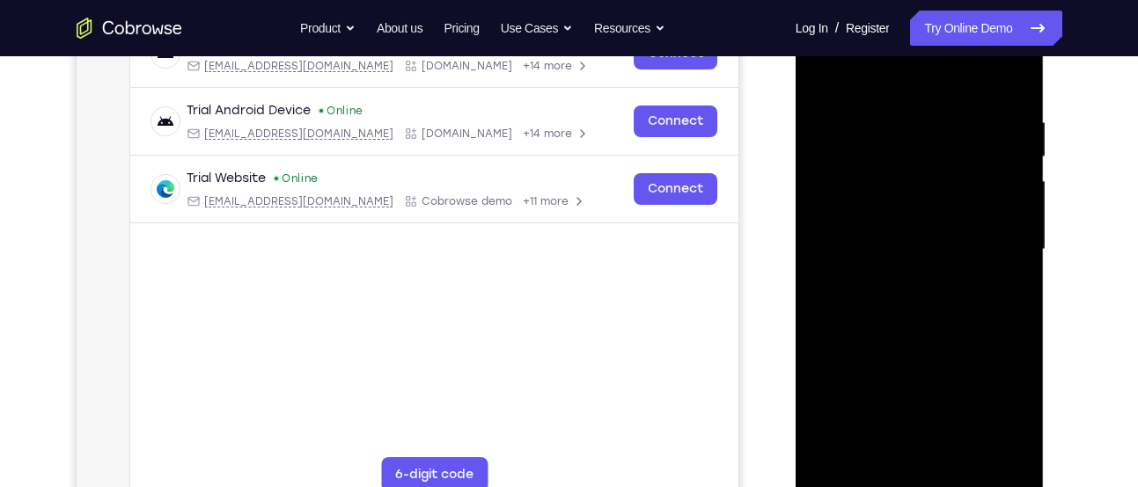
click at [965, 206] on div at bounding box center [920, 250] width 222 height 493
click at [1000, 216] on div at bounding box center [920, 250] width 222 height 493
click at [1020, 260] on div at bounding box center [920, 250] width 222 height 493
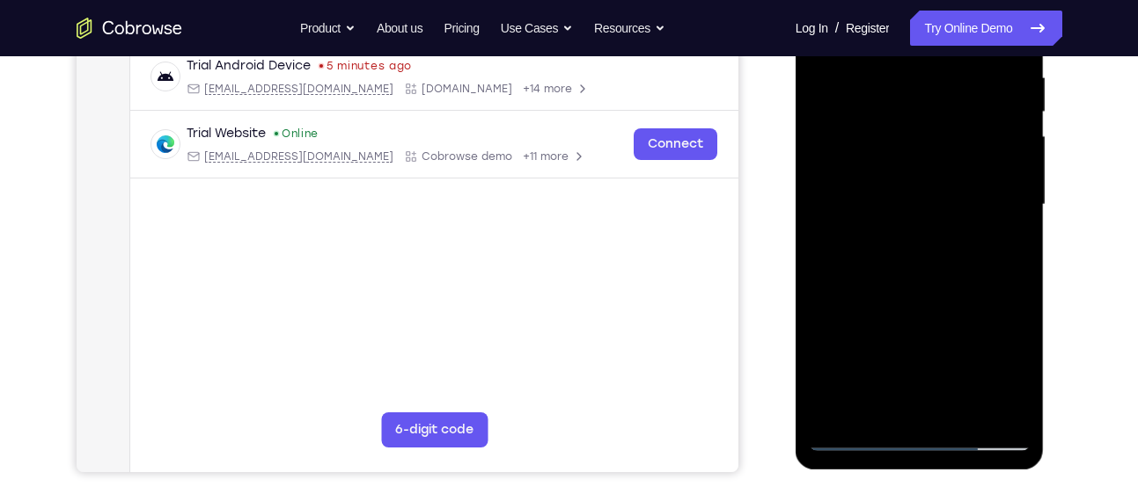
click at [872, 407] on div at bounding box center [920, 205] width 222 height 493
click at [965, 304] on div at bounding box center [920, 205] width 222 height 493
click at [1010, 237] on div at bounding box center [920, 205] width 222 height 493
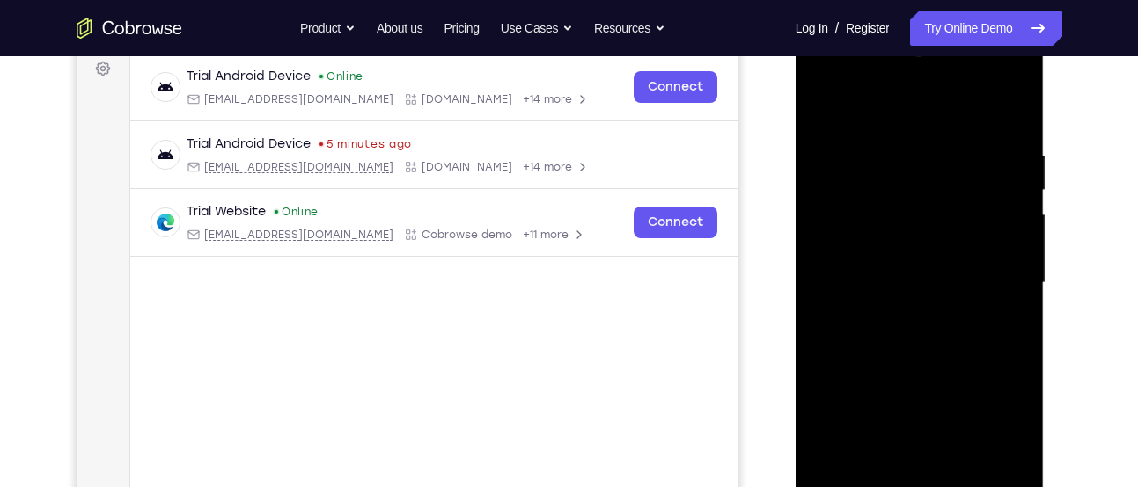
scroll to position [250, 0]
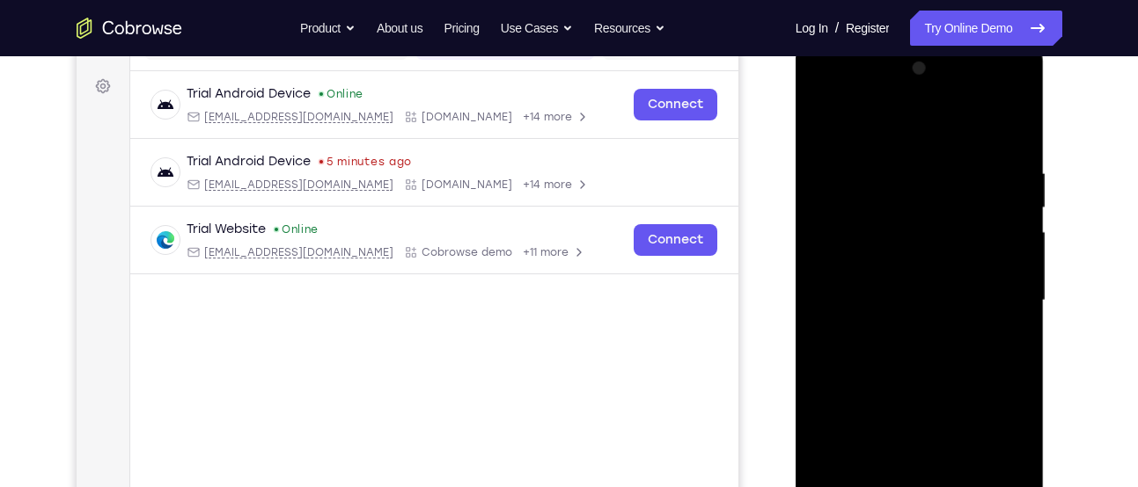
click at [819, 122] on div at bounding box center [920, 301] width 222 height 493
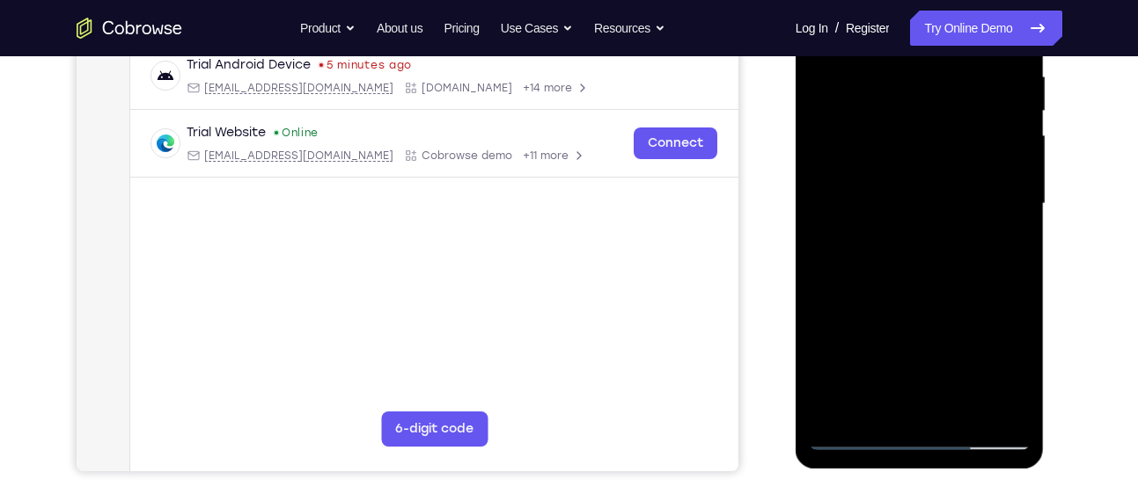
scroll to position [348, 0]
drag, startPoint x: 862, startPoint y: 375, endPoint x: 848, endPoint y: 466, distance: 92.6
click at [848, 466] on div at bounding box center [919, 206] width 249 height 524
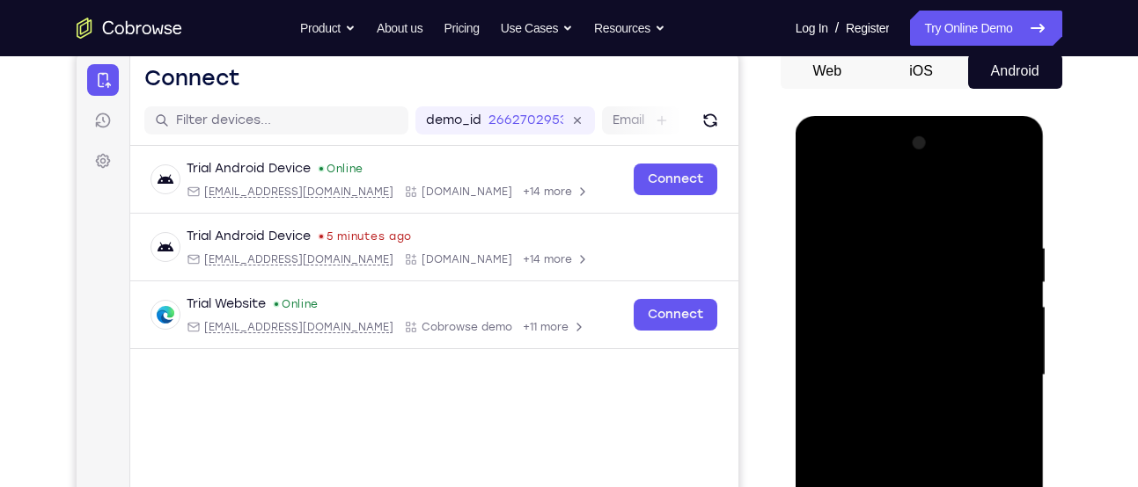
scroll to position [165, 0]
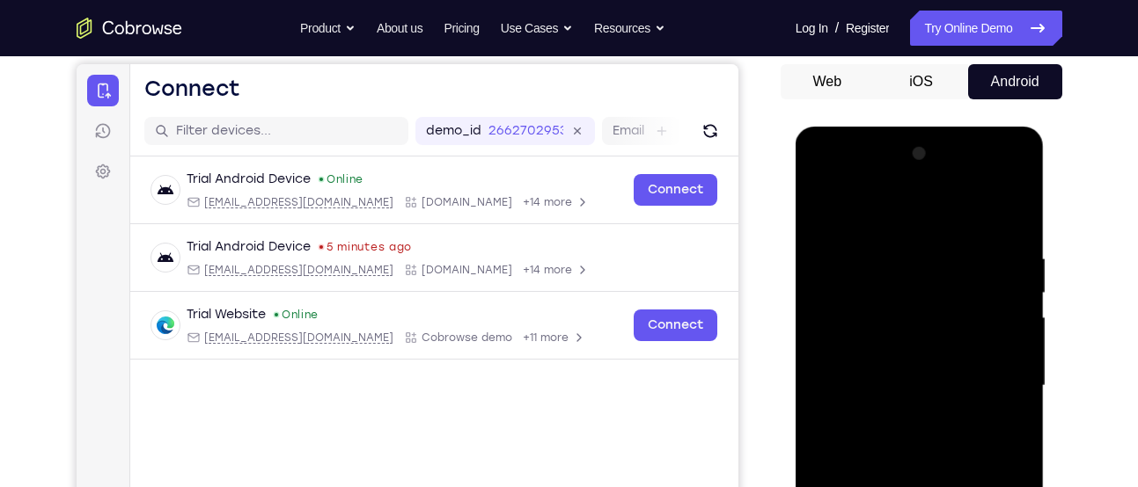
click at [822, 210] on div at bounding box center [920, 386] width 222 height 493
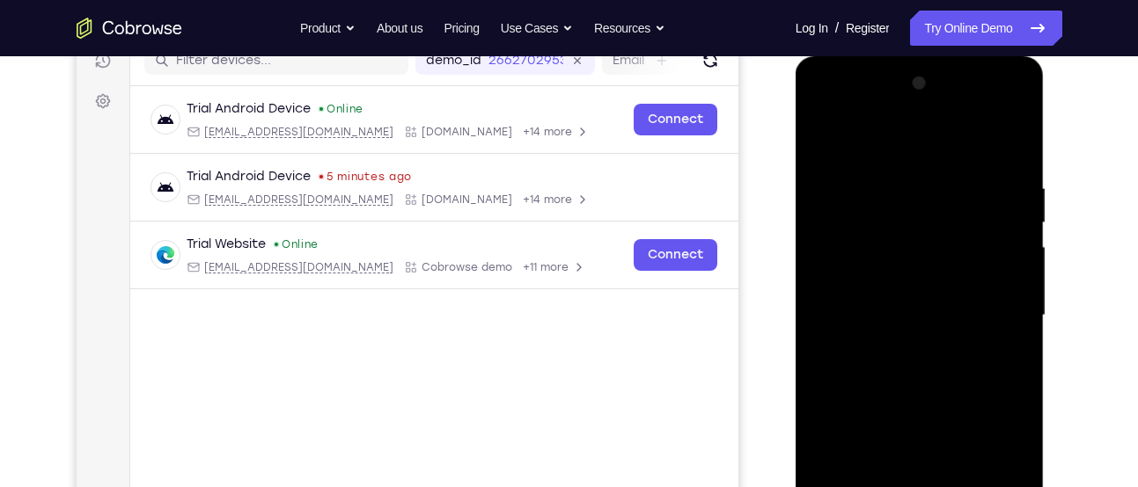
scroll to position [245, 0]
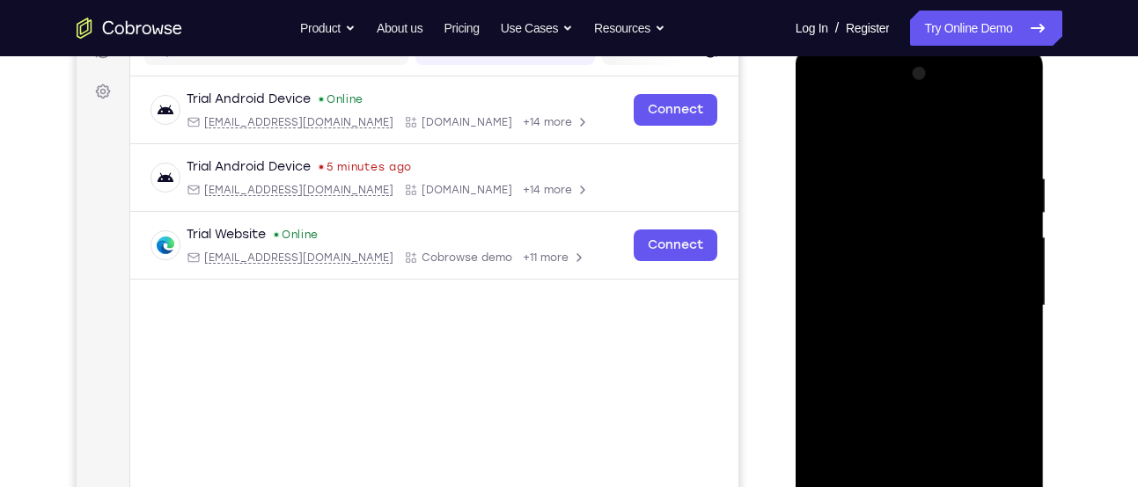
drag, startPoint x: 939, startPoint y: 357, endPoint x: 963, endPoint y: 216, distance: 143.8
click at [963, 216] on div at bounding box center [920, 306] width 222 height 493
drag, startPoint x: 956, startPoint y: 361, endPoint x: 972, endPoint y: 188, distance: 173.2
click at [972, 188] on div at bounding box center [920, 306] width 222 height 493
drag, startPoint x: 952, startPoint y: 359, endPoint x: 977, endPoint y: 181, distance: 179.4
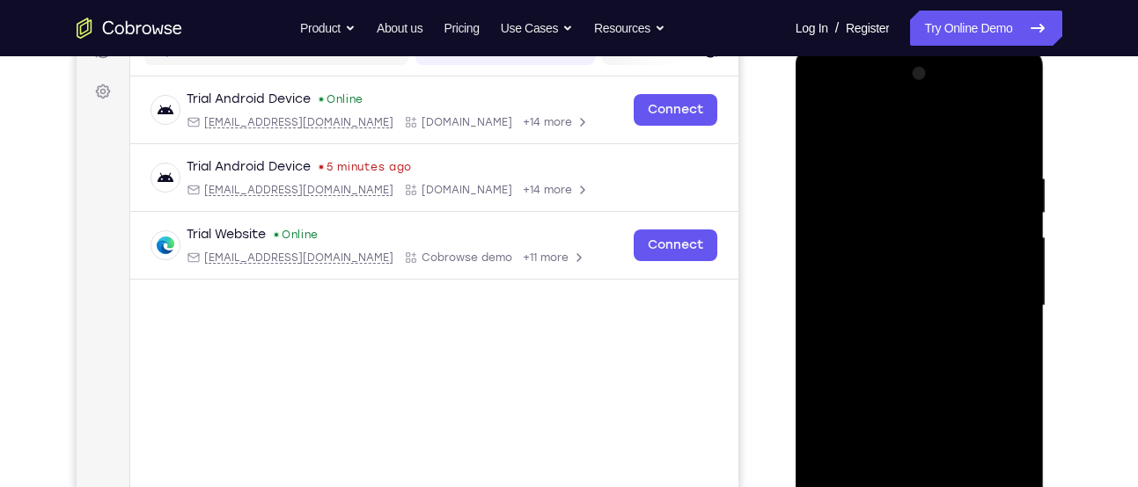
click at [977, 181] on div at bounding box center [920, 306] width 222 height 493
drag, startPoint x: 949, startPoint y: 395, endPoint x: 972, endPoint y: 254, distance: 142.6
click at [972, 254] on div at bounding box center [920, 306] width 222 height 493
click at [985, 321] on div at bounding box center [920, 306] width 222 height 493
click at [989, 330] on div at bounding box center [920, 306] width 222 height 493
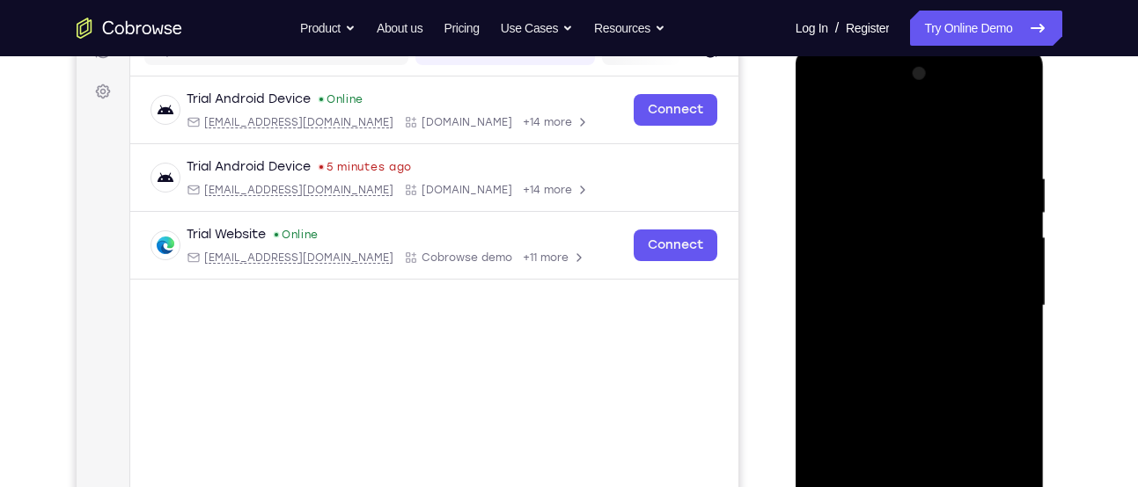
drag, startPoint x: 890, startPoint y: 416, endPoint x: 926, endPoint y: 192, distance: 227.3
click at [926, 192] on div at bounding box center [920, 306] width 222 height 493
drag, startPoint x: 913, startPoint y: 365, endPoint x: 933, endPoint y: 196, distance: 170.0
click at [933, 196] on div at bounding box center [920, 306] width 222 height 493
drag, startPoint x: 916, startPoint y: 408, endPoint x: 941, endPoint y: 176, distance: 233.6
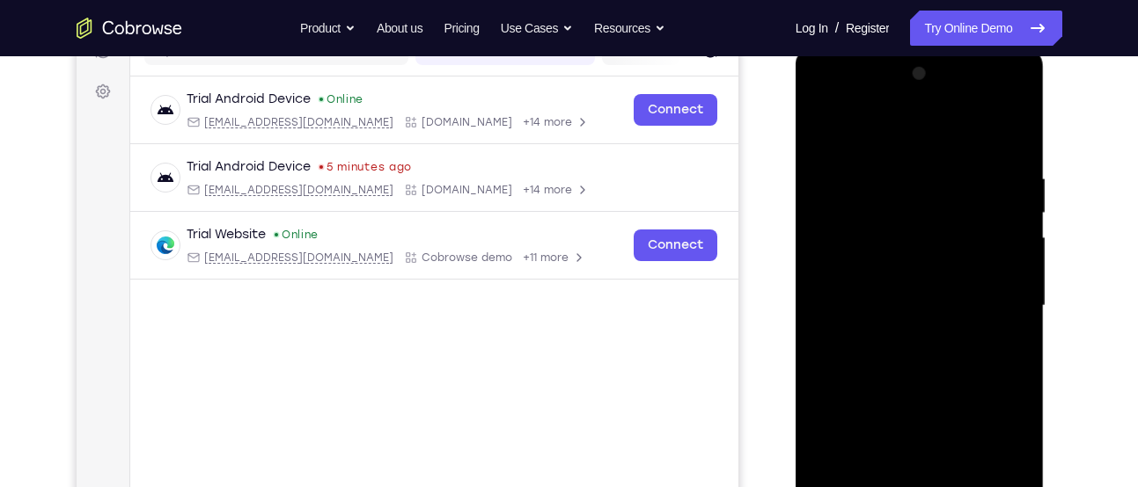
click at [941, 176] on div at bounding box center [920, 306] width 222 height 493
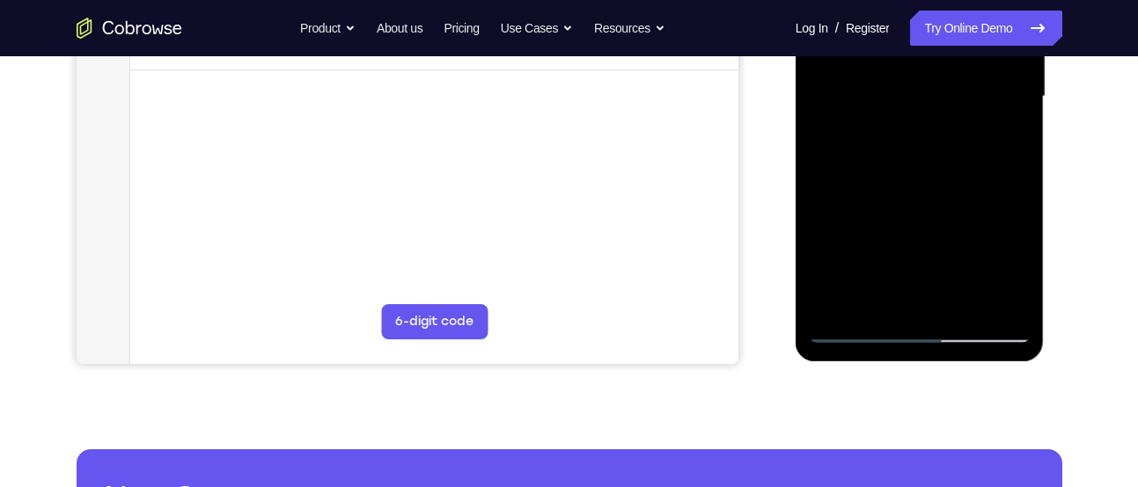
scroll to position [455, 0]
drag, startPoint x: 935, startPoint y: 265, endPoint x: 955, endPoint y: 129, distance: 136.9
click at [955, 129] on div at bounding box center [920, 96] width 222 height 493
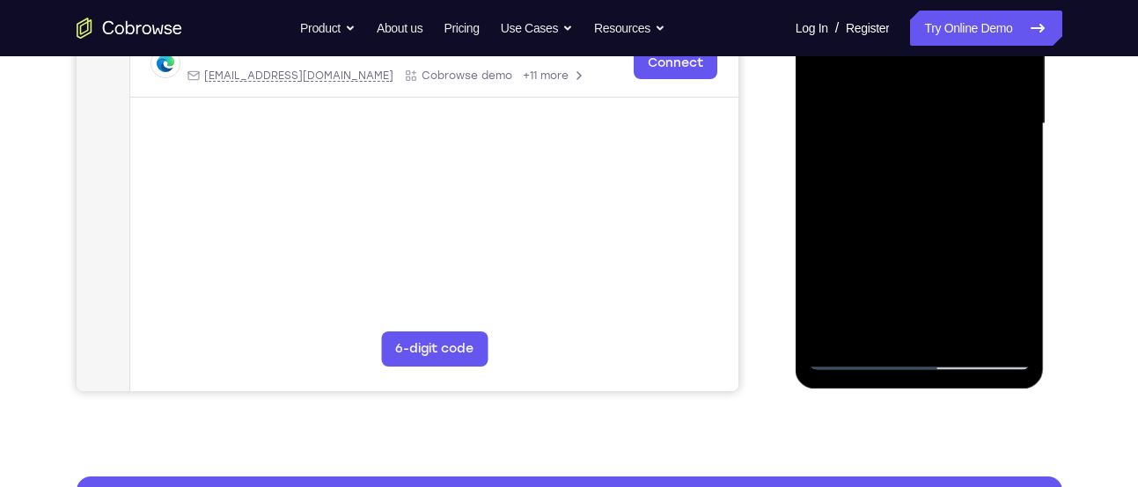
drag, startPoint x: 916, startPoint y: 266, endPoint x: 953, endPoint y: 82, distance: 187.6
click at [953, 82] on div at bounding box center [920, 124] width 222 height 493
drag, startPoint x: 917, startPoint y: 245, endPoint x: 1739, endPoint y: -80, distance: 883.6
click at [943, 55] on div at bounding box center [920, 124] width 222 height 493
click at [1030, 162] on div at bounding box center [919, 126] width 249 height 524
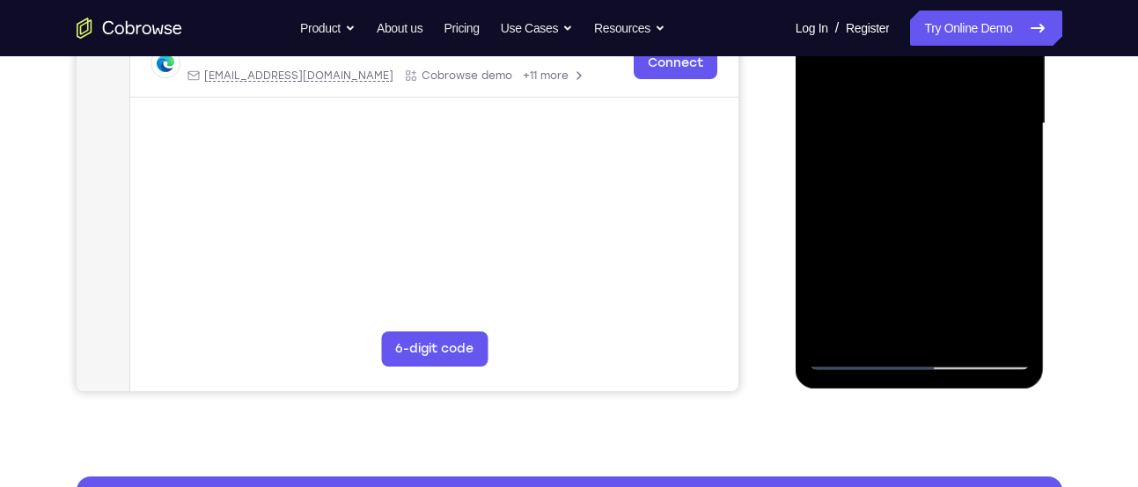
click at [1018, 165] on div at bounding box center [920, 124] width 222 height 493
click at [1018, 172] on div at bounding box center [920, 124] width 222 height 493
drag, startPoint x: 878, startPoint y: 291, endPoint x: 903, endPoint y: 92, distance: 201.2
click at [903, 92] on div at bounding box center [920, 124] width 222 height 493
drag, startPoint x: 890, startPoint y: 258, endPoint x: 911, endPoint y: 88, distance: 171.1
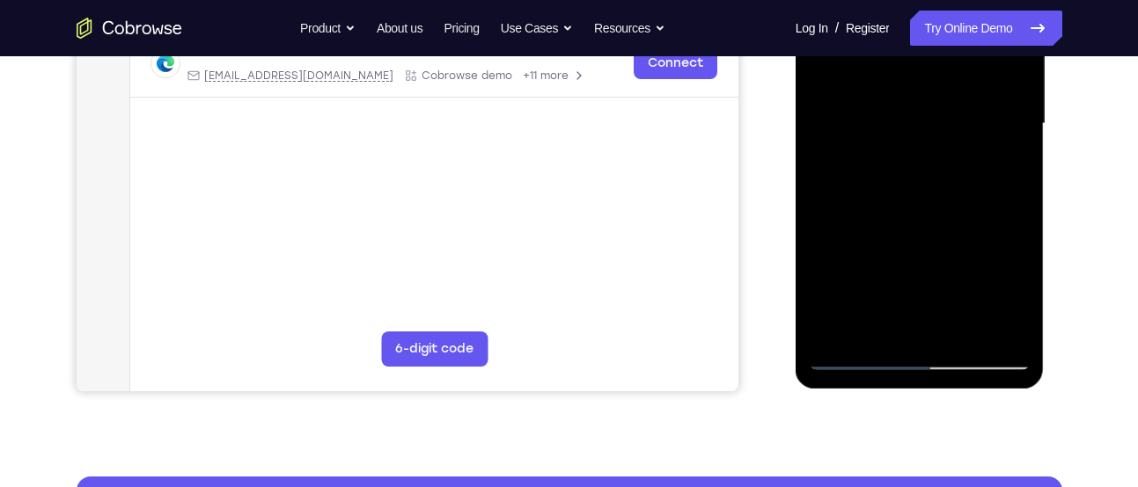
click at [911, 88] on div at bounding box center [920, 124] width 222 height 493
drag, startPoint x: 917, startPoint y: 286, endPoint x: 927, endPoint y: 187, distance: 99.9
click at [927, 187] on div at bounding box center [920, 124] width 222 height 493
drag, startPoint x: 903, startPoint y: 268, endPoint x: 915, endPoint y: 116, distance: 152.7
click at [915, 116] on div at bounding box center [920, 124] width 222 height 493
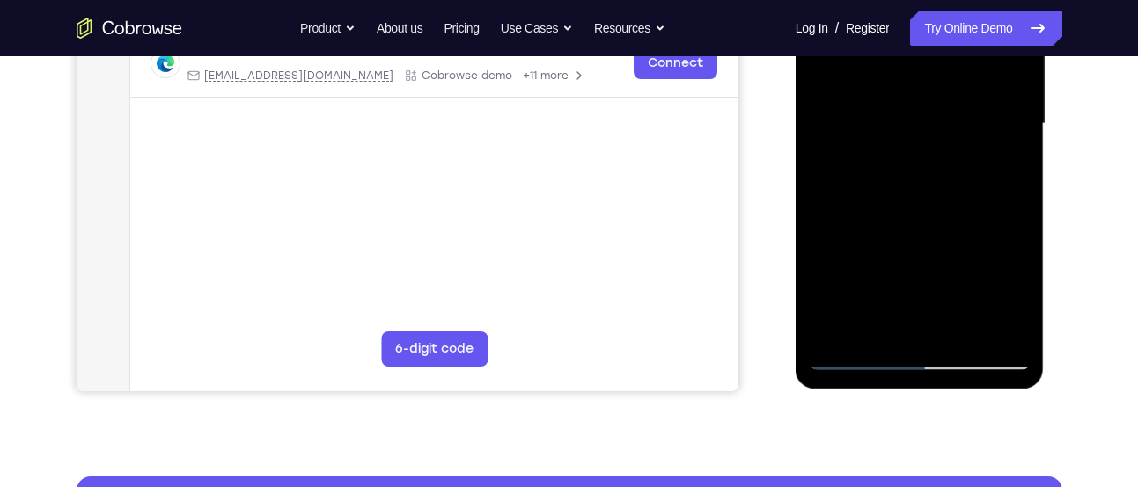
click at [910, 282] on div at bounding box center [920, 124] width 222 height 493
drag, startPoint x: 910, startPoint y: 282, endPoint x: 921, endPoint y: 151, distance: 131.6
click at [921, 151] on div at bounding box center [920, 124] width 222 height 493
drag, startPoint x: 913, startPoint y: 273, endPoint x: 921, endPoint y: 134, distance: 139.2
click at [921, 134] on div at bounding box center [920, 124] width 222 height 493
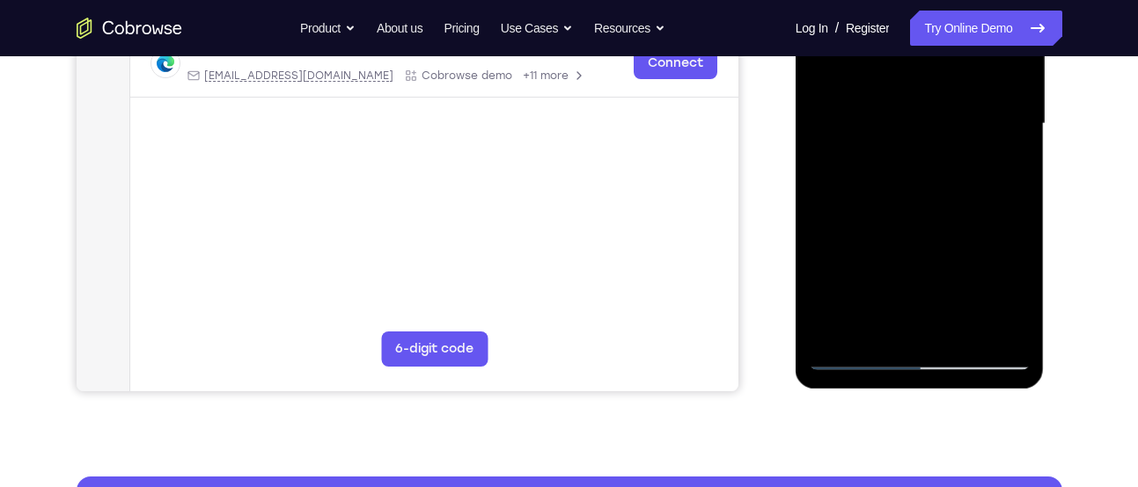
drag, startPoint x: 939, startPoint y: 238, endPoint x: 959, endPoint y: 106, distance: 133.5
click at [959, 106] on div at bounding box center [920, 124] width 222 height 493
drag, startPoint x: 936, startPoint y: 233, endPoint x: 943, endPoint y: 149, distance: 84.8
click at [943, 149] on div at bounding box center [920, 124] width 222 height 493
drag, startPoint x: 936, startPoint y: 267, endPoint x: 957, endPoint y: 108, distance: 160.7
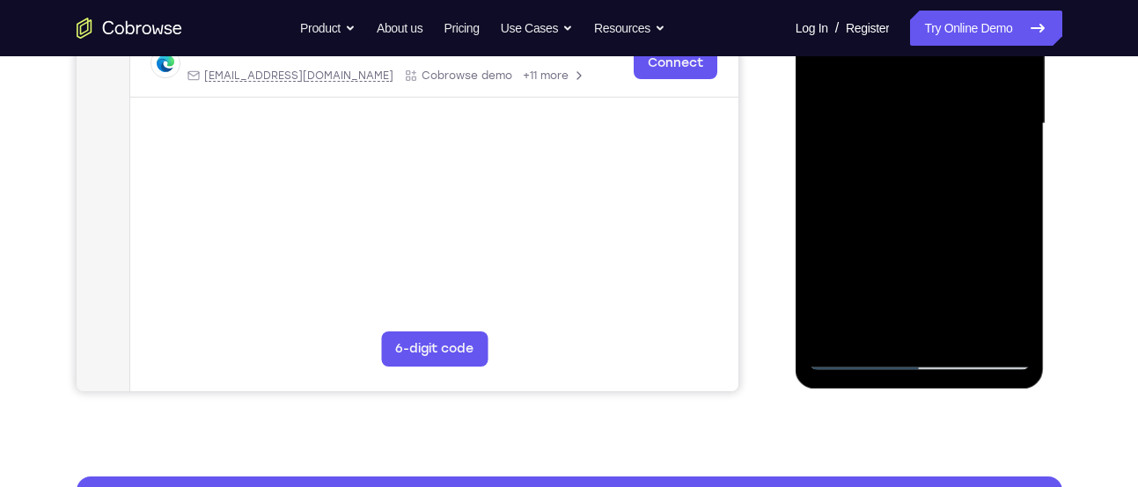
click at [957, 108] on div at bounding box center [920, 124] width 222 height 493
drag, startPoint x: 936, startPoint y: 255, endPoint x: 963, endPoint y: 88, distance: 169.4
click at [963, 88] on div at bounding box center [920, 124] width 222 height 493
drag, startPoint x: 932, startPoint y: 260, endPoint x: 956, endPoint y: 88, distance: 174.2
click at [956, 88] on div at bounding box center [920, 124] width 222 height 493
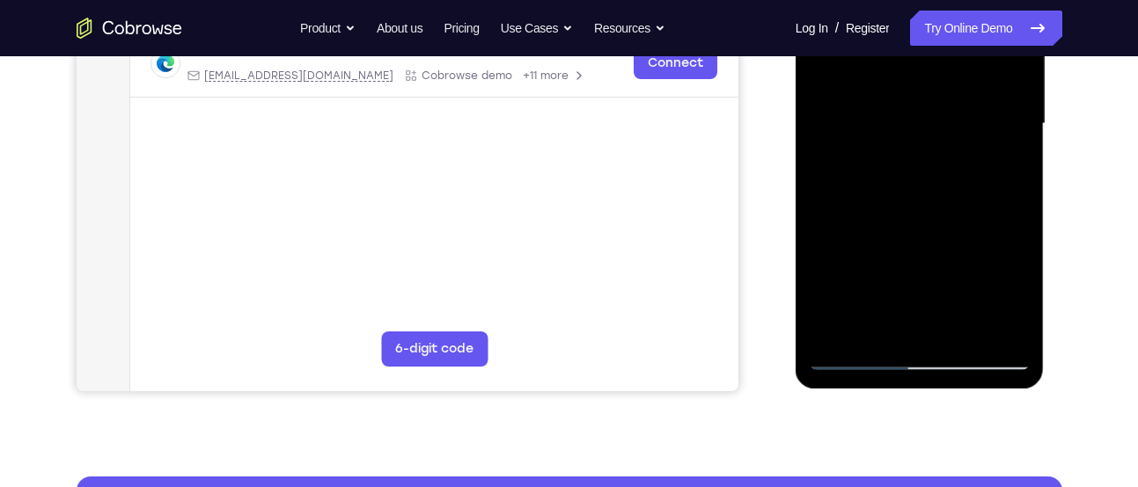
drag, startPoint x: 935, startPoint y: 254, endPoint x: 943, endPoint y: 214, distance: 41.2
click at [943, 214] on div at bounding box center [920, 124] width 222 height 493
drag, startPoint x: 934, startPoint y: 242, endPoint x: 943, endPoint y: 112, distance: 130.5
click at [943, 112] on div at bounding box center [920, 124] width 222 height 493
drag, startPoint x: 933, startPoint y: 286, endPoint x: 940, endPoint y: 141, distance: 145.4
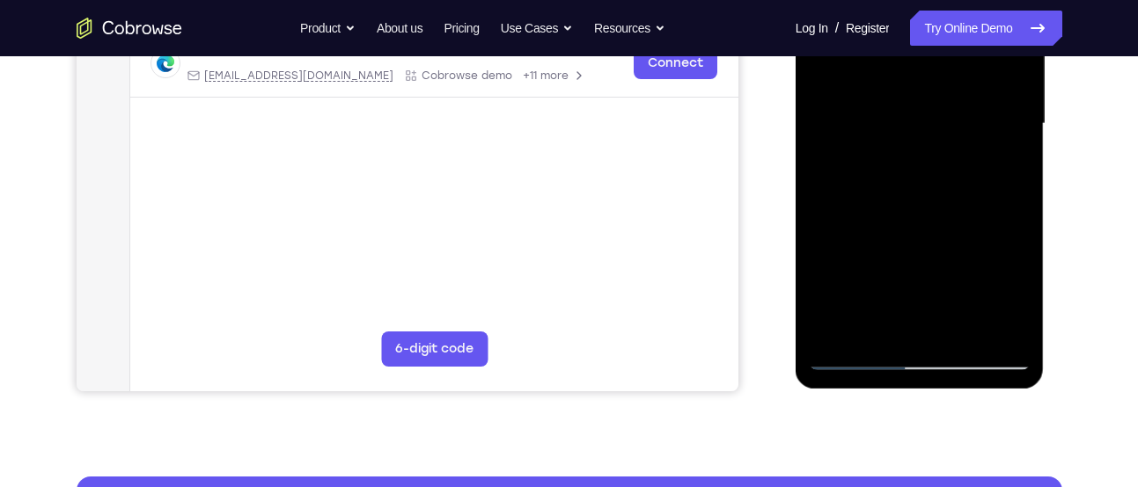
click at [940, 141] on div at bounding box center [920, 124] width 222 height 493
drag, startPoint x: 934, startPoint y: 231, endPoint x: 941, endPoint y: 98, distance: 133.0
click at [941, 98] on div at bounding box center [920, 124] width 222 height 493
drag, startPoint x: 919, startPoint y: 246, endPoint x: 936, endPoint y: 67, distance: 180.4
click at [936, 67] on div at bounding box center [920, 124] width 222 height 493
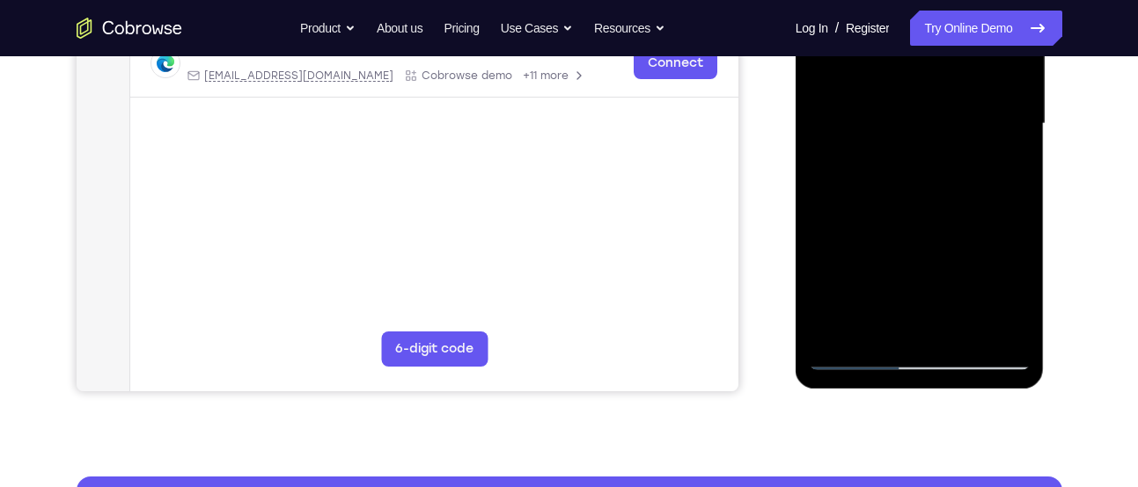
drag, startPoint x: 912, startPoint y: 232, endPoint x: 903, endPoint y: 72, distance: 160.4
click at [903, 72] on div at bounding box center [920, 124] width 222 height 493
drag, startPoint x: 873, startPoint y: 253, endPoint x: 868, endPoint y: 93, distance: 159.3
click at [868, 93] on div at bounding box center [920, 124] width 222 height 493
drag, startPoint x: 909, startPoint y: 116, endPoint x: 909, endPoint y: 303, distance: 186.5
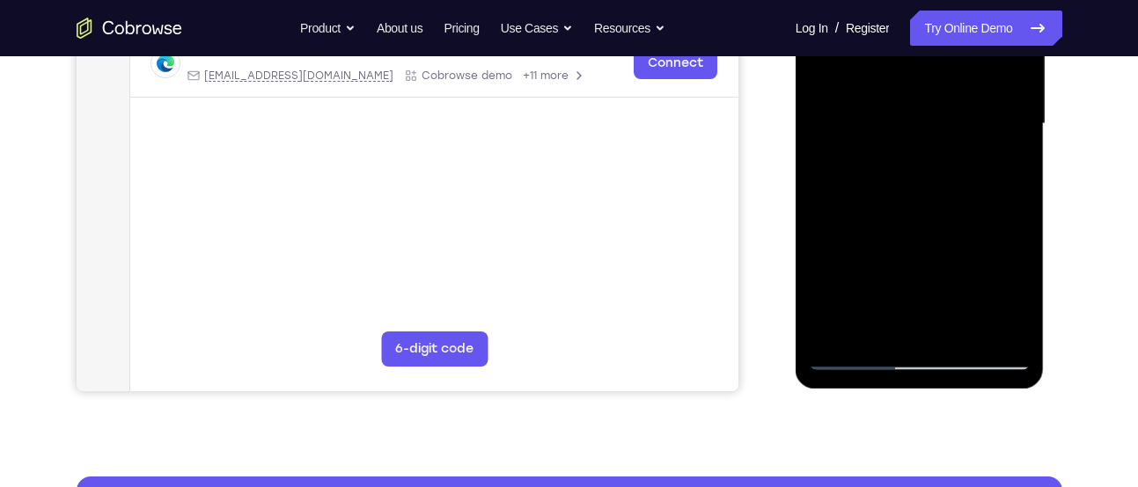
click at [909, 303] on div at bounding box center [920, 124] width 222 height 493
drag, startPoint x: 916, startPoint y: 128, endPoint x: 930, endPoint y: 62, distance: 68.3
click at [930, 62] on div at bounding box center [920, 124] width 222 height 493
drag, startPoint x: 912, startPoint y: 228, endPoint x: 941, endPoint y: 134, distance: 98.5
click at [941, 134] on div at bounding box center [920, 124] width 222 height 493
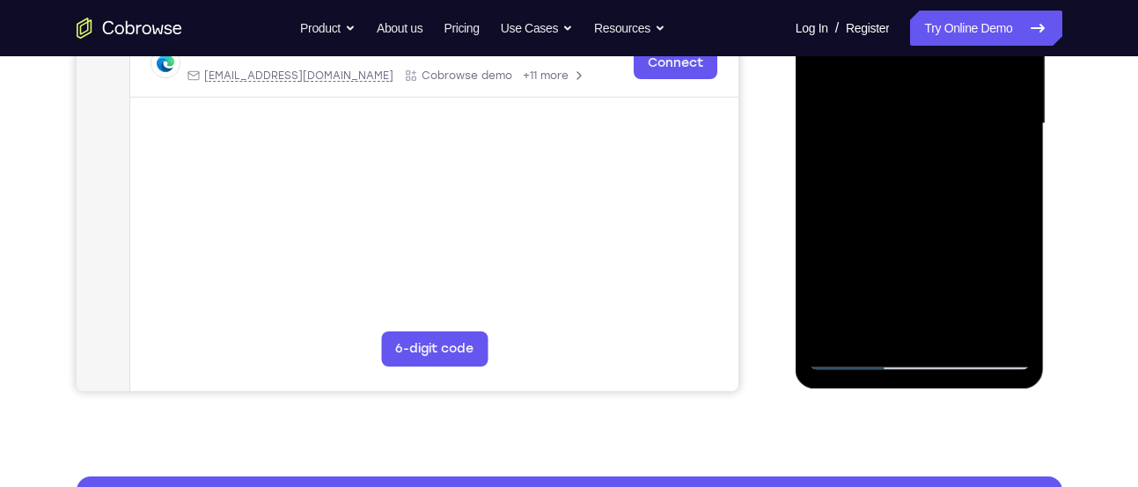
click at [1002, 251] on div at bounding box center [920, 124] width 222 height 493
drag, startPoint x: 931, startPoint y: 283, endPoint x: 933, endPoint y: 246, distance: 37.0
click at [933, 246] on div at bounding box center [920, 124] width 222 height 493
drag, startPoint x: 925, startPoint y: 271, endPoint x: 929, endPoint y: 239, distance: 32.0
click at [929, 239] on div at bounding box center [920, 124] width 222 height 493
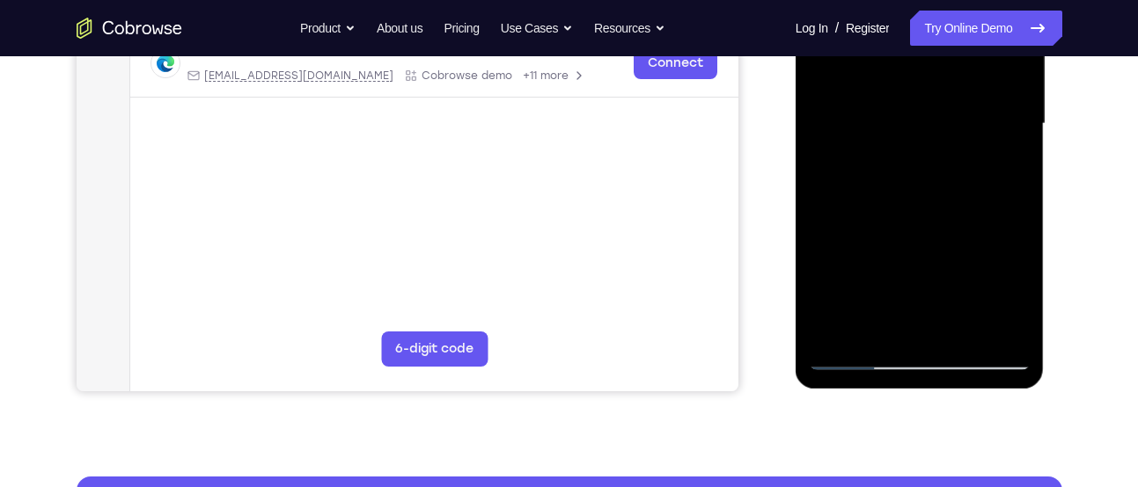
drag, startPoint x: 868, startPoint y: 255, endPoint x: 872, endPoint y: 222, distance: 33.7
click at [872, 222] on div at bounding box center [920, 124] width 222 height 493
drag, startPoint x: 882, startPoint y: 282, endPoint x: 883, endPoint y: 214, distance: 68.7
click at [883, 214] on div at bounding box center [920, 124] width 222 height 493
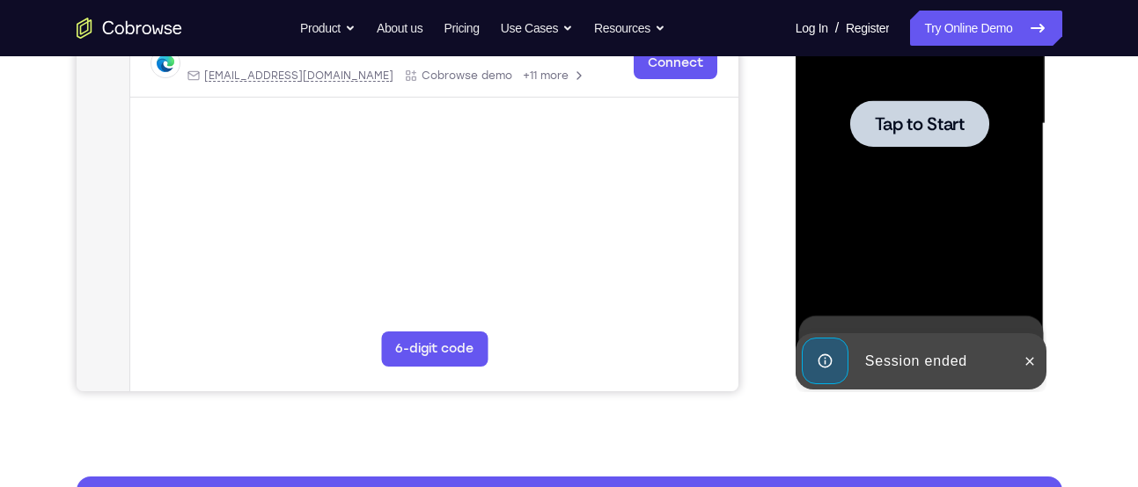
click at [899, 166] on div at bounding box center [920, 124] width 222 height 493
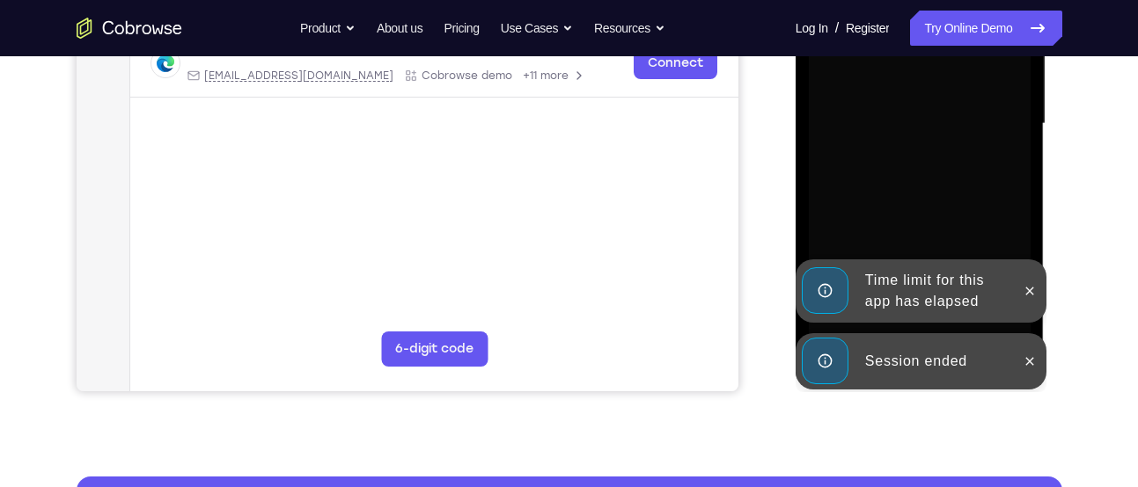
click at [1016, 350] on div at bounding box center [1029, 361] width 28 height 56
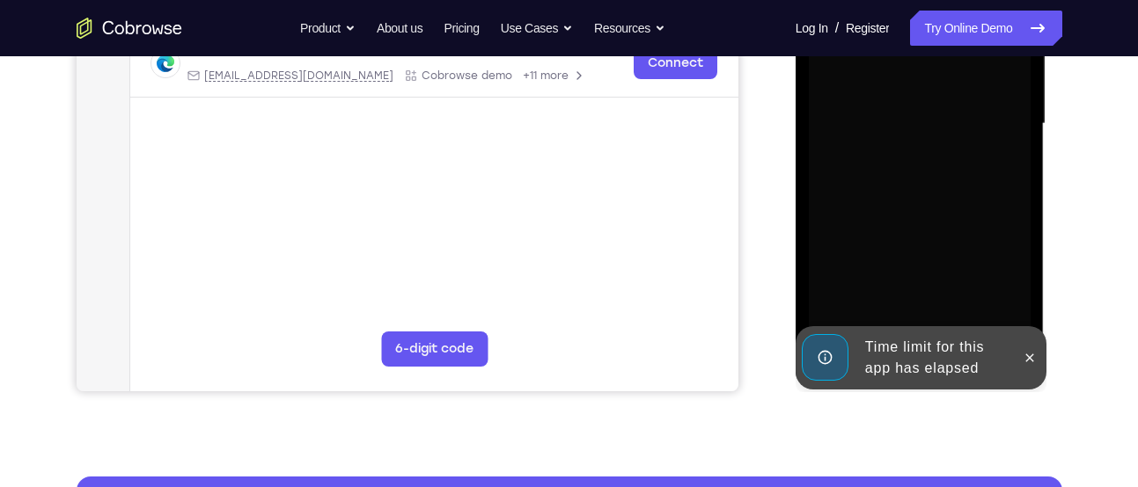
click at [1033, 283] on div "Installing app..." at bounding box center [919, 126] width 249 height 524
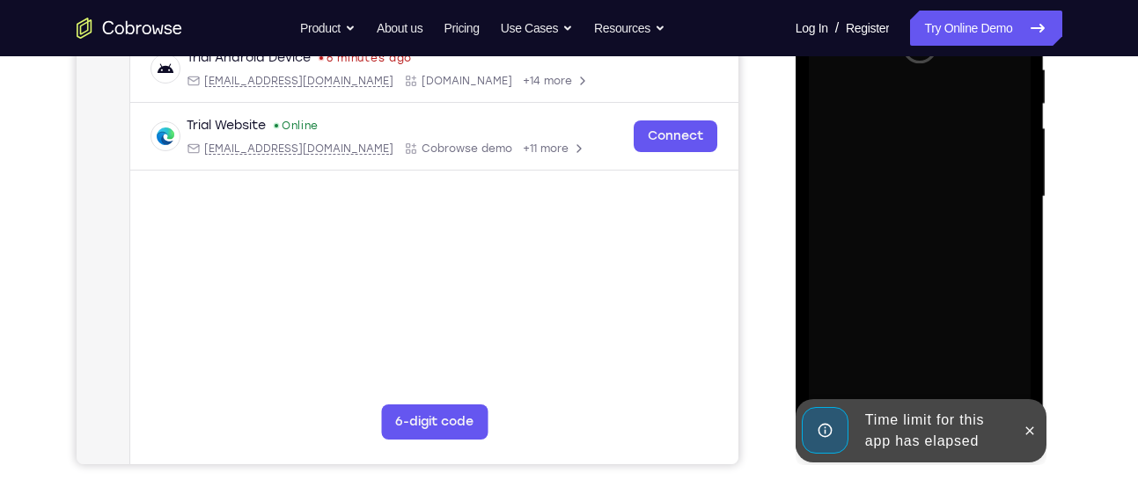
scroll to position [432, 0]
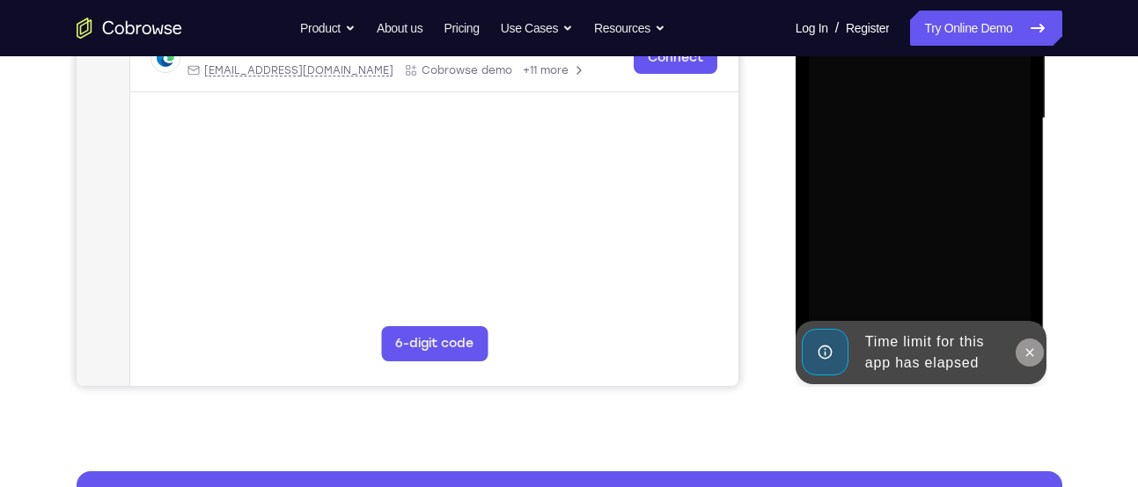
click at [1033, 355] on icon at bounding box center [1029, 353] width 14 height 14
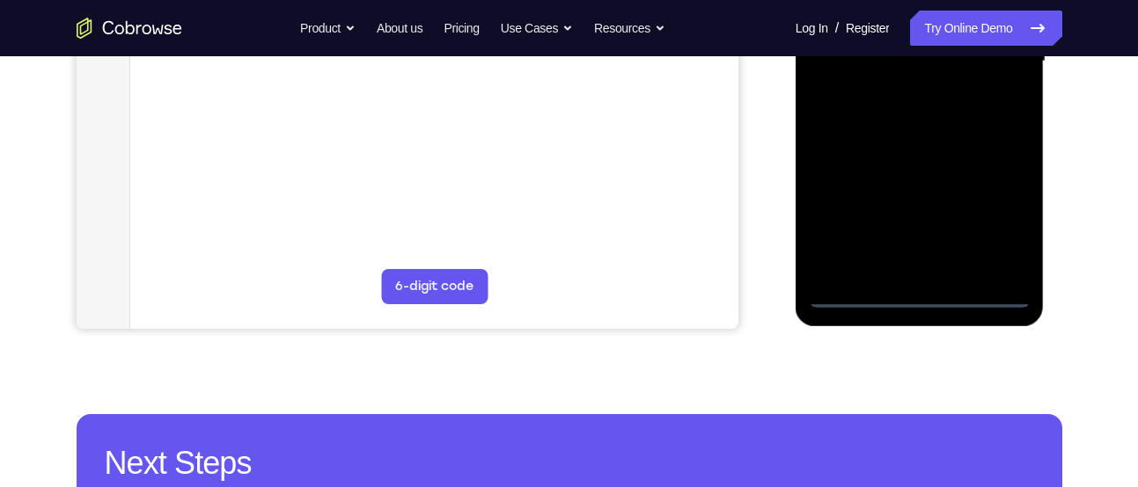
scroll to position [493, 0]
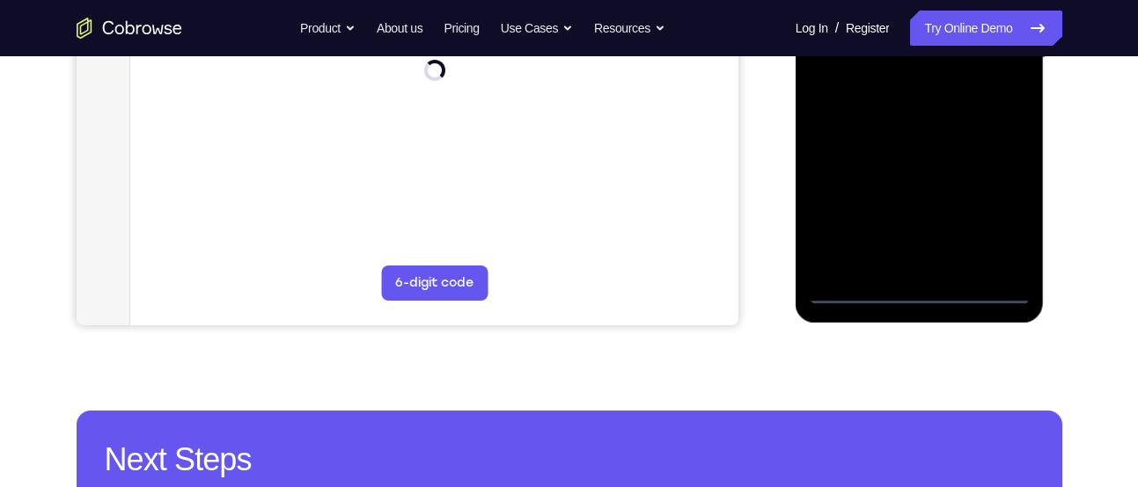
click at [917, 304] on div at bounding box center [919, 61] width 249 height 524
click at [920, 296] on div at bounding box center [920, 58] width 222 height 493
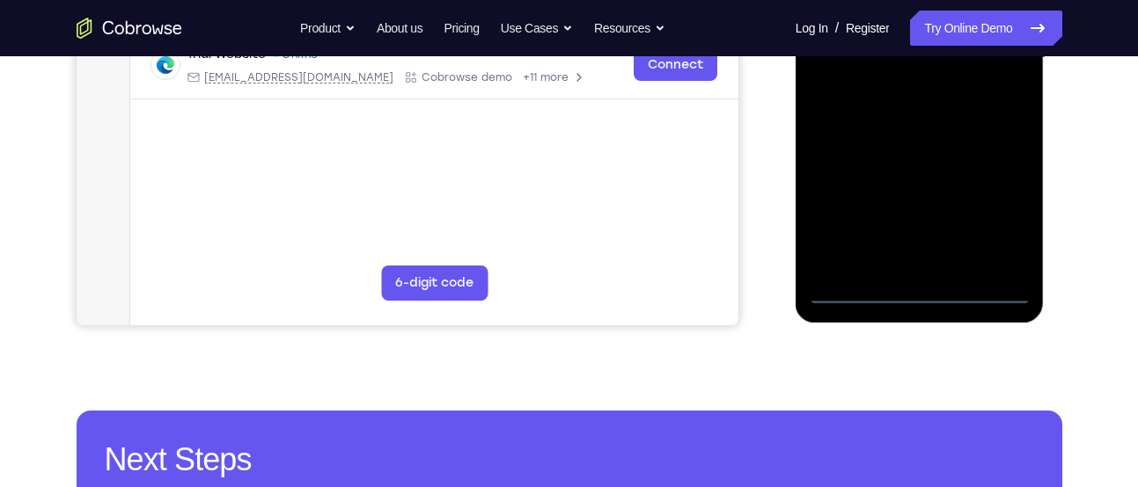
click at [996, 212] on div at bounding box center [920, 58] width 222 height 493
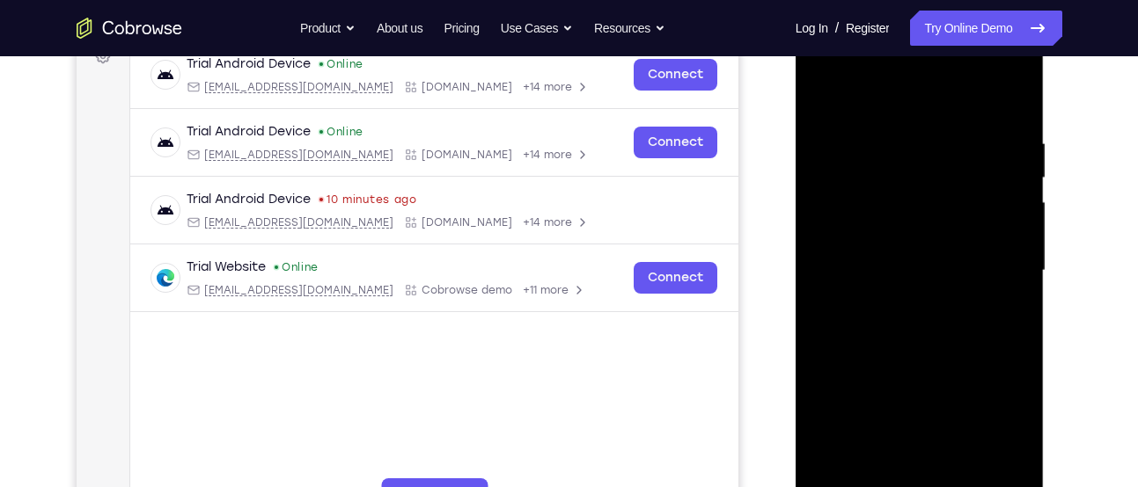
scroll to position [276, 0]
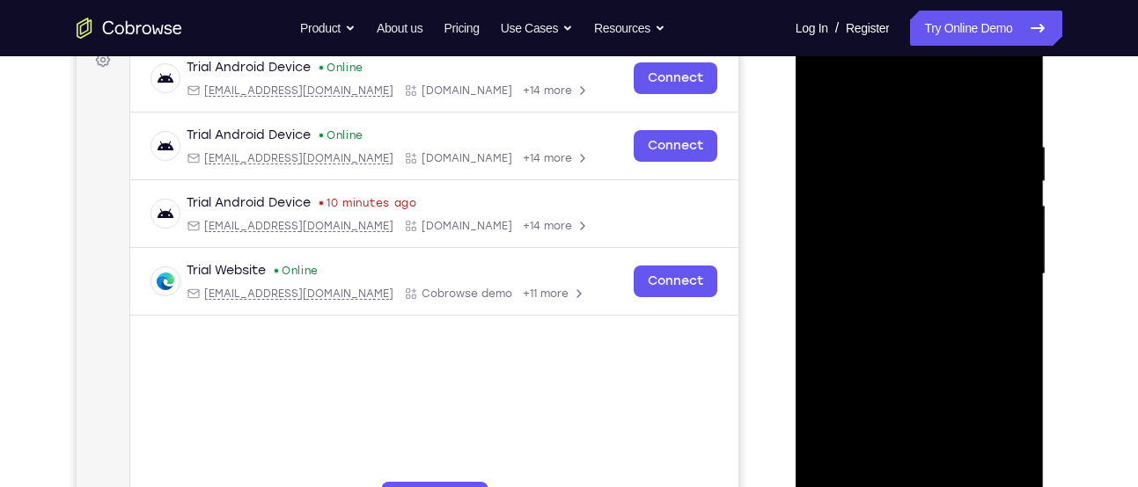
click at [884, 99] on div at bounding box center [920, 274] width 222 height 493
click at [990, 267] on div at bounding box center [920, 274] width 222 height 493
click at [897, 308] on div at bounding box center [920, 274] width 222 height 493
click at [905, 246] on div at bounding box center [920, 274] width 222 height 493
click at [866, 243] on div at bounding box center [920, 274] width 222 height 493
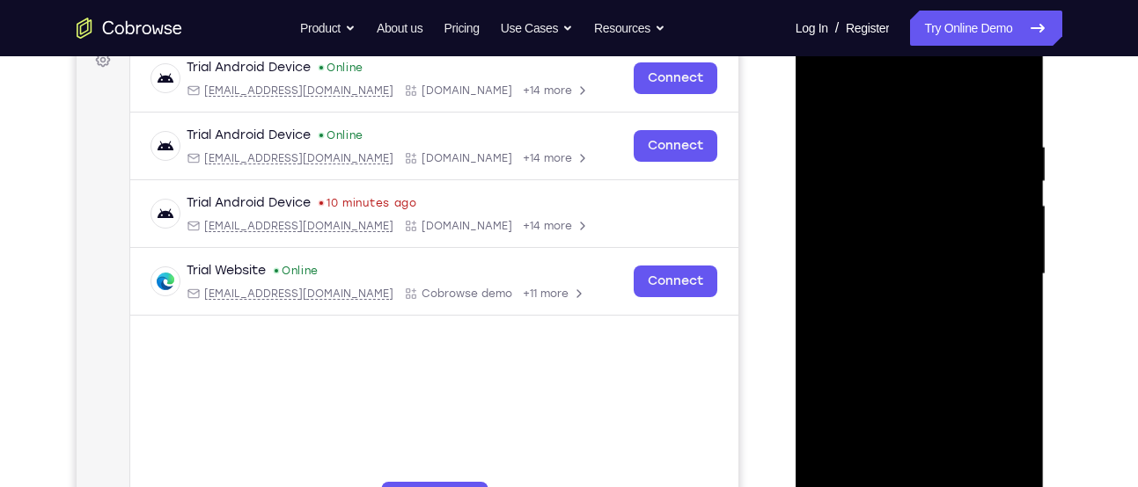
click at [839, 270] on div at bounding box center [920, 274] width 222 height 493
click at [835, 335] on div at bounding box center [920, 274] width 222 height 493
click at [881, 356] on div at bounding box center [920, 274] width 222 height 493
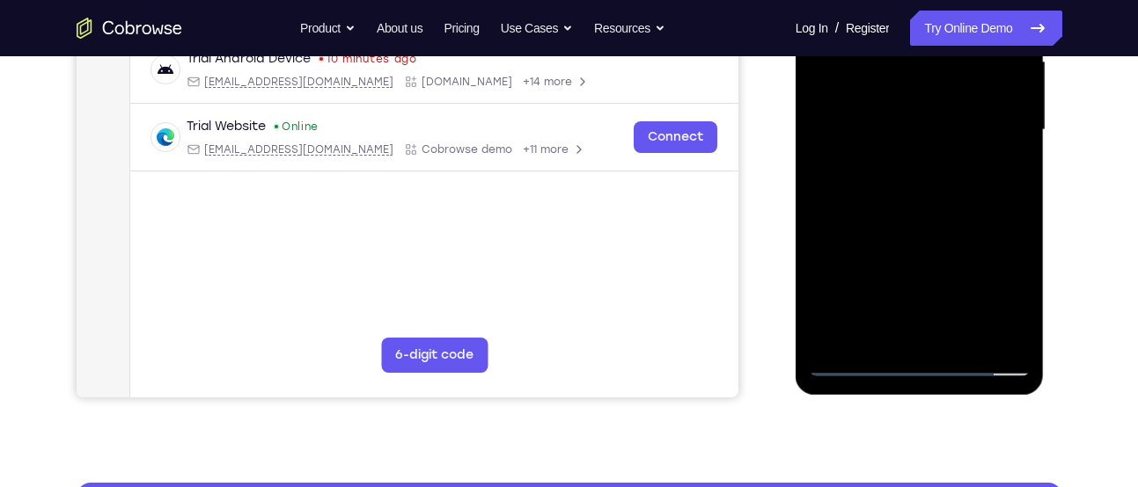
scroll to position [421, 0]
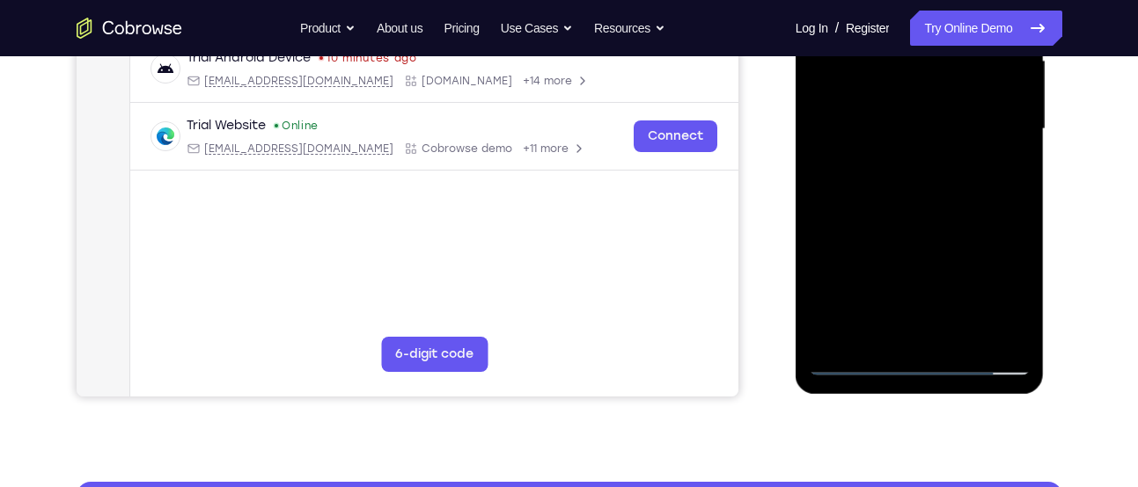
click at [961, 341] on div at bounding box center [920, 129] width 222 height 493
click at [922, 223] on div at bounding box center [920, 129] width 222 height 493
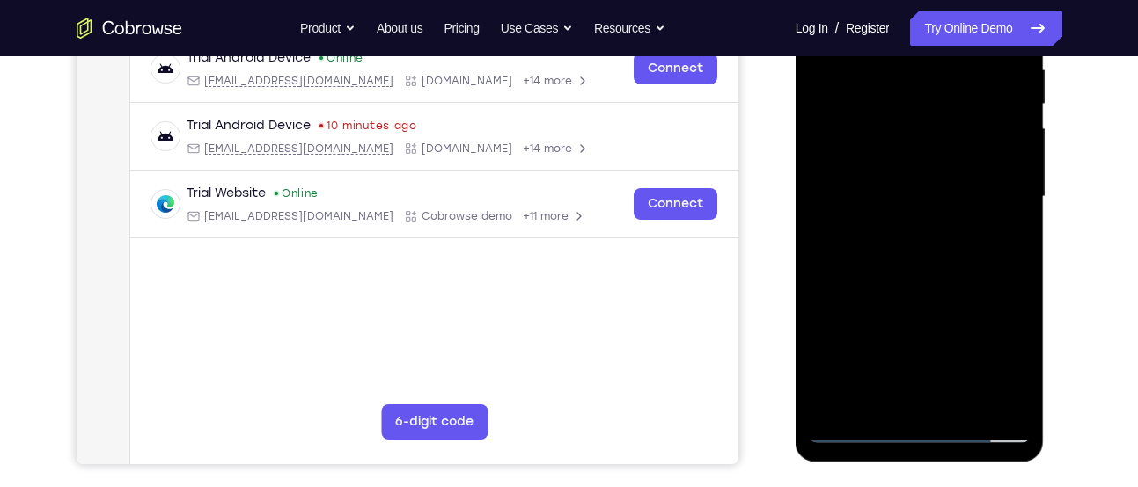
scroll to position [350, 0]
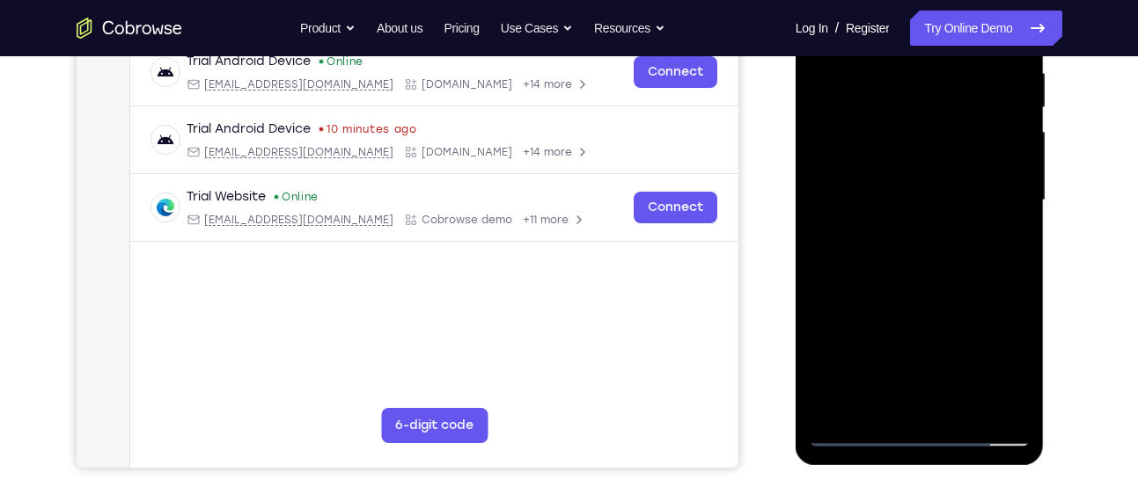
click at [951, 169] on div at bounding box center [920, 200] width 222 height 493
drag, startPoint x: 986, startPoint y: 211, endPoint x: 972, endPoint y: 281, distance: 70.9
click at [972, 281] on div at bounding box center [920, 200] width 222 height 493
drag, startPoint x: 956, startPoint y: 296, endPoint x: 974, endPoint y: 216, distance: 81.1
click at [974, 216] on div at bounding box center [920, 200] width 222 height 493
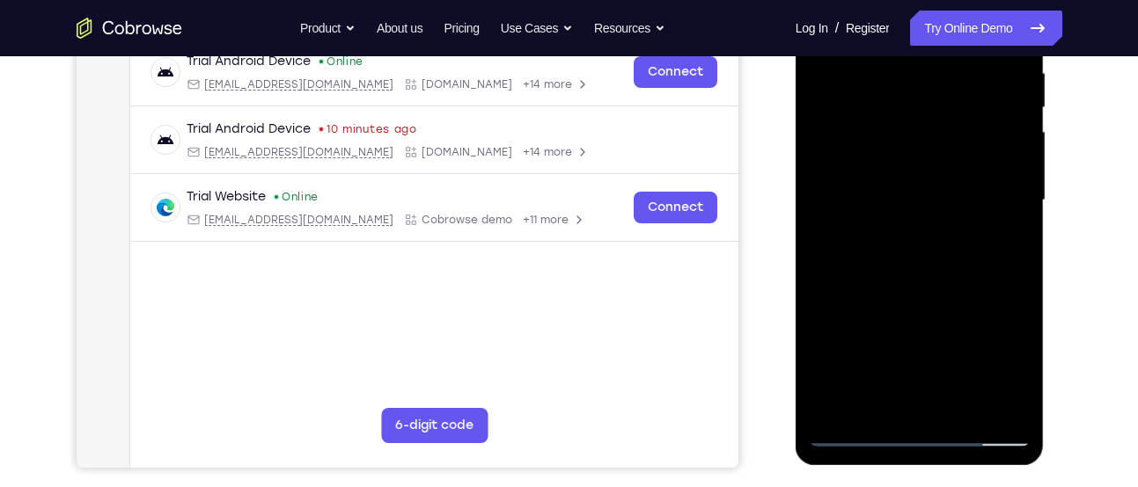
click at [943, 282] on div at bounding box center [920, 200] width 222 height 493
click at [985, 289] on div at bounding box center [920, 200] width 222 height 493
click at [879, 406] on div at bounding box center [920, 200] width 222 height 493
click at [960, 297] on div at bounding box center [920, 200] width 222 height 493
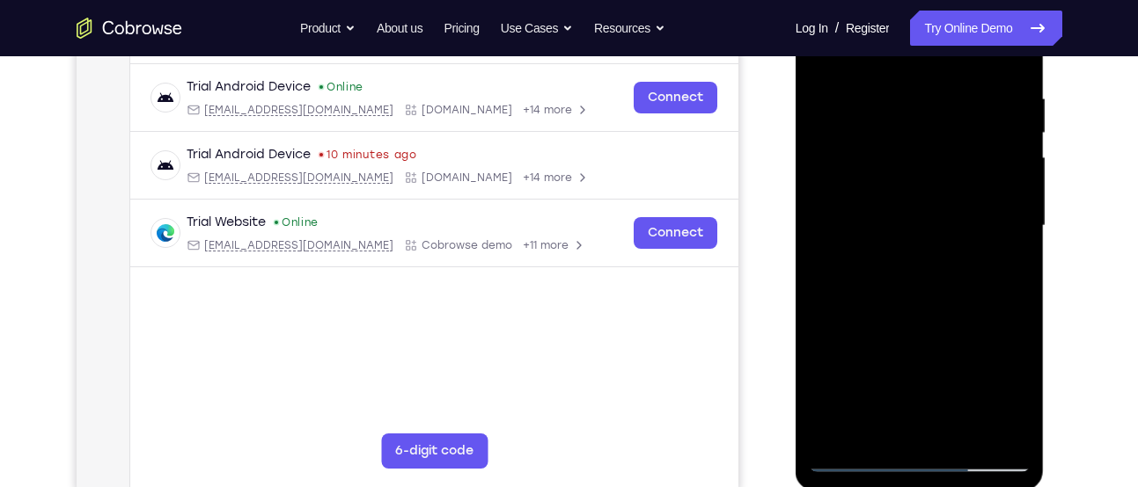
scroll to position [326, 0]
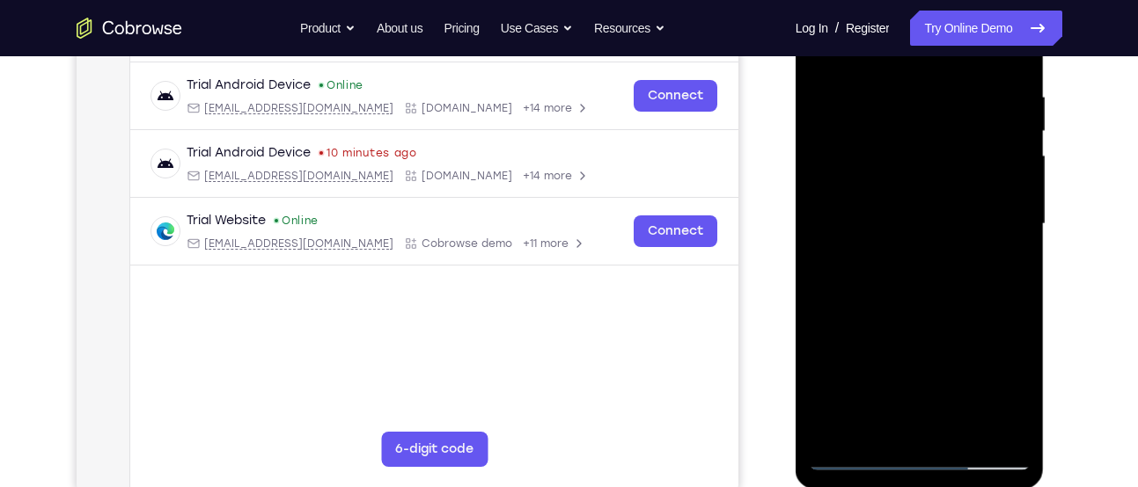
click at [971, 319] on div at bounding box center [920, 224] width 222 height 493
click at [1003, 258] on div at bounding box center [920, 224] width 222 height 493
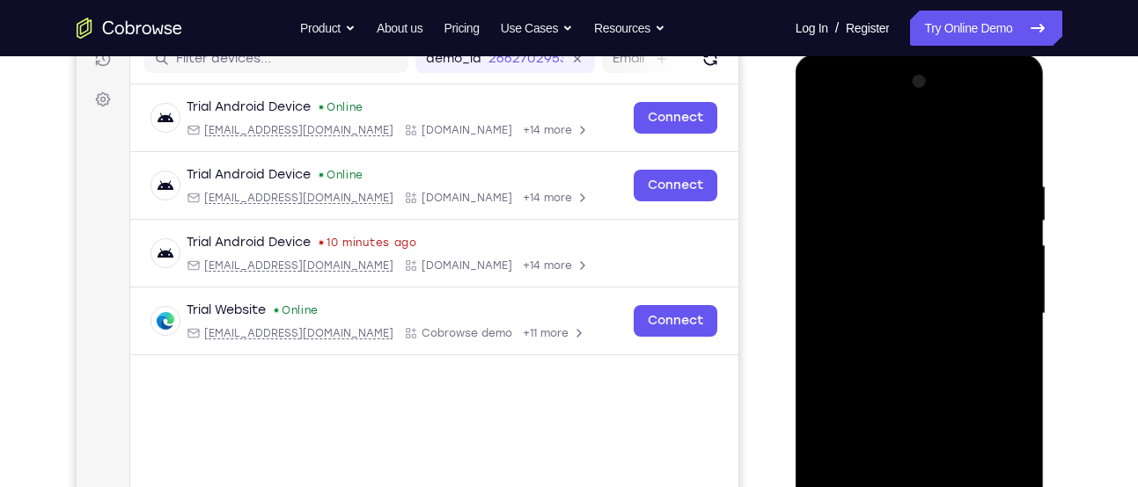
scroll to position [236, 0]
drag, startPoint x: 987, startPoint y: 189, endPoint x: 977, endPoint y: 314, distance: 125.4
click at [977, 314] on div at bounding box center [920, 315] width 222 height 493
drag, startPoint x: 970, startPoint y: 219, endPoint x: 1003, endPoint y: 73, distance: 149.8
click at [1003, 73] on div at bounding box center [920, 315] width 222 height 493
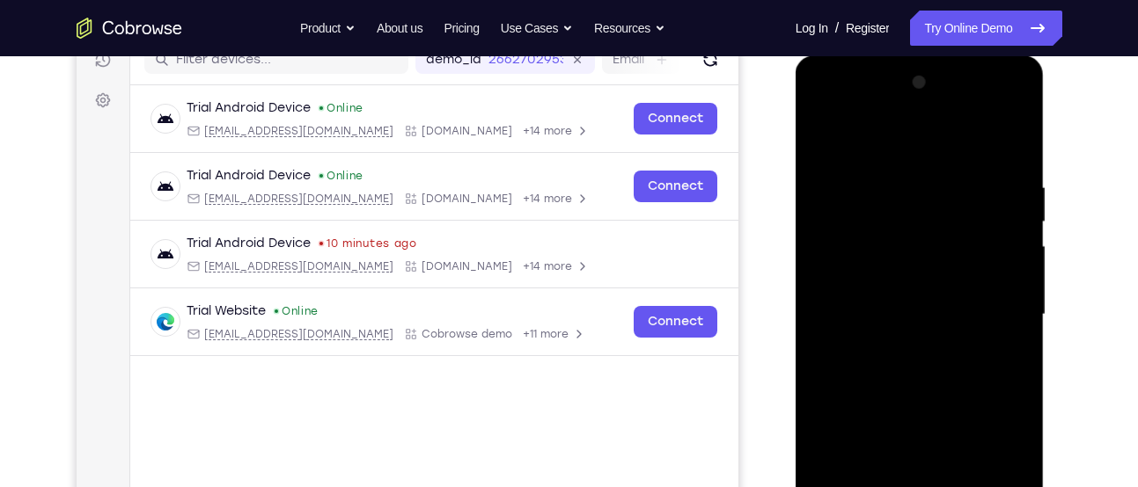
click at [989, 243] on div at bounding box center [920, 315] width 222 height 493
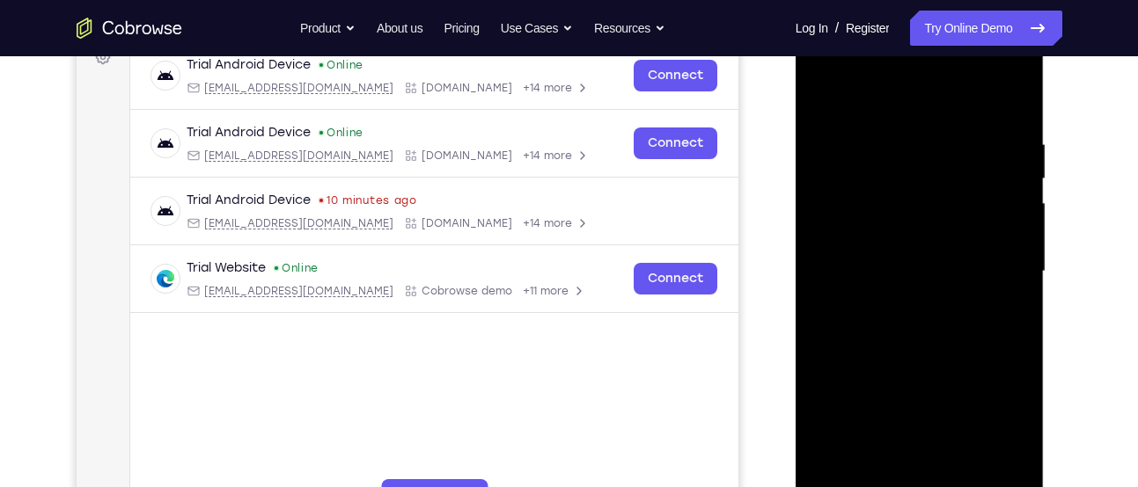
click at [996, 358] on div at bounding box center [920, 272] width 222 height 493
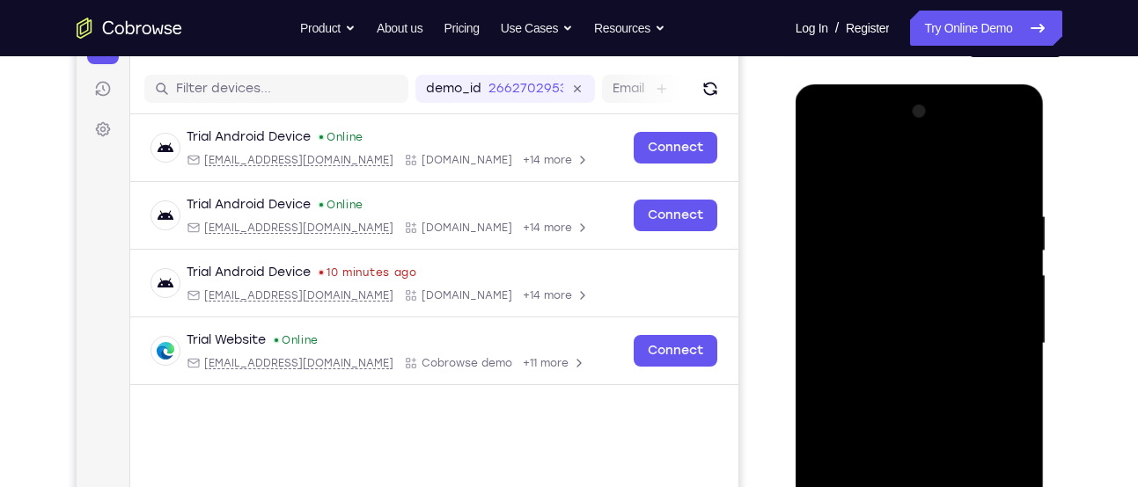
scroll to position [205, 0]
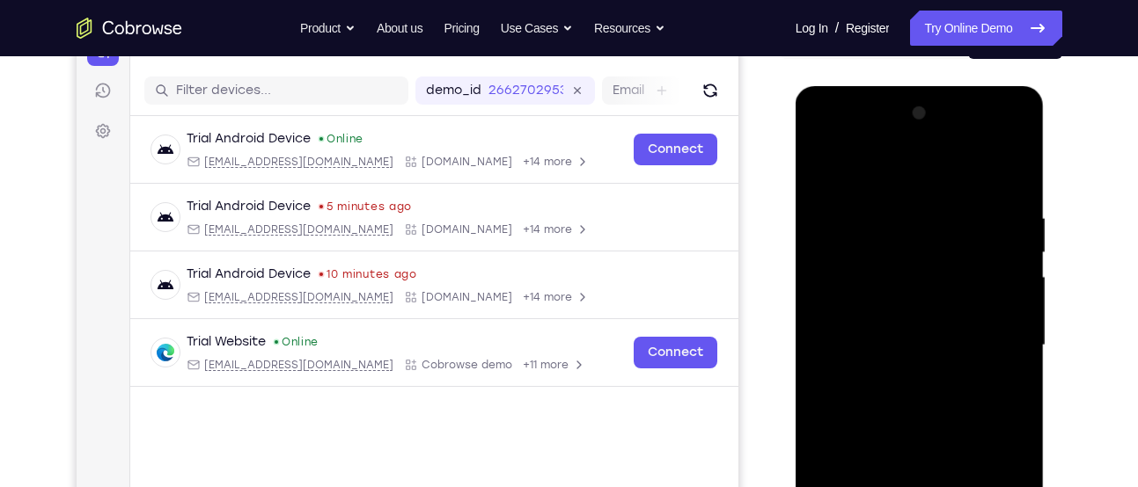
drag, startPoint x: 907, startPoint y: 296, endPoint x: 927, endPoint y: 128, distance: 169.2
click at [927, 128] on div at bounding box center [920, 345] width 222 height 493
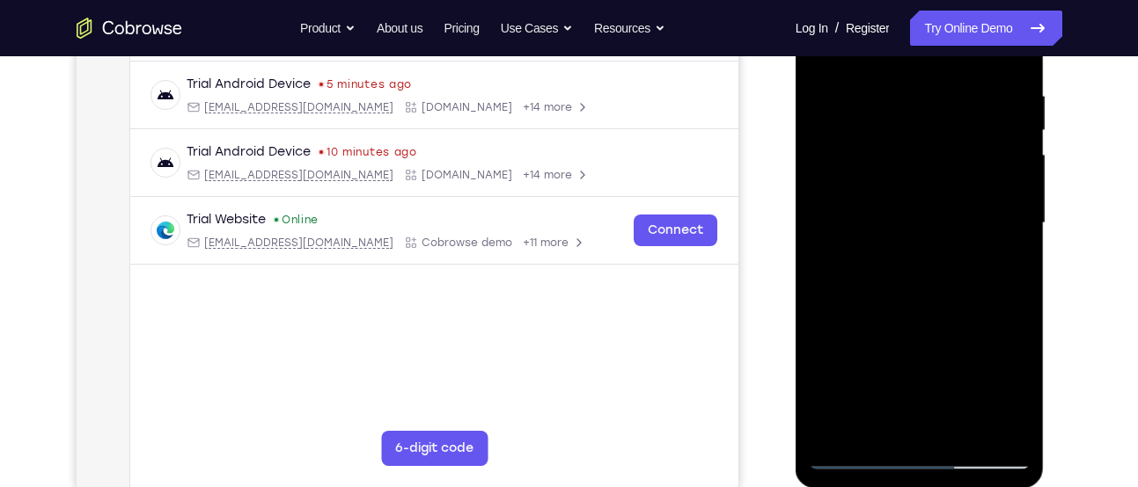
scroll to position [369, 0]
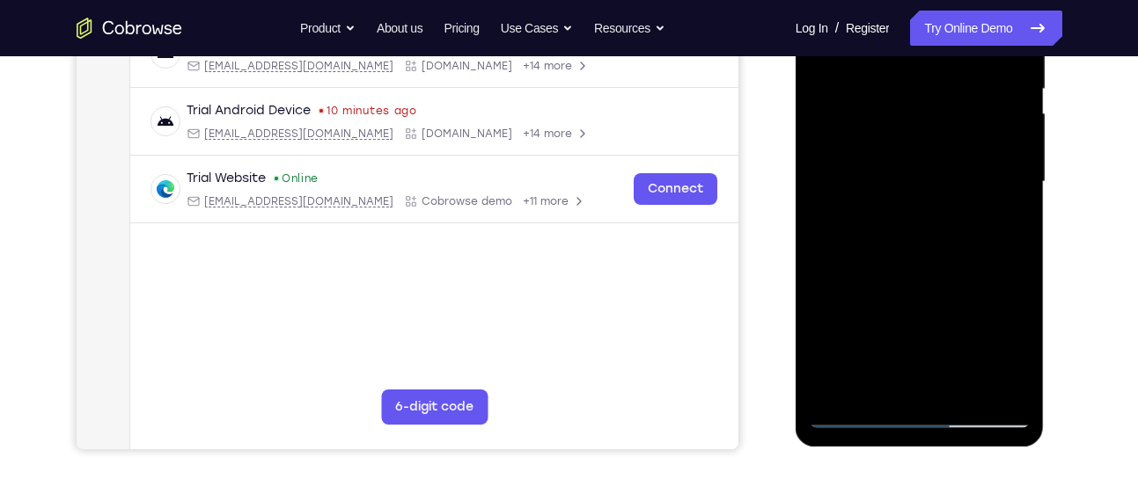
click at [873, 378] on div at bounding box center [920, 182] width 222 height 493
click at [1000, 208] on div at bounding box center [920, 182] width 222 height 493
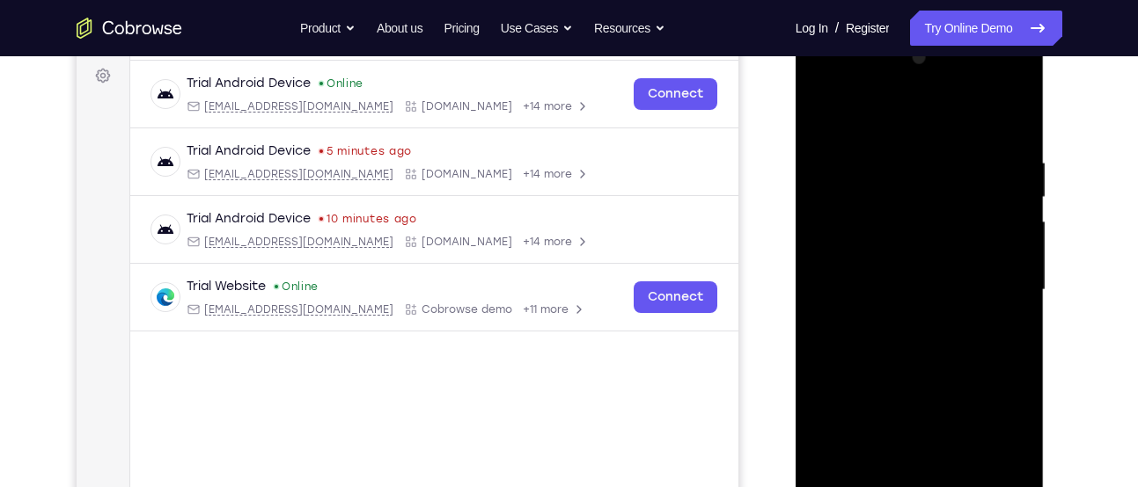
scroll to position [259, 0]
drag, startPoint x: 891, startPoint y: 218, endPoint x: 884, endPoint y: 326, distance: 107.6
click at [884, 326] on div at bounding box center [920, 292] width 222 height 493
drag, startPoint x: 917, startPoint y: 258, endPoint x: 934, endPoint y: 77, distance: 181.2
click at [934, 77] on div at bounding box center [920, 292] width 222 height 493
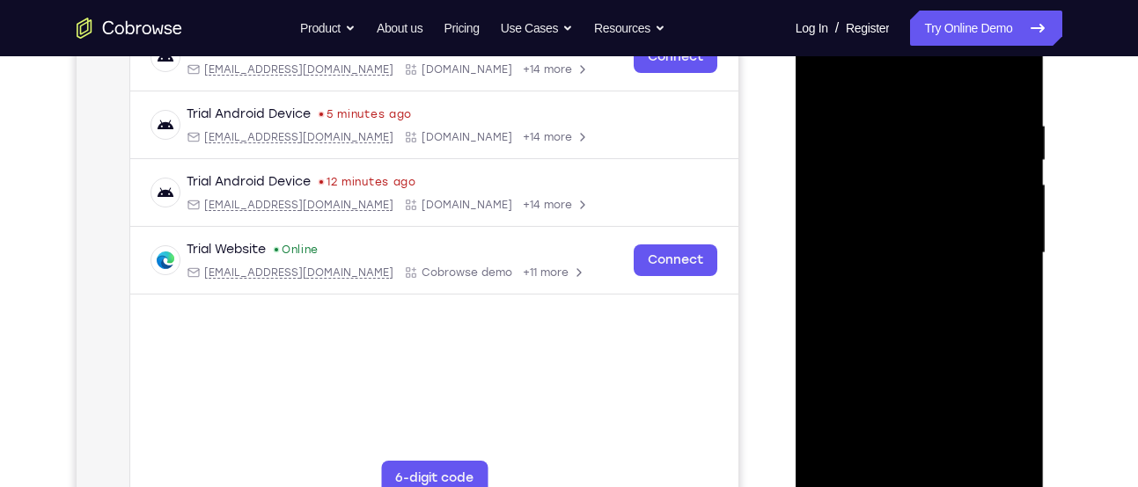
scroll to position [298, 0]
click at [1003, 293] on div at bounding box center [920, 252] width 222 height 493
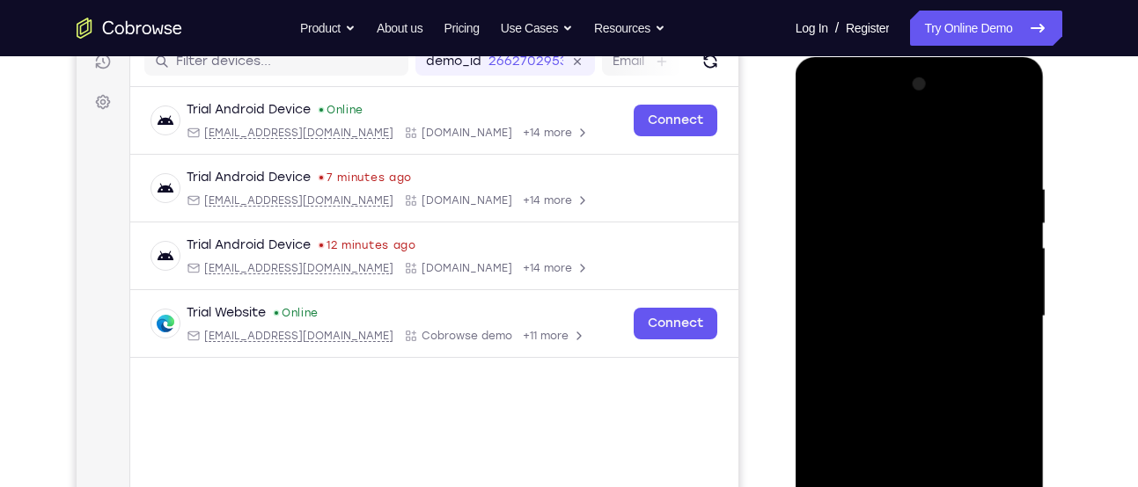
scroll to position [233, 0]
click at [815, 147] on div at bounding box center [920, 317] width 222 height 493
click at [826, 136] on div at bounding box center [920, 317] width 222 height 493
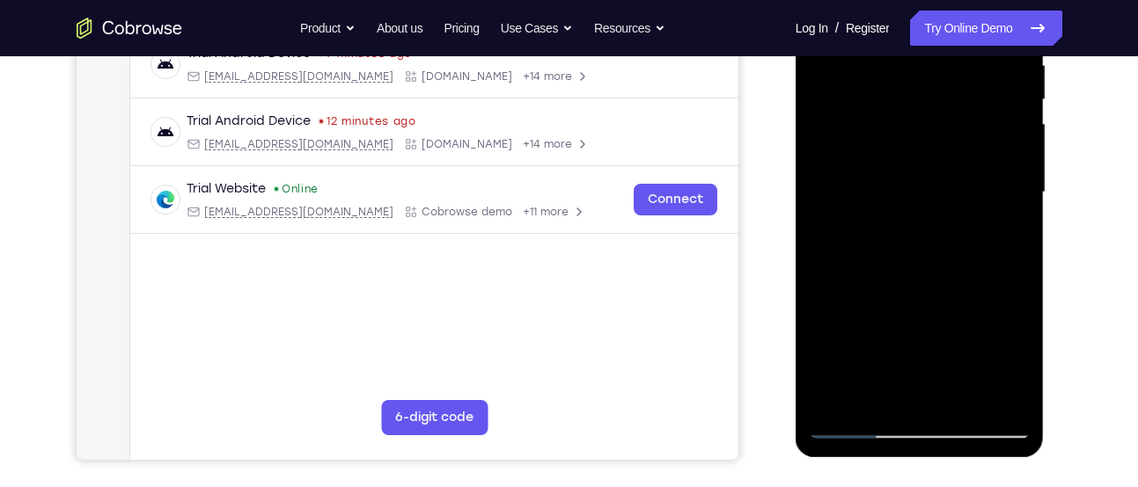
scroll to position [359, 0]
click at [1013, 402] on div at bounding box center [920, 191] width 222 height 493
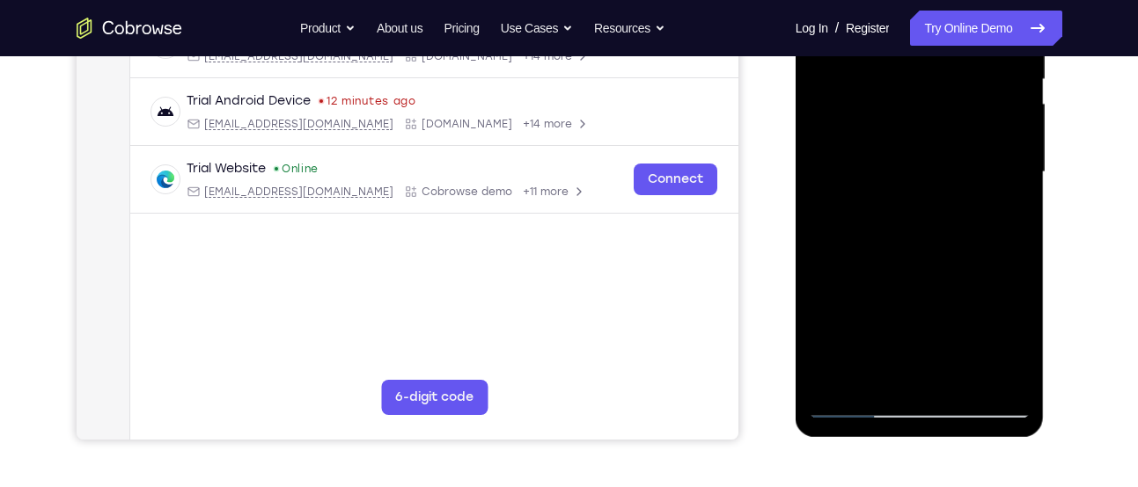
scroll to position [379, 0]
click at [955, 373] on div at bounding box center [920, 171] width 222 height 493
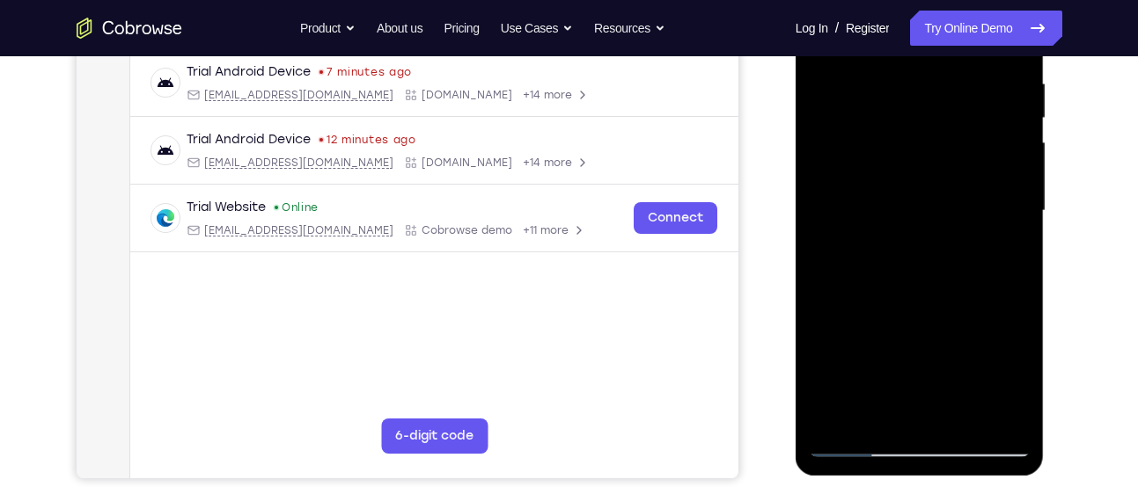
scroll to position [333, 0]
